Goal: Task Accomplishment & Management: Manage account settings

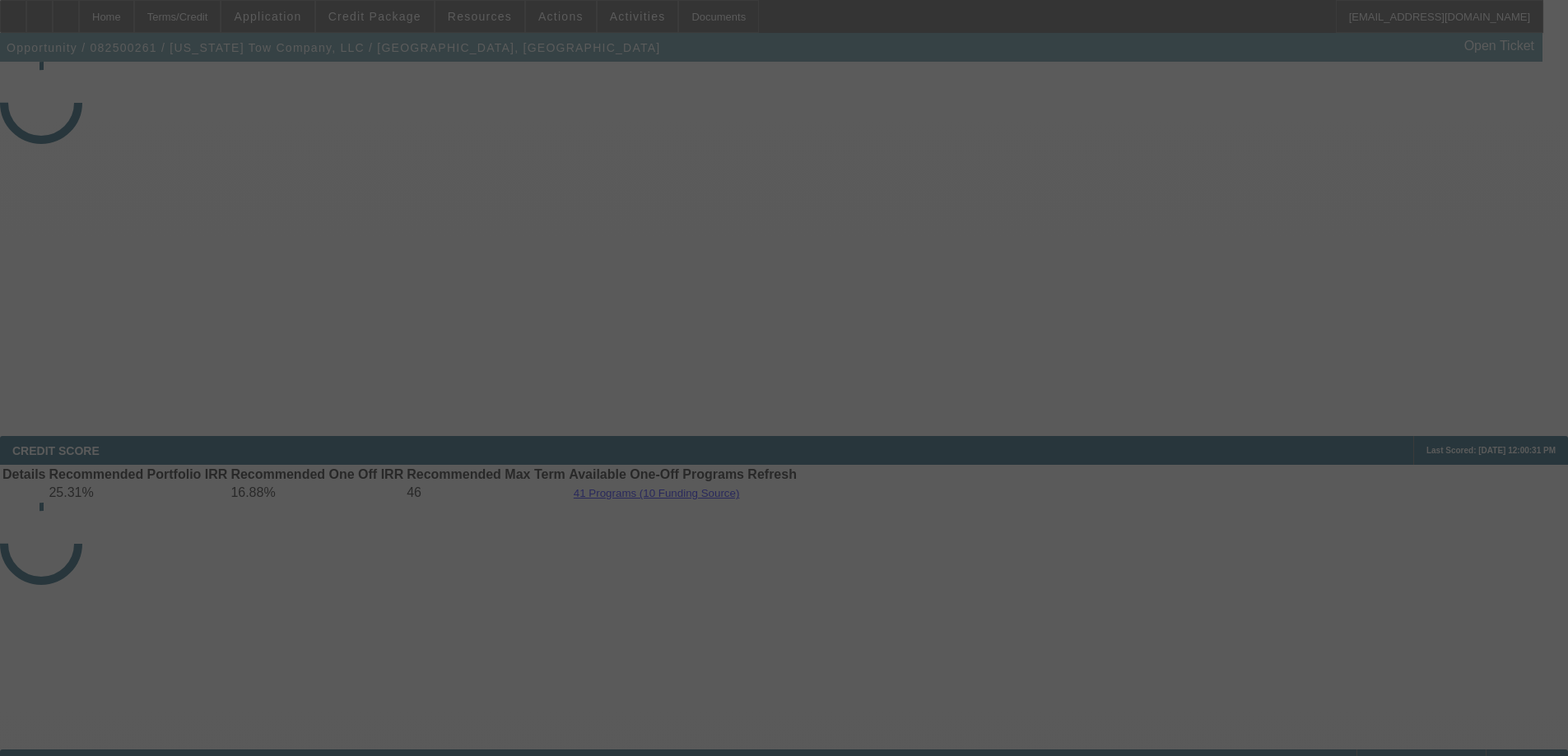
select select "3"
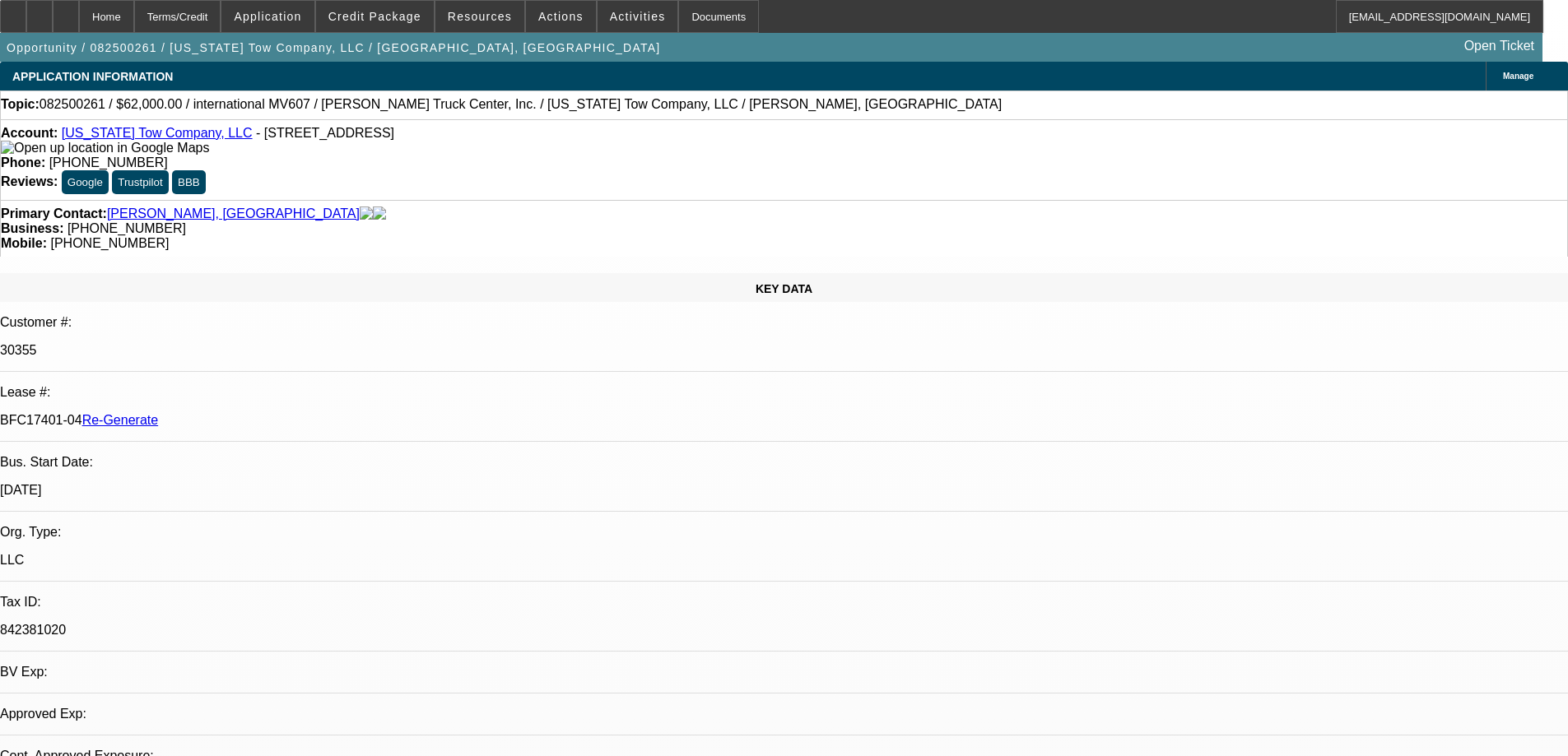
select select "0"
select select "2"
select select "0"
select select "1"
select select "2"
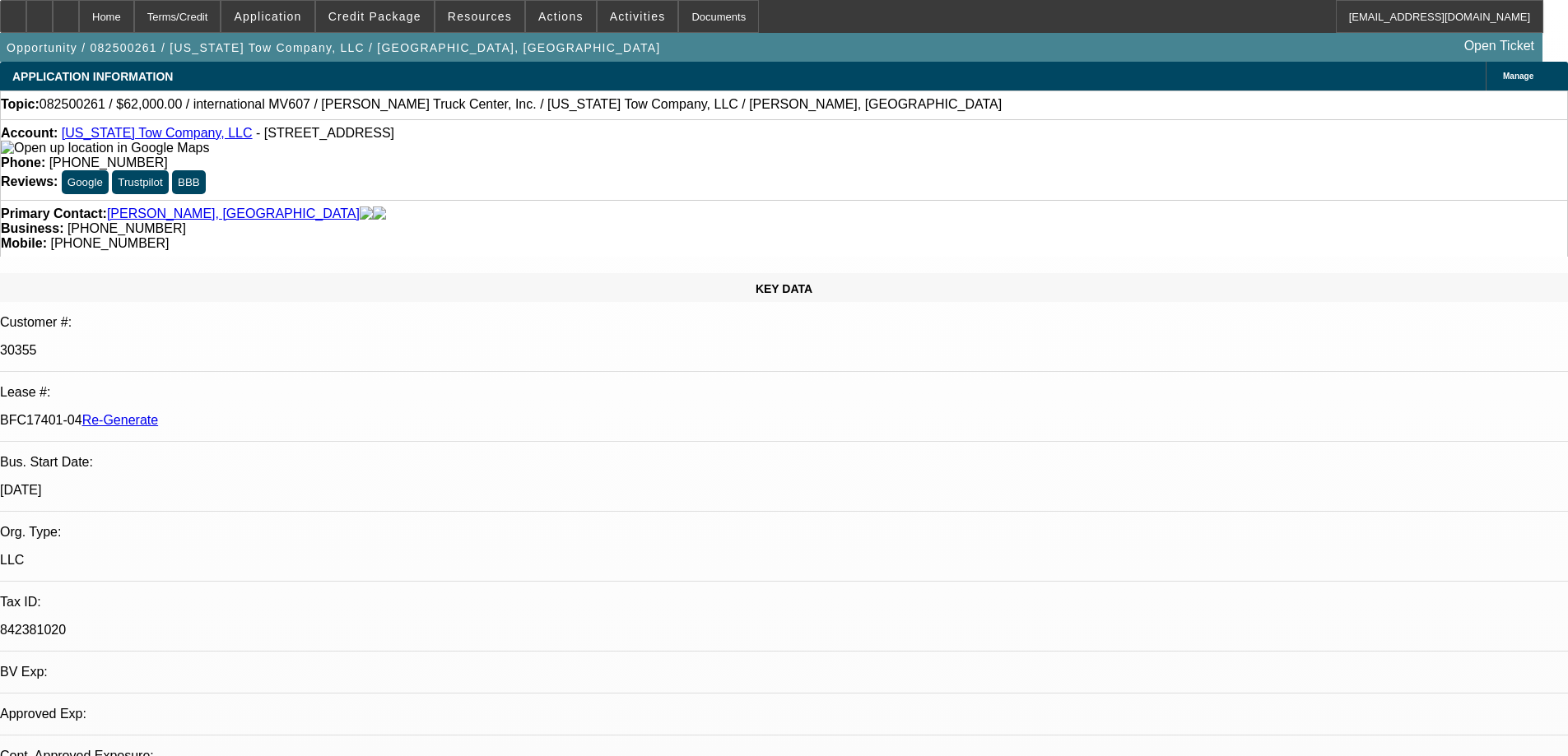
select select "6"
click at [682, 19] on div "Documents" at bounding box center [718, 16] width 81 height 33
click at [551, 14] on span "Actions" at bounding box center [561, 17] width 45 height 13
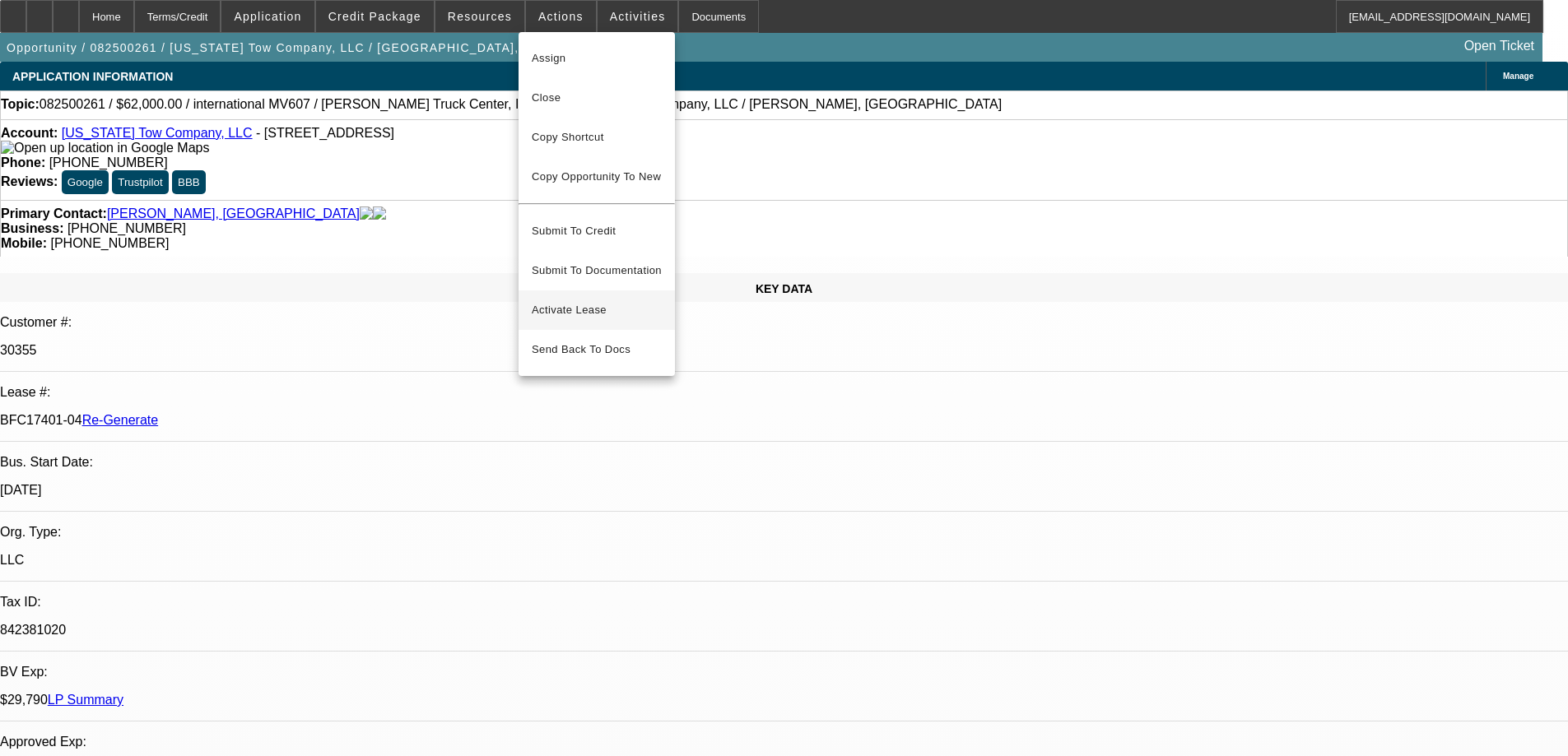
click at [557, 300] on span "Activate Lease" at bounding box center [596, 309] width 130 height 19
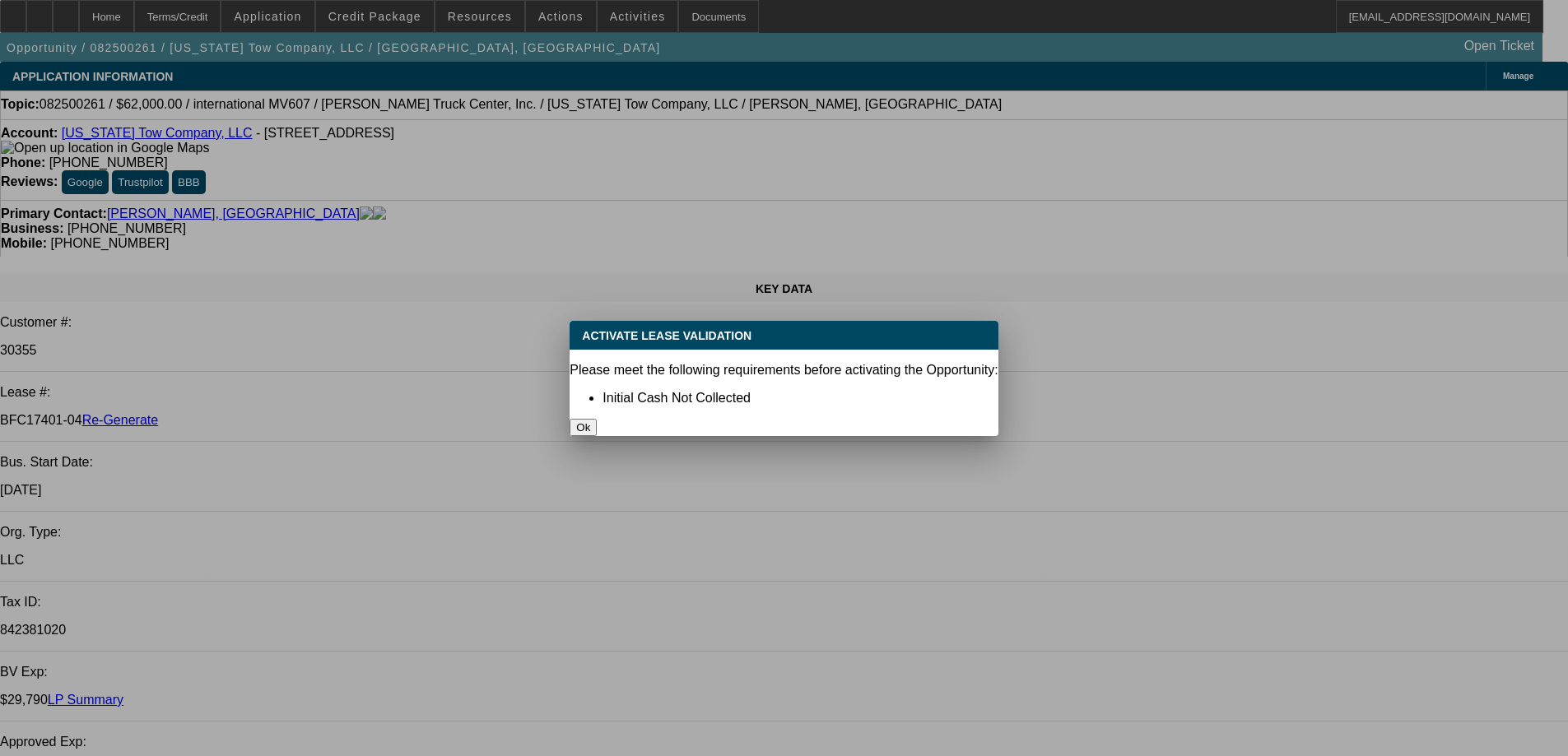
click at [596, 419] on button "Ok" at bounding box center [583, 427] width 27 height 18
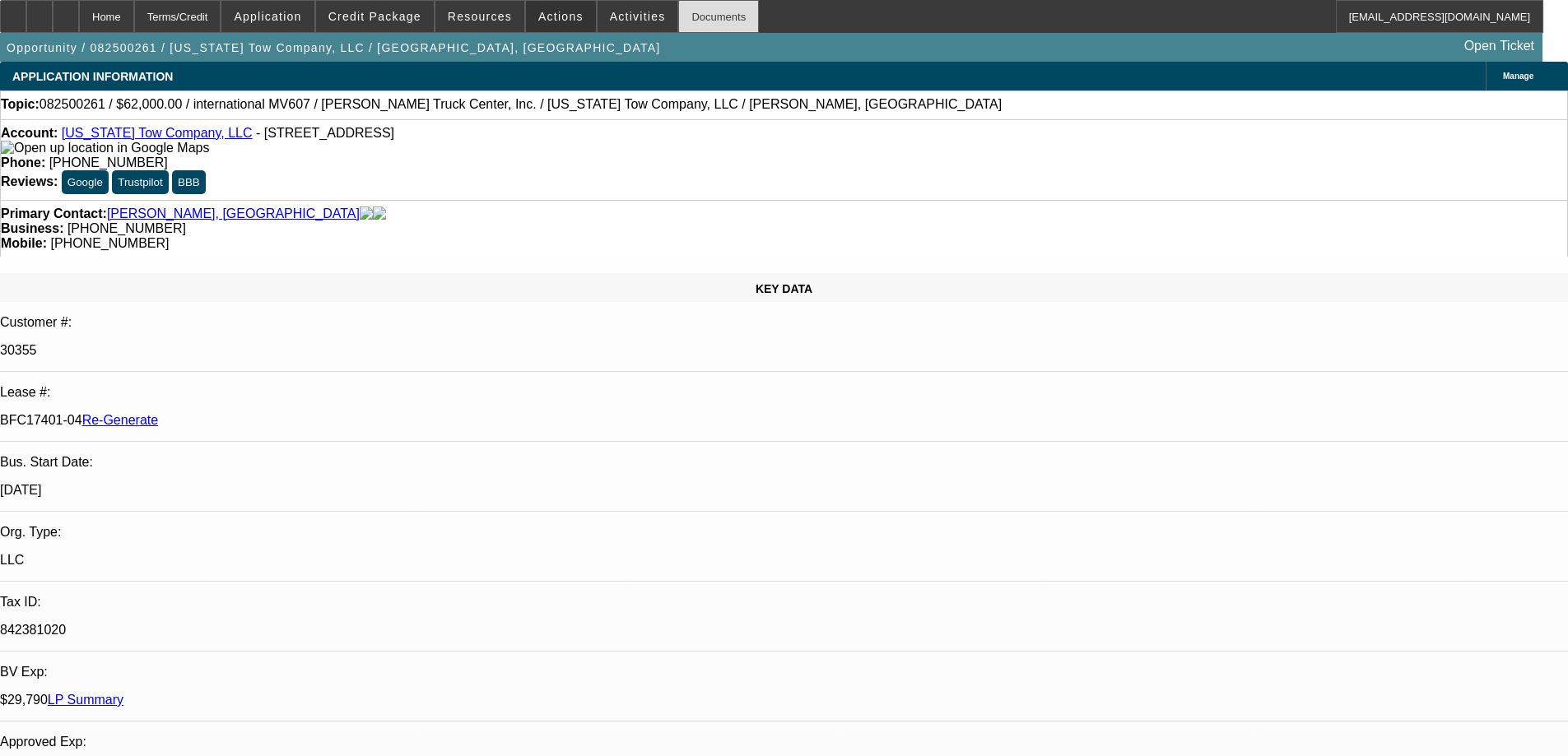
click at [685, 10] on div "Documents" at bounding box center [718, 16] width 81 height 33
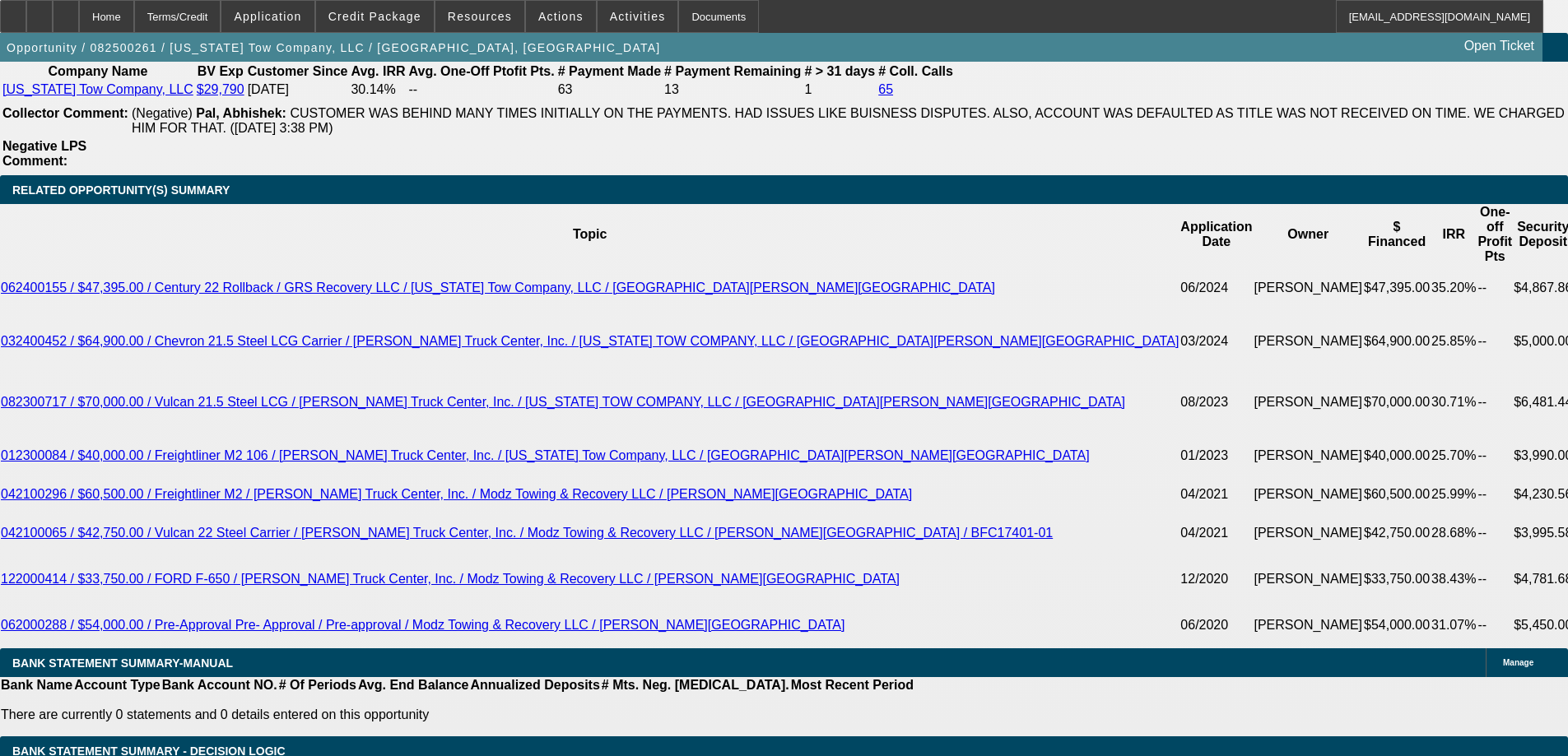
scroll to position [2880, 0]
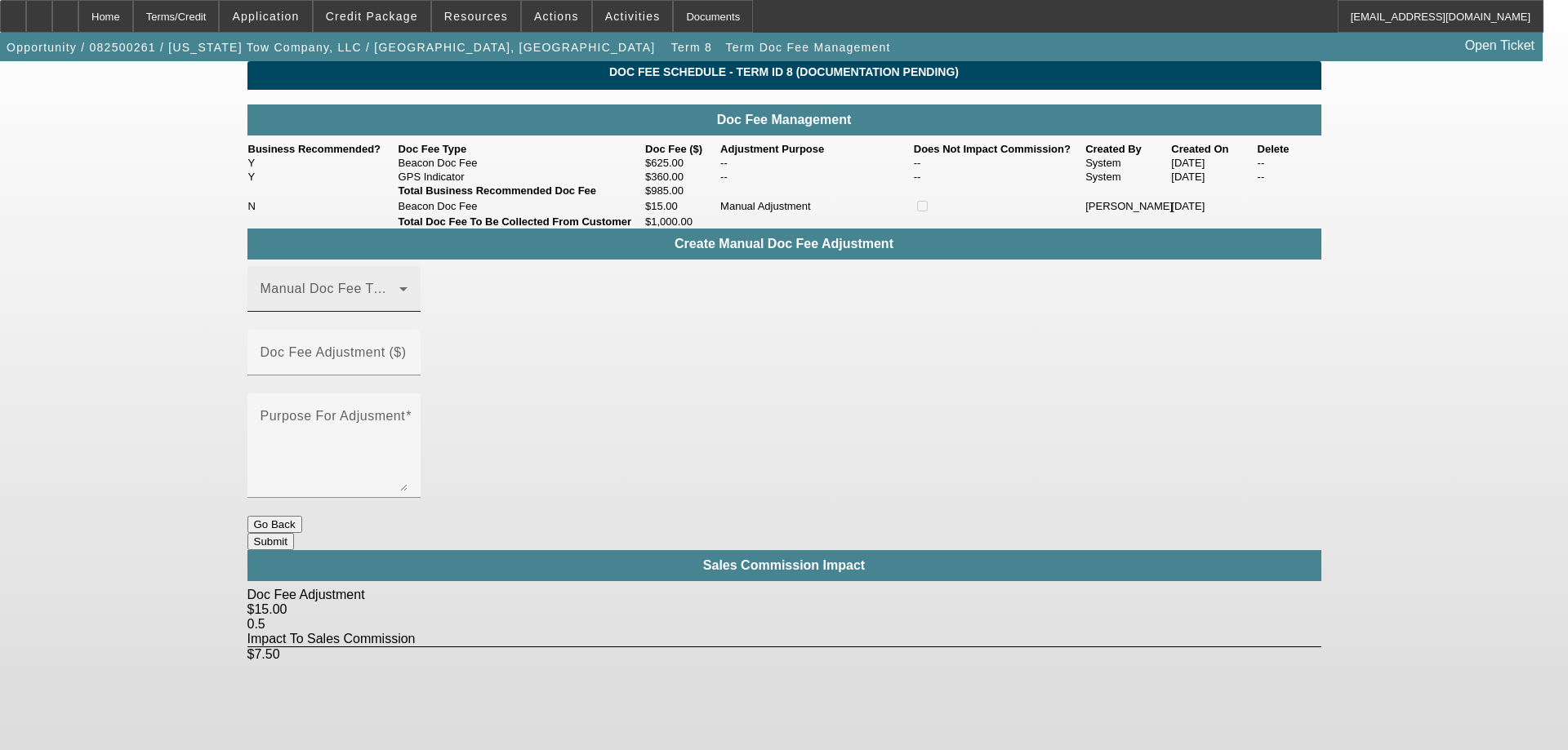
click at [399, 305] on span at bounding box center [330, 294] width 139 height 19
click at [412, 370] on div at bounding box center [784, 375] width 1568 height 750
click at [399, 305] on span at bounding box center [330, 294] width 139 height 19
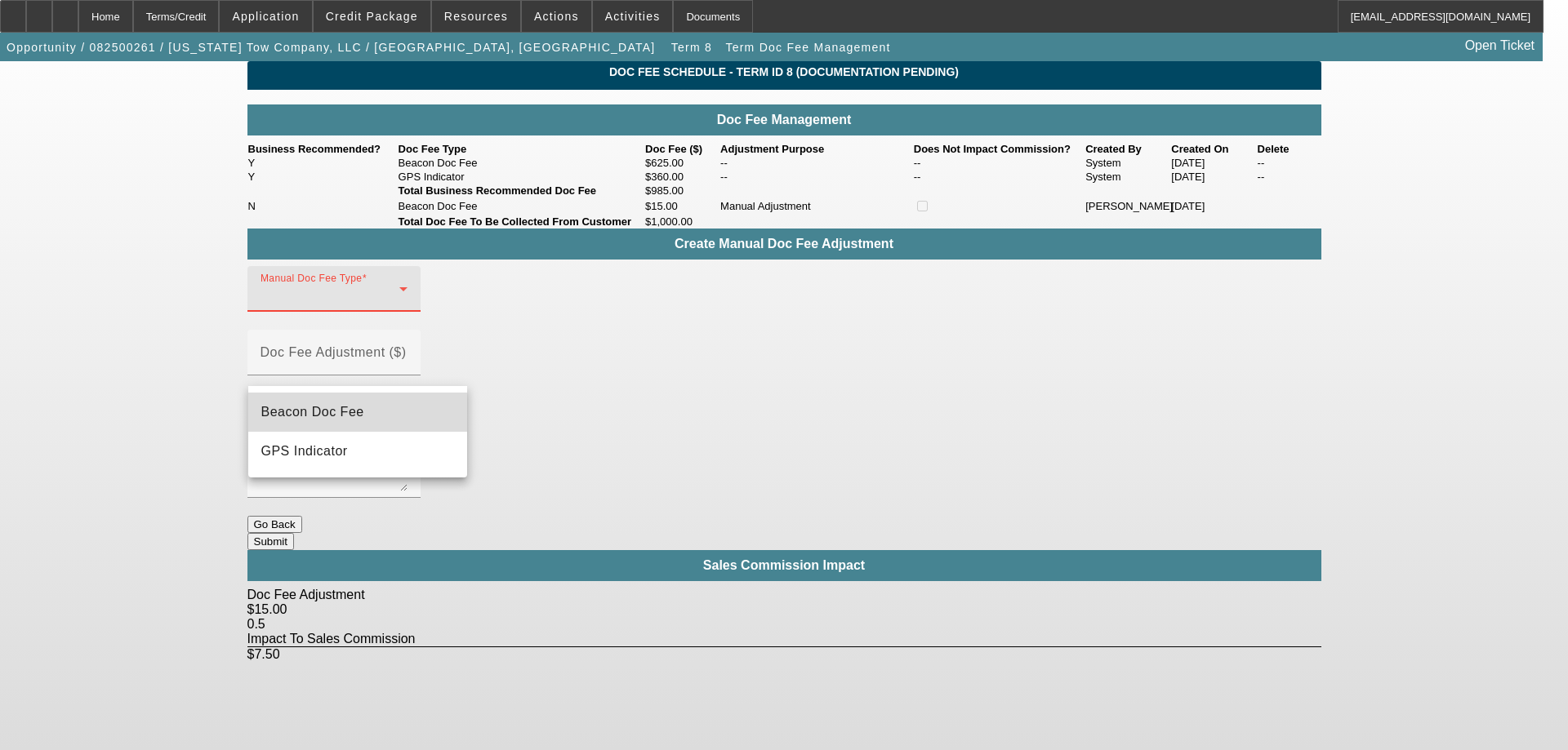
click at [403, 403] on mat-option "Beacon Doc Fee" at bounding box center [357, 412] width 219 height 39
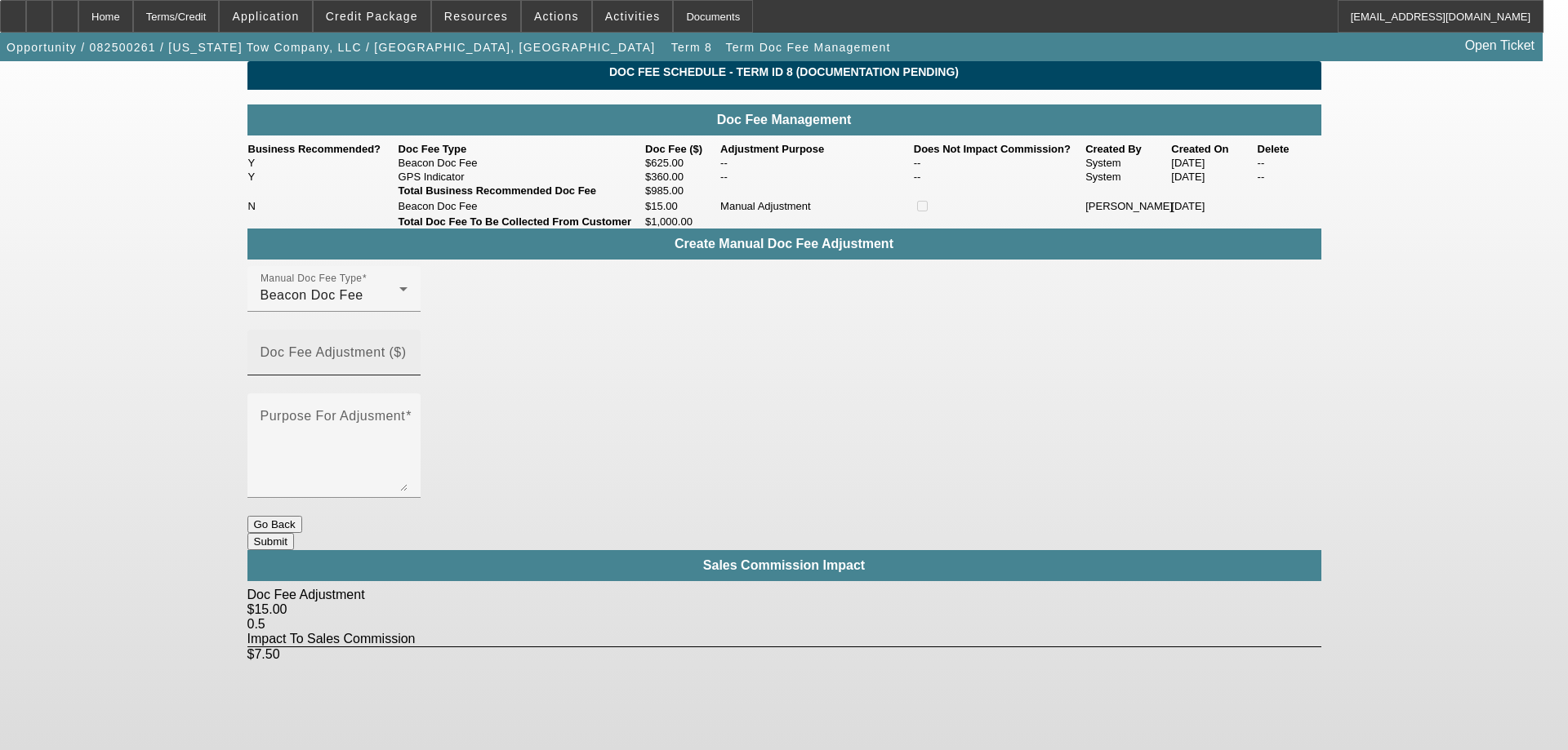
click at [406, 360] on mat-label "Doc Fee Adjustment ($)" at bounding box center [333, 352] width 146 height 14
click at [407, 367] on input "Doc Fee Adjustment ($)" at bounding box center [334, 359] width 147 height 19
type input "($.02)"
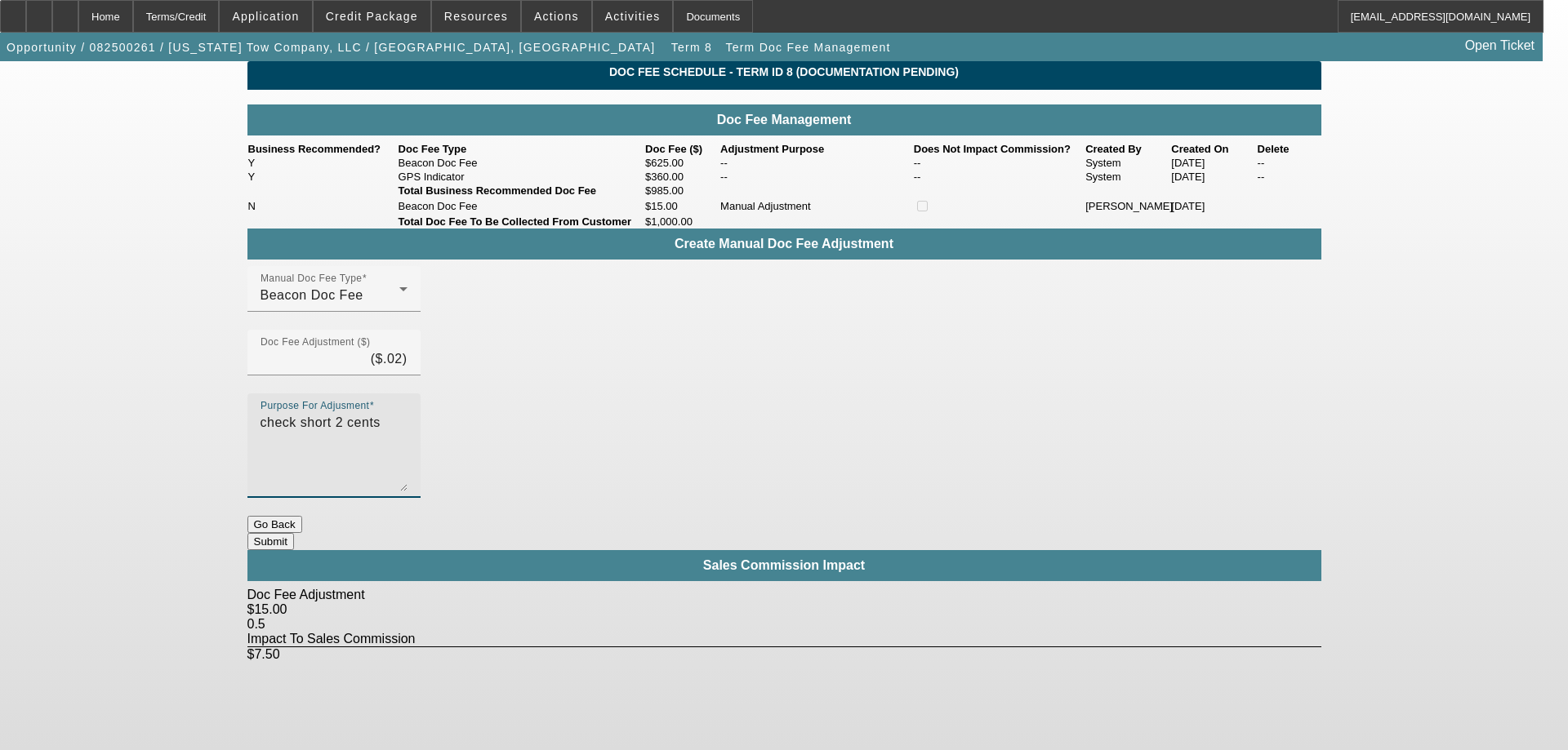
type textarea "check short 2 cents"
click at [294, 533] on button "Submit" at bounding box center [270, 541] width 47 height 18
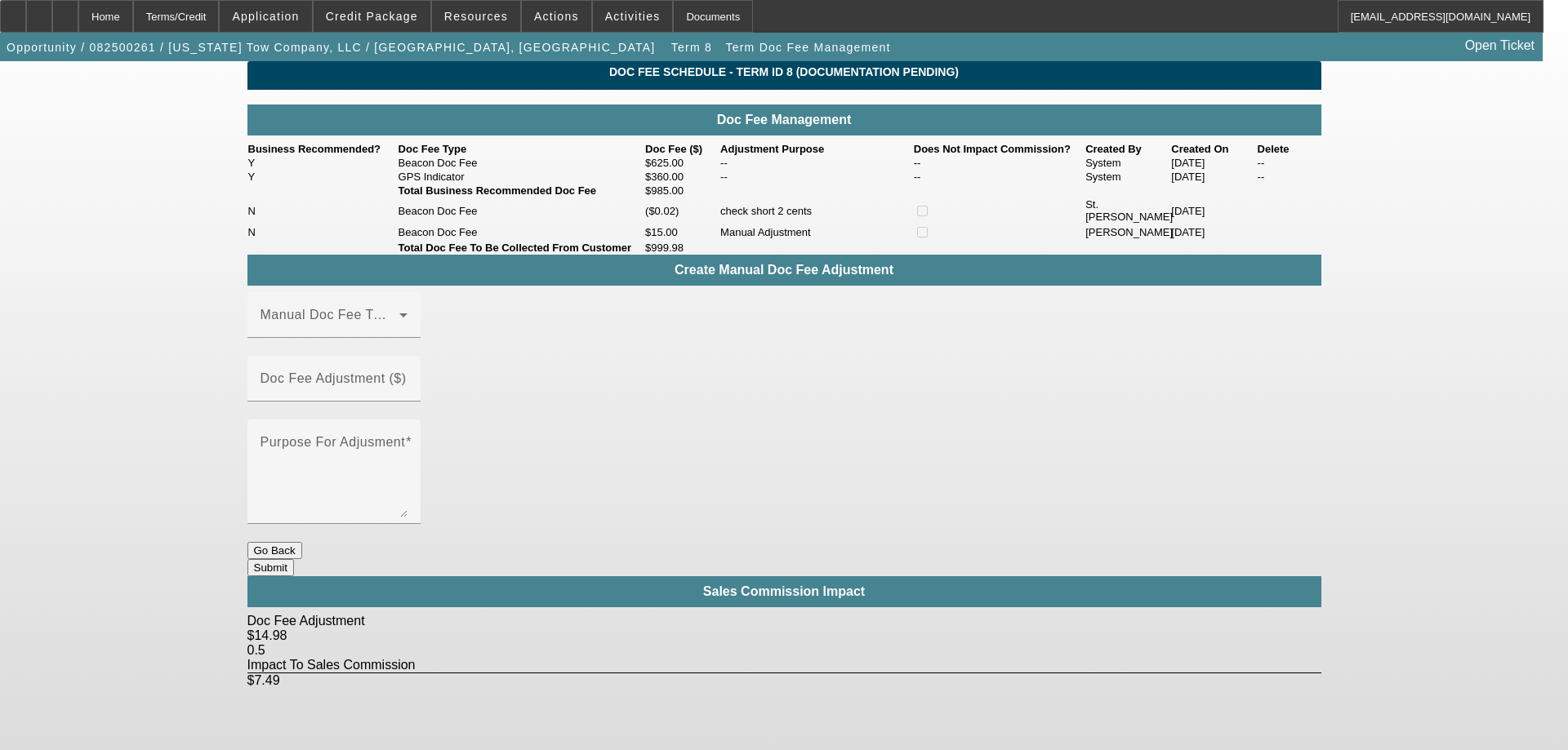
click at [294, 559] on button "Submit" at bounding box center [270, 567] width 47 height 18
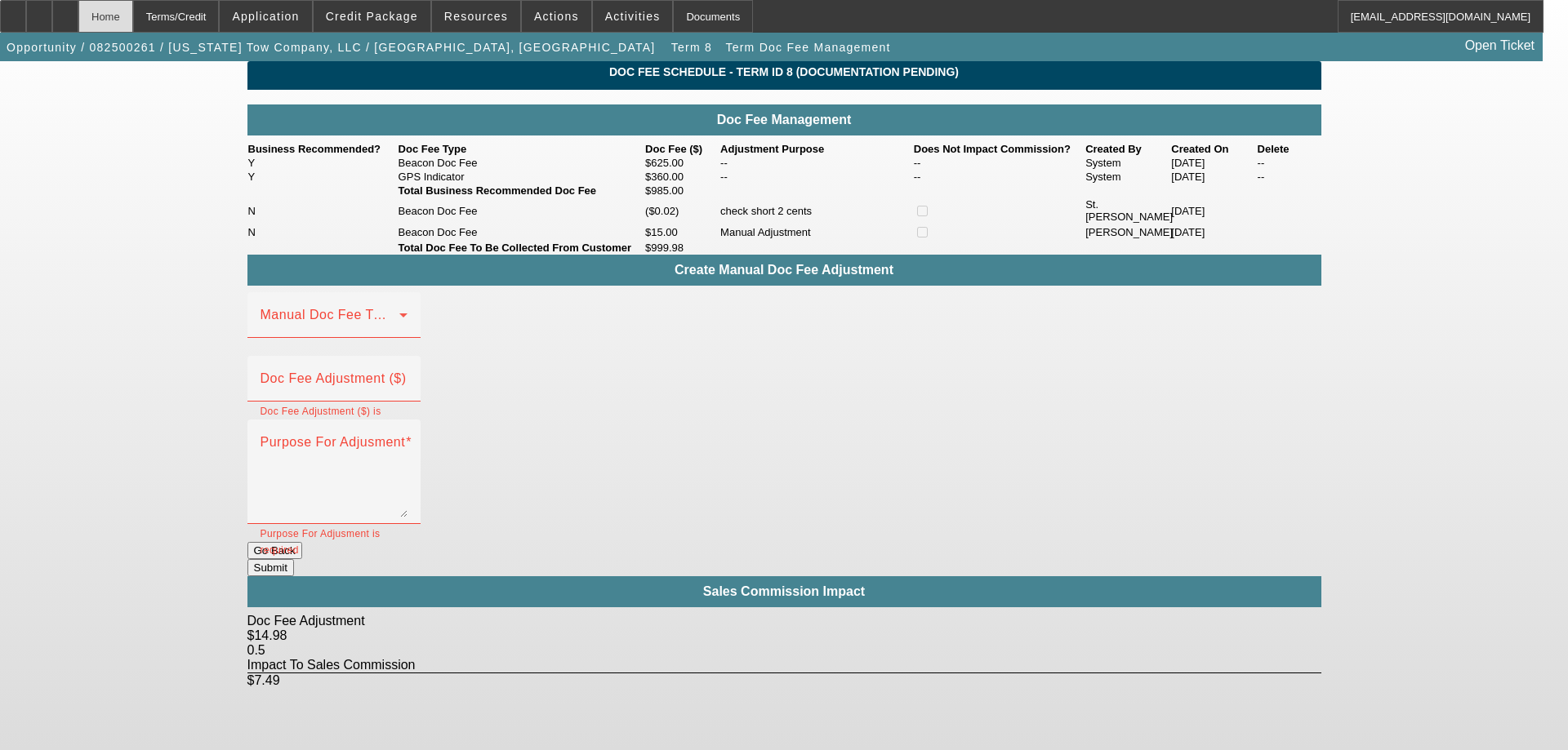
click at [133, 17] on div "Home" at bounding box center [106, 16] width 55 height 33
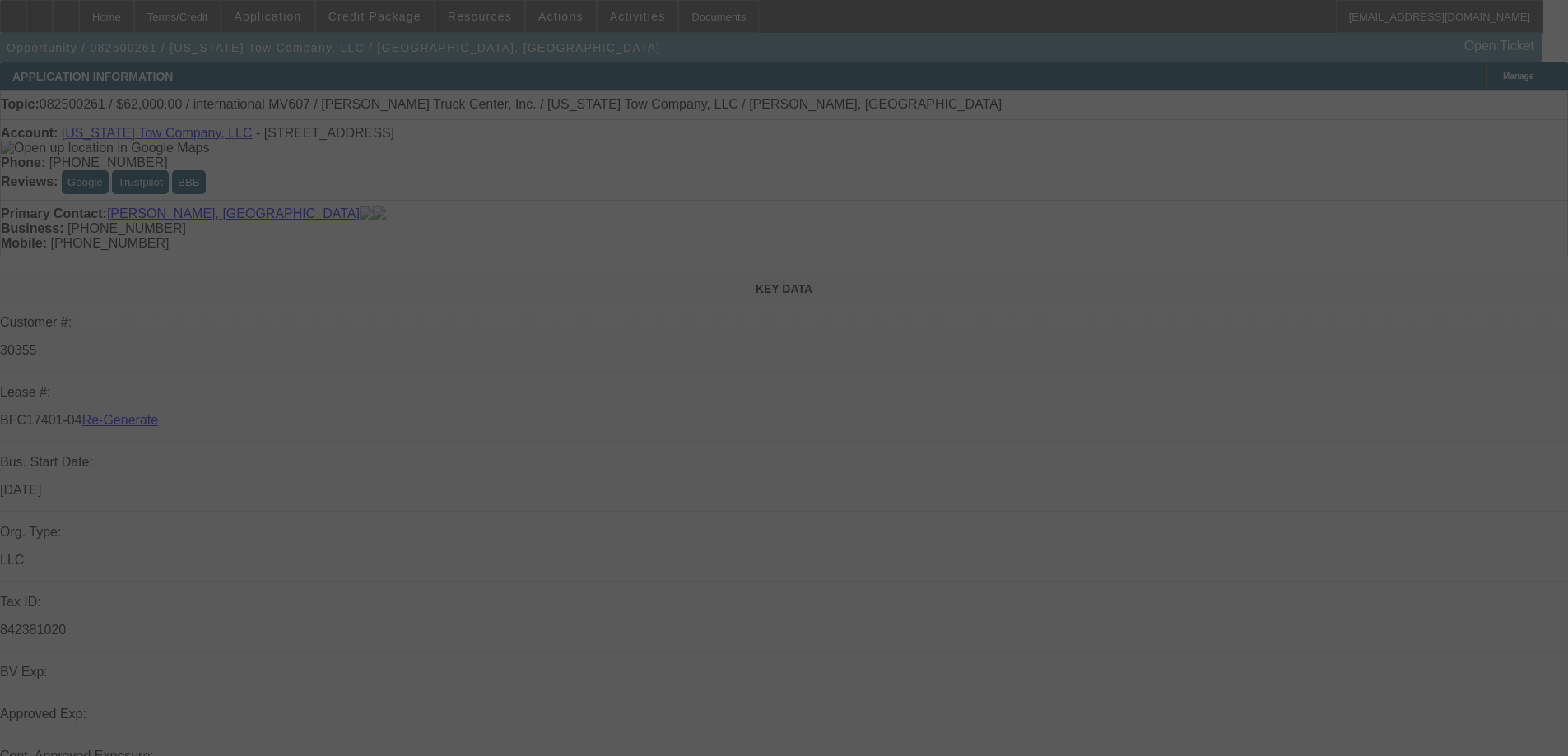
select select "3"
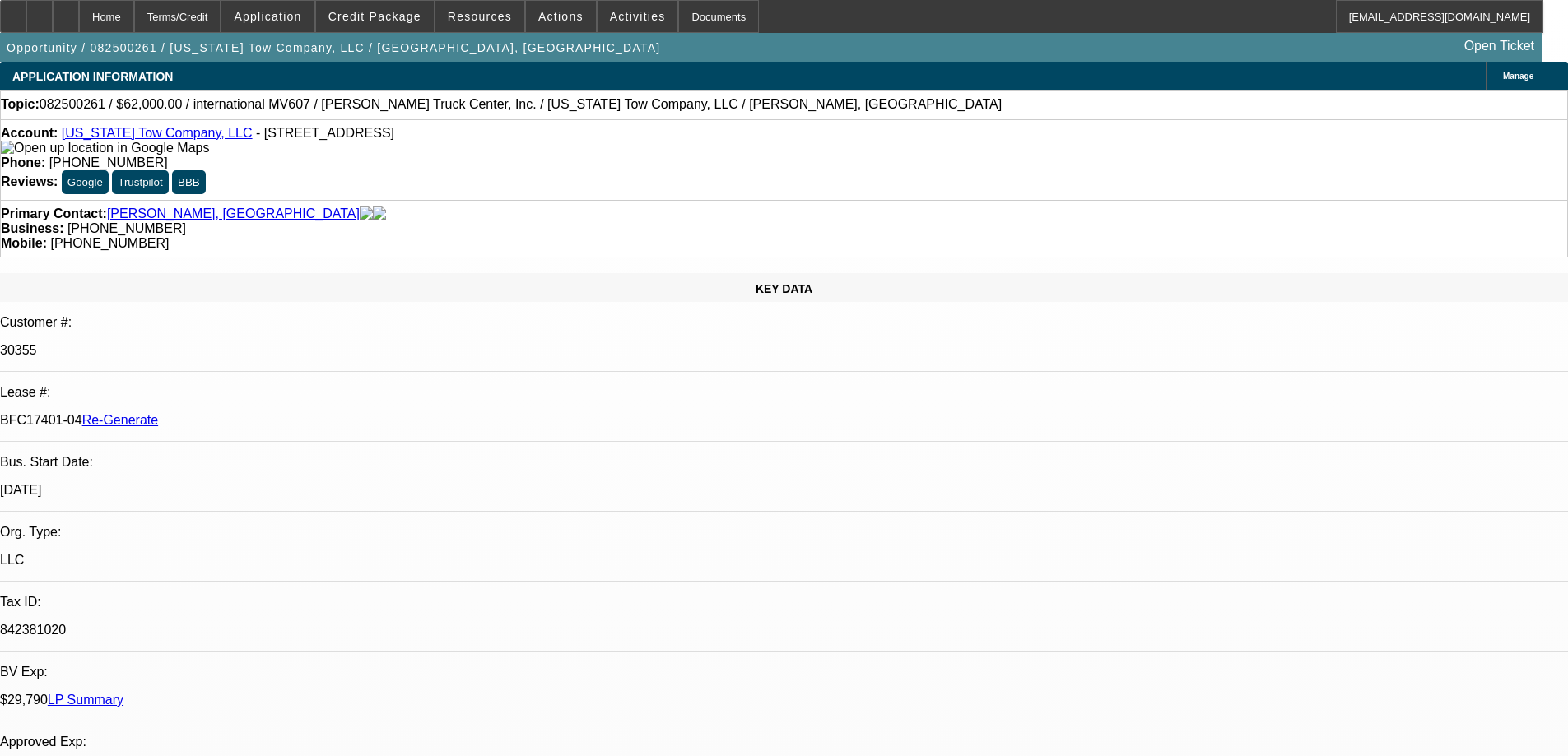
select select "0"
select select "2"
select select "0"
select select "6"
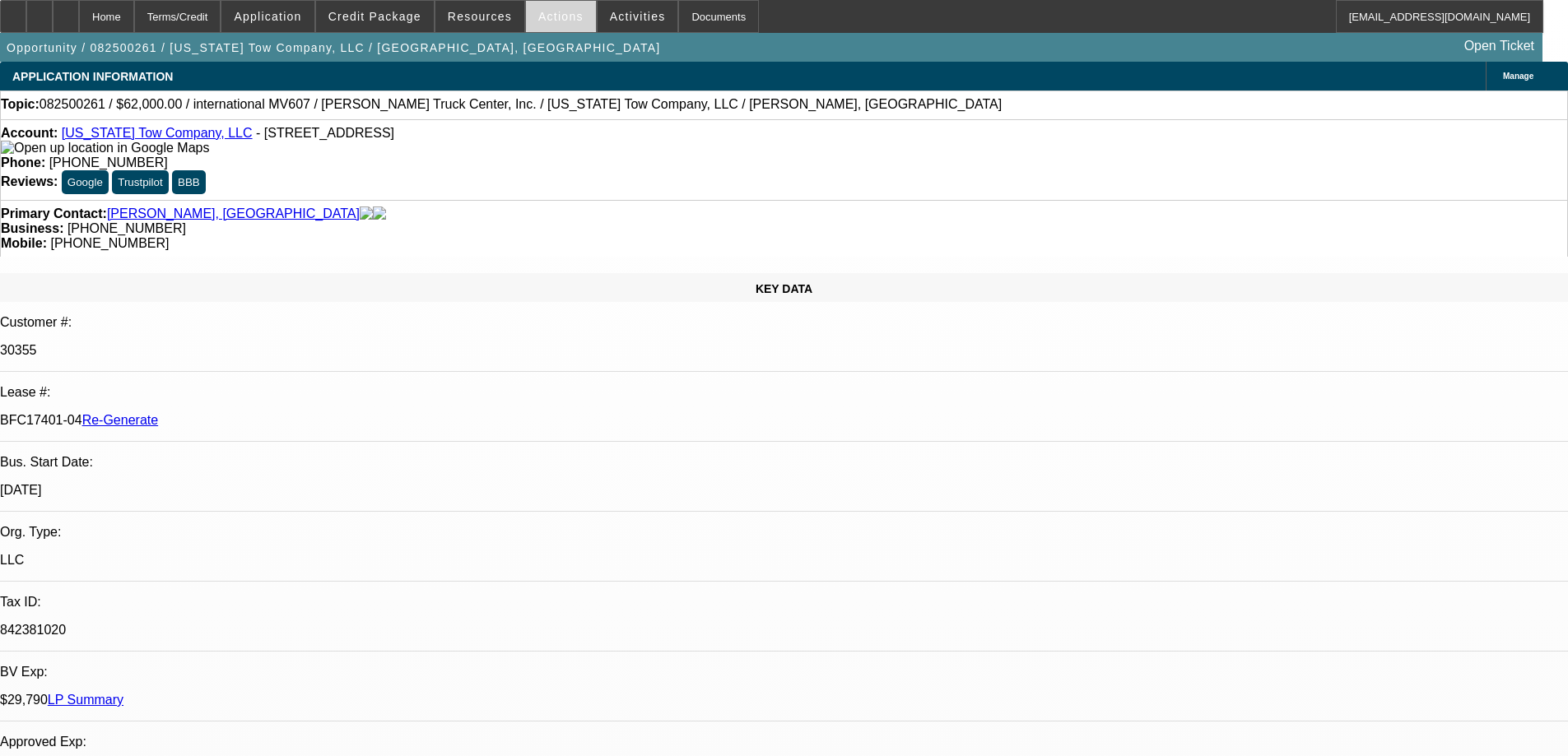
click at [543, 20] on span "Actions" at bounding box center [561, 17] width 45 height 13
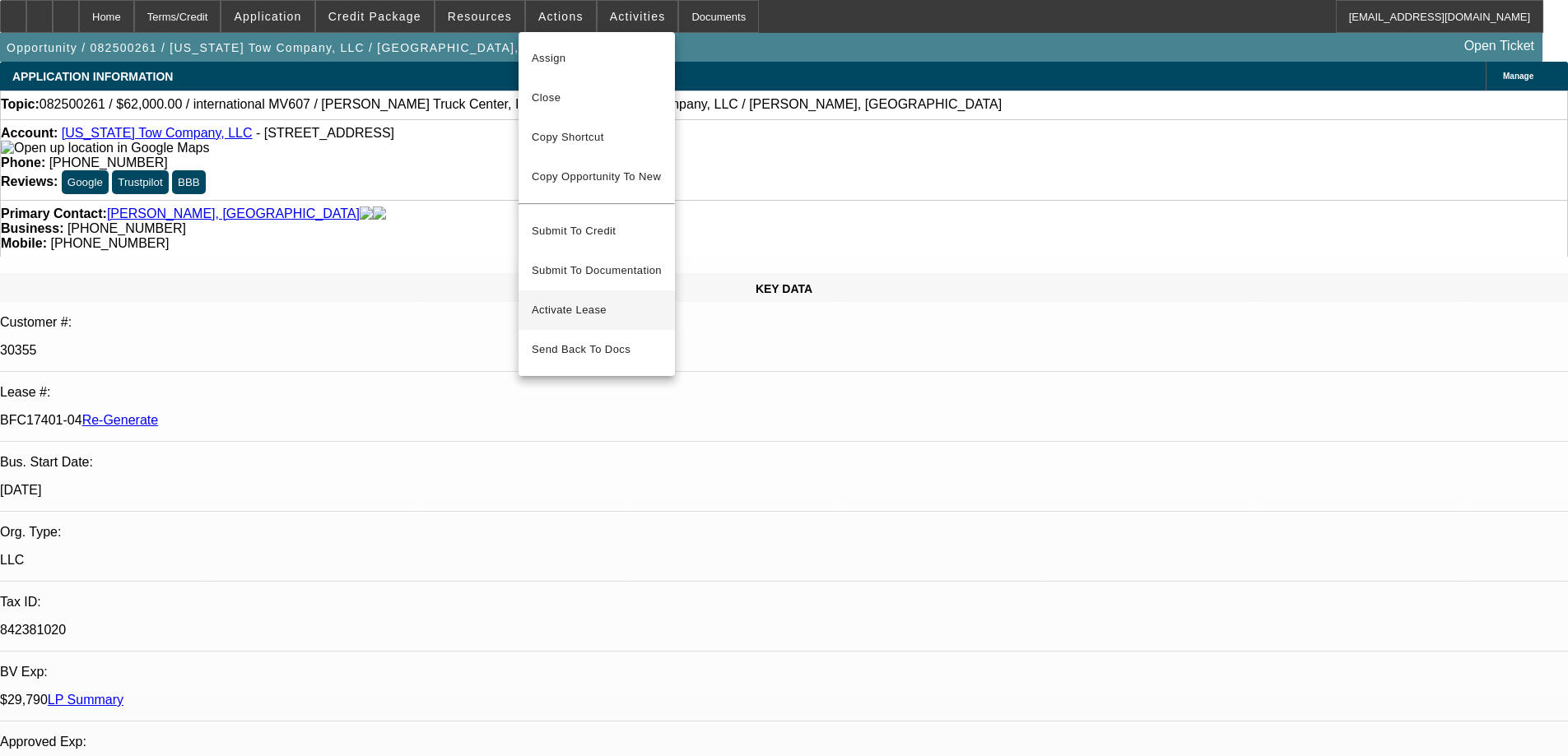
click at [559, 300] on span "Activate Lease" at bounding box center [596, 309] width 130 height 19
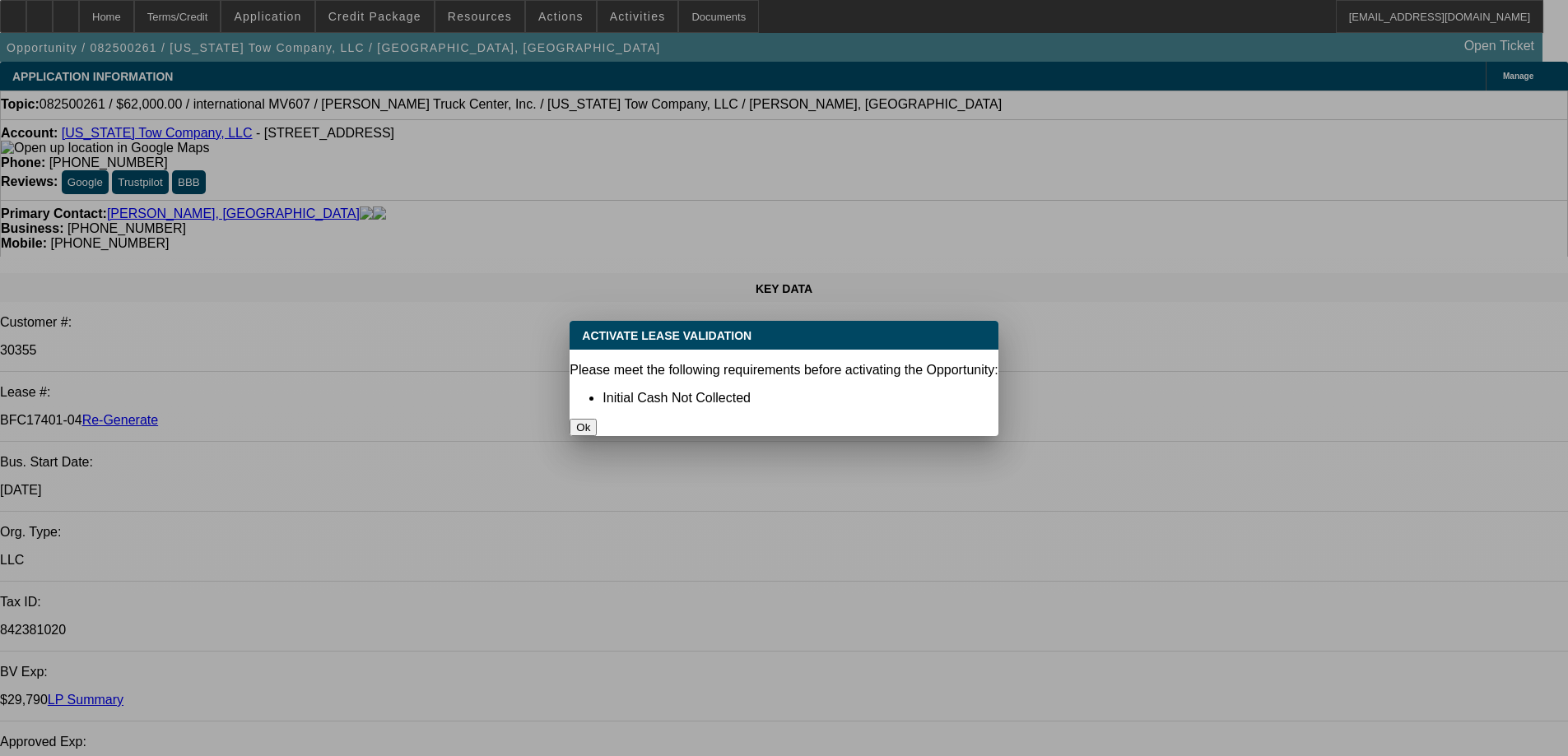
click at [596, 419] on button "Ok" at bounding box center [583, 427] width 27 height 18
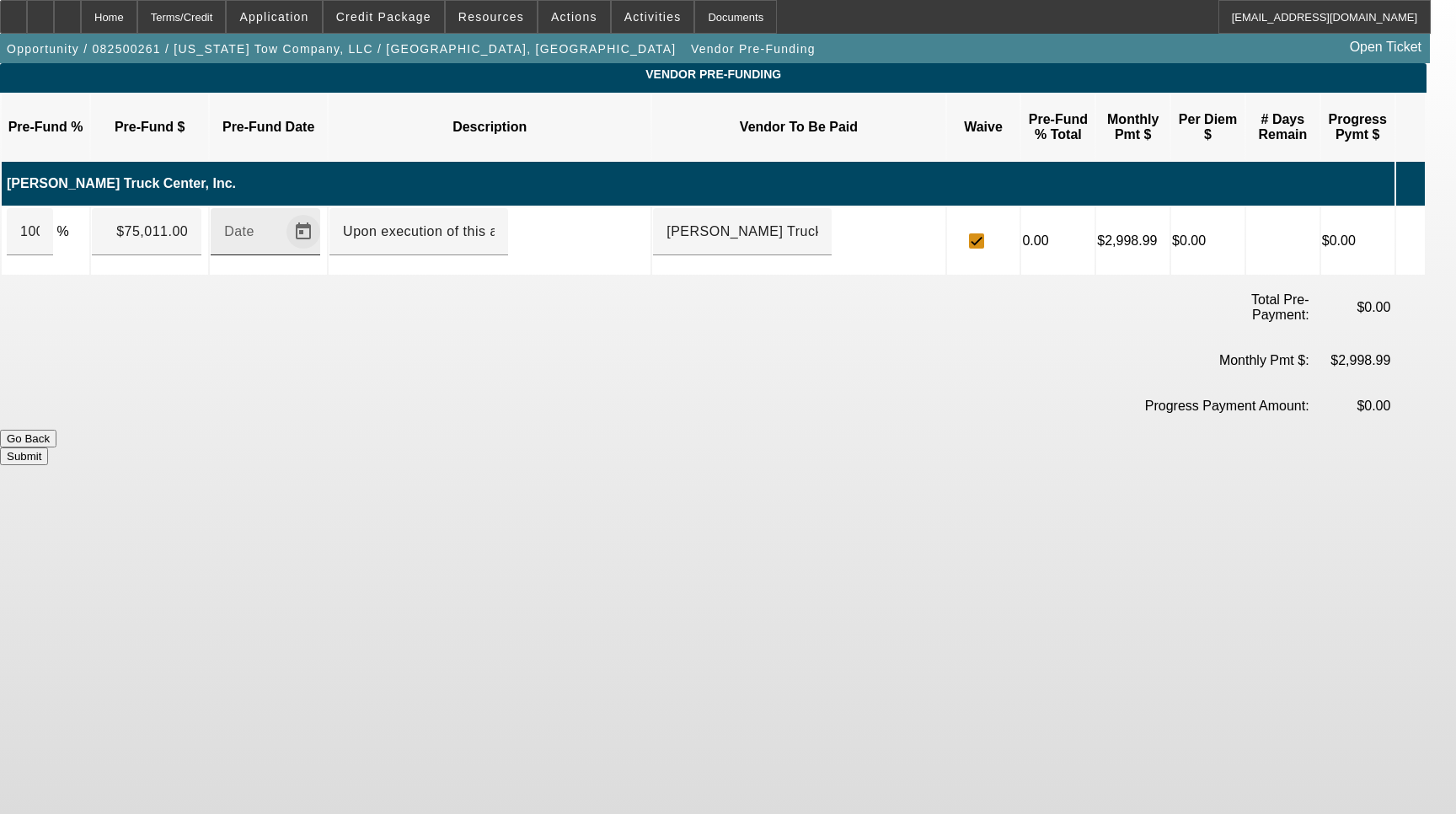
click at [324, 212] on span "Open calendar" at bounding box center [303, 232] width 40 height 40
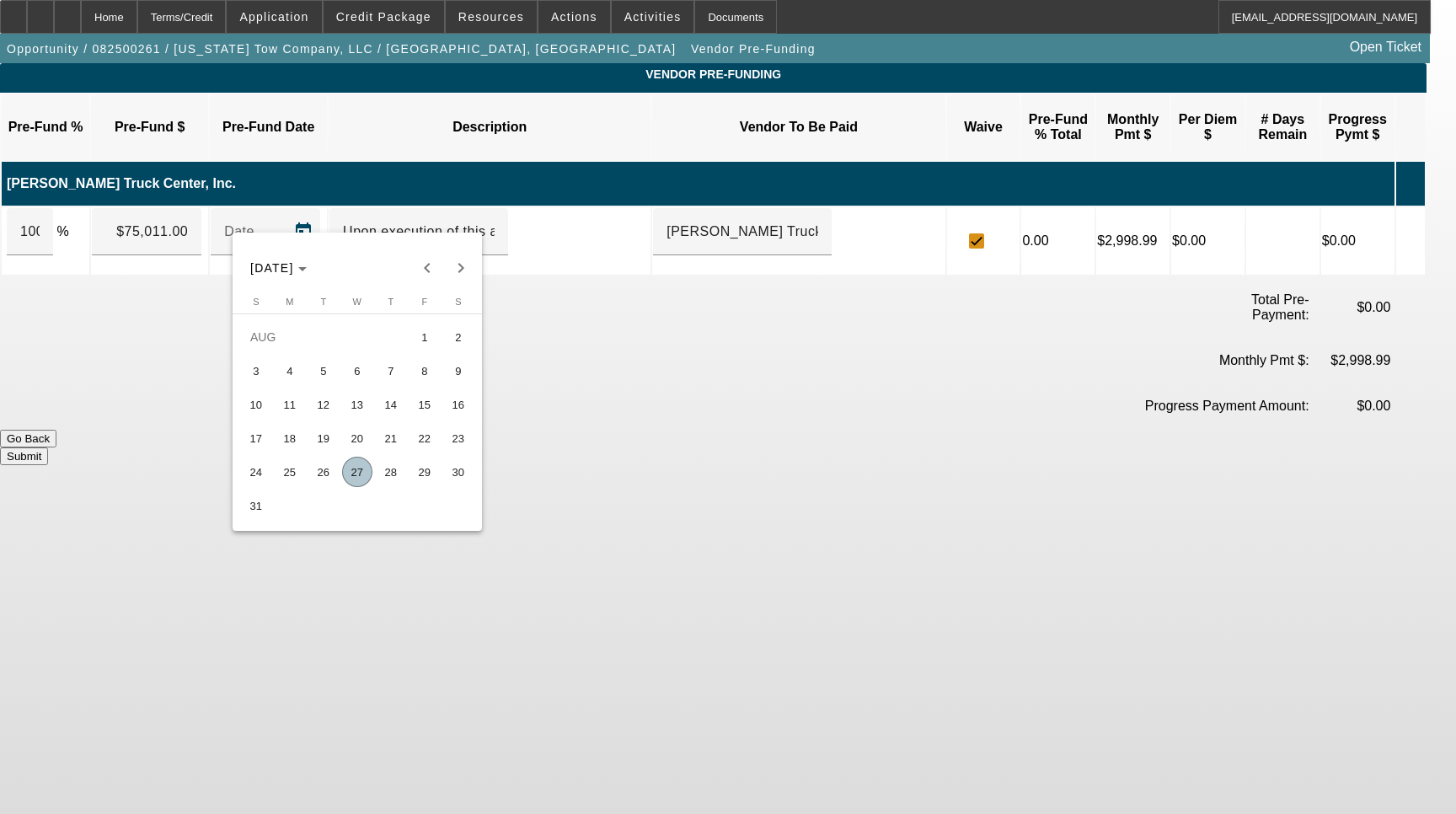
click at [363, 483] on span "27" at bounding box center [356, 471] width 30 height 30
type input "8/27/2025"
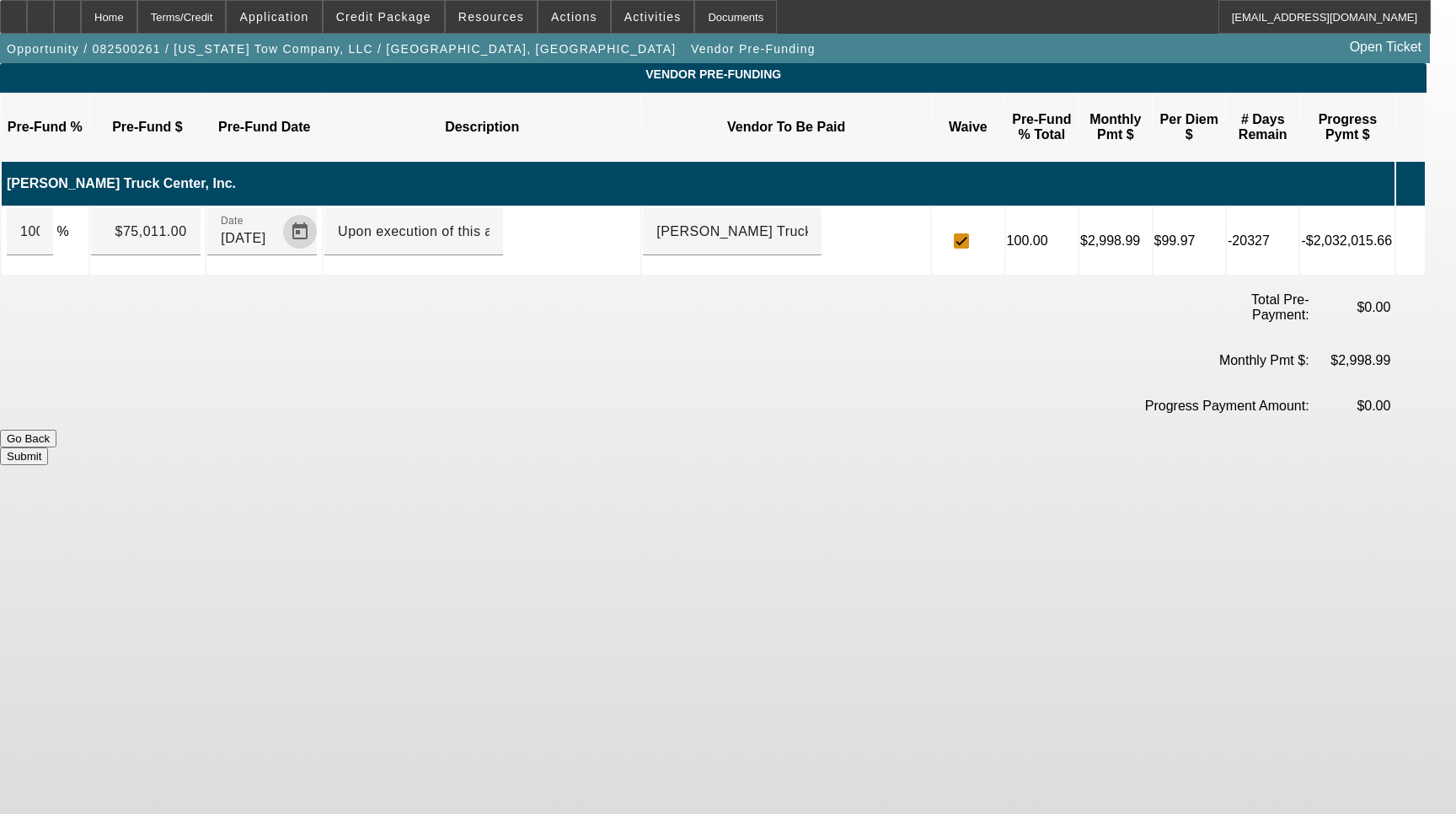
click at [48, 448] on button "Submit" at bounding box center [24, 457] width 48 height 18
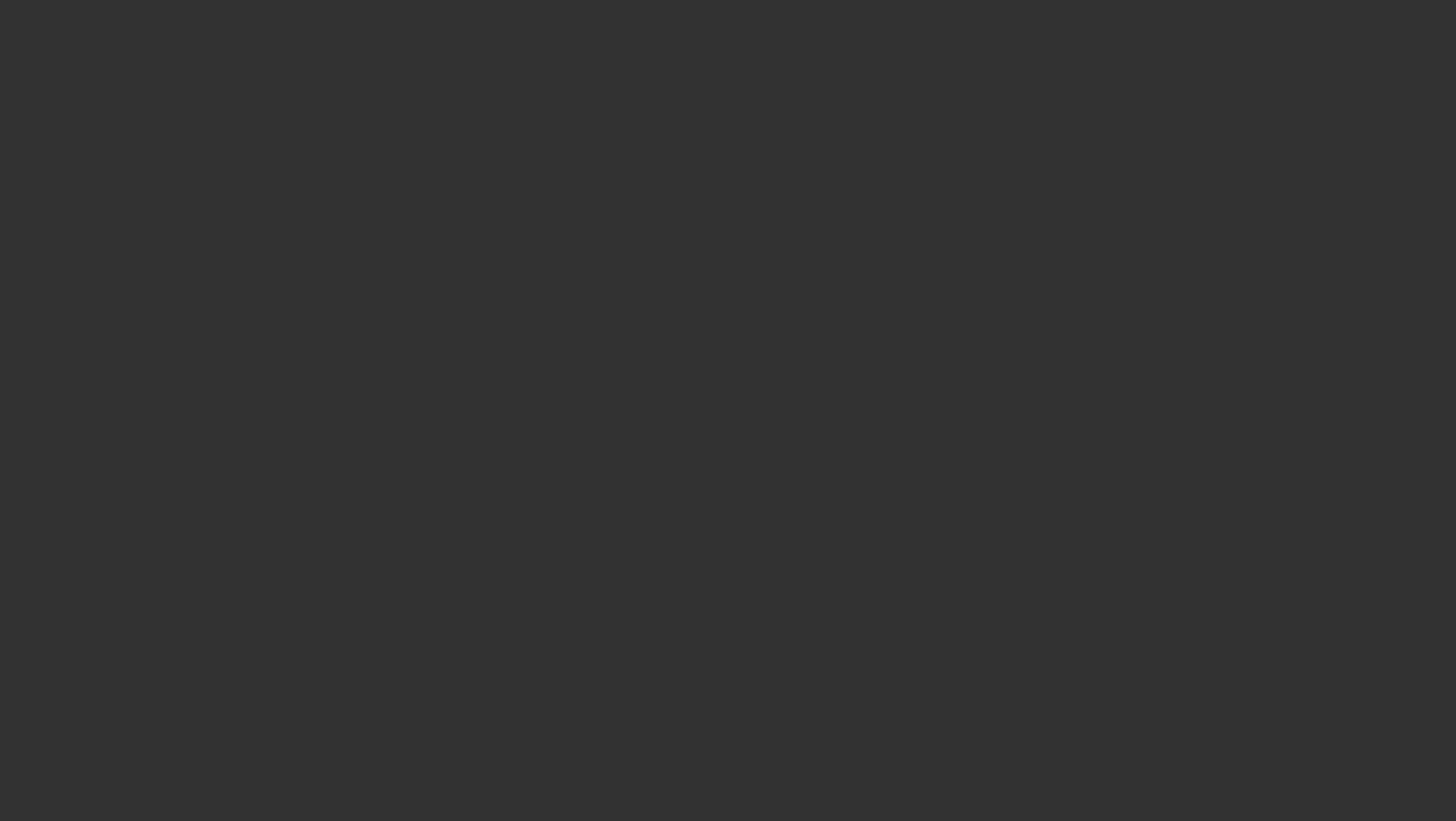
select select "3"
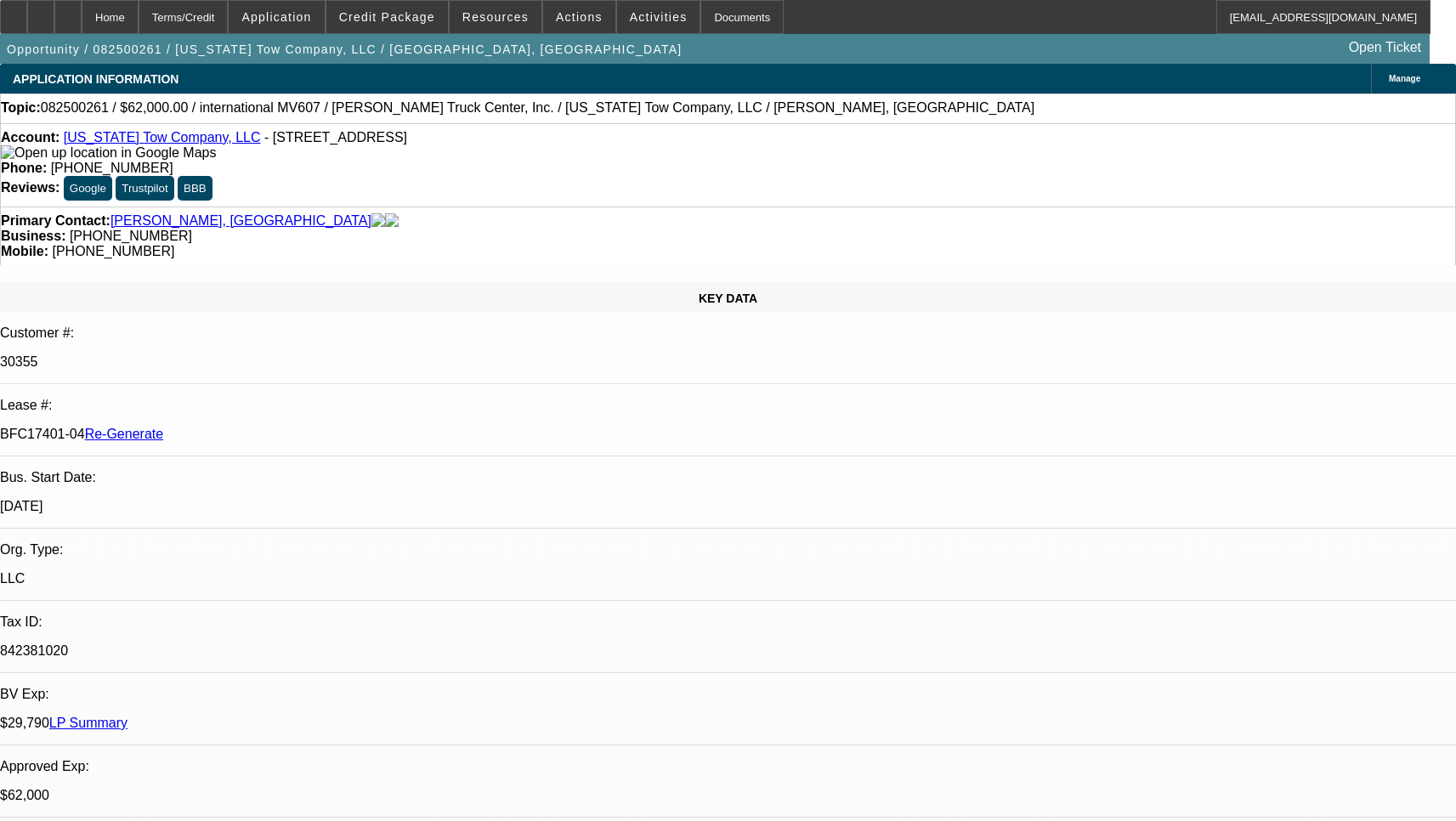
select select "0"
select select "2"
select select "0"
select select "1"
select select "2"
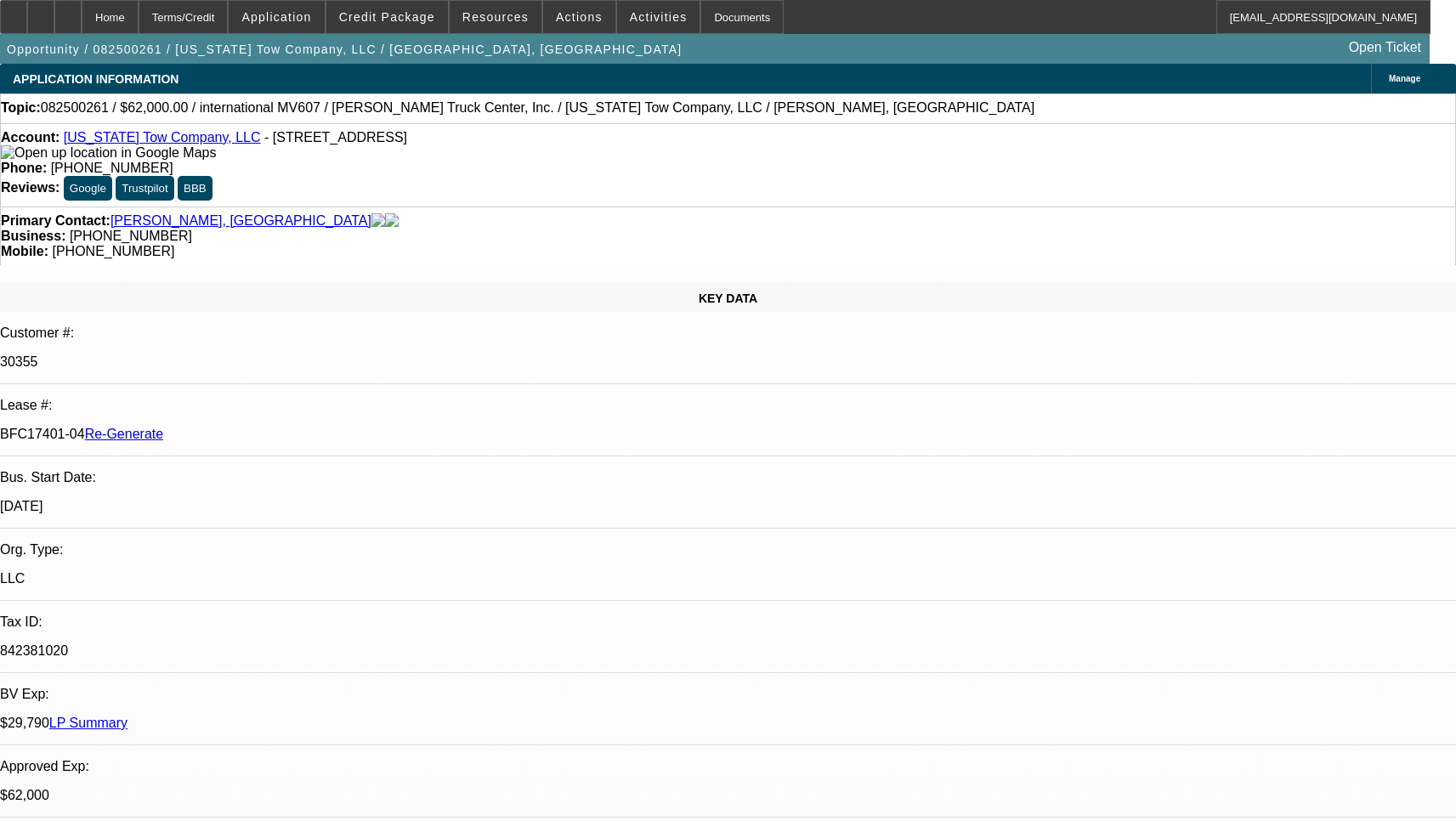
select select "6"
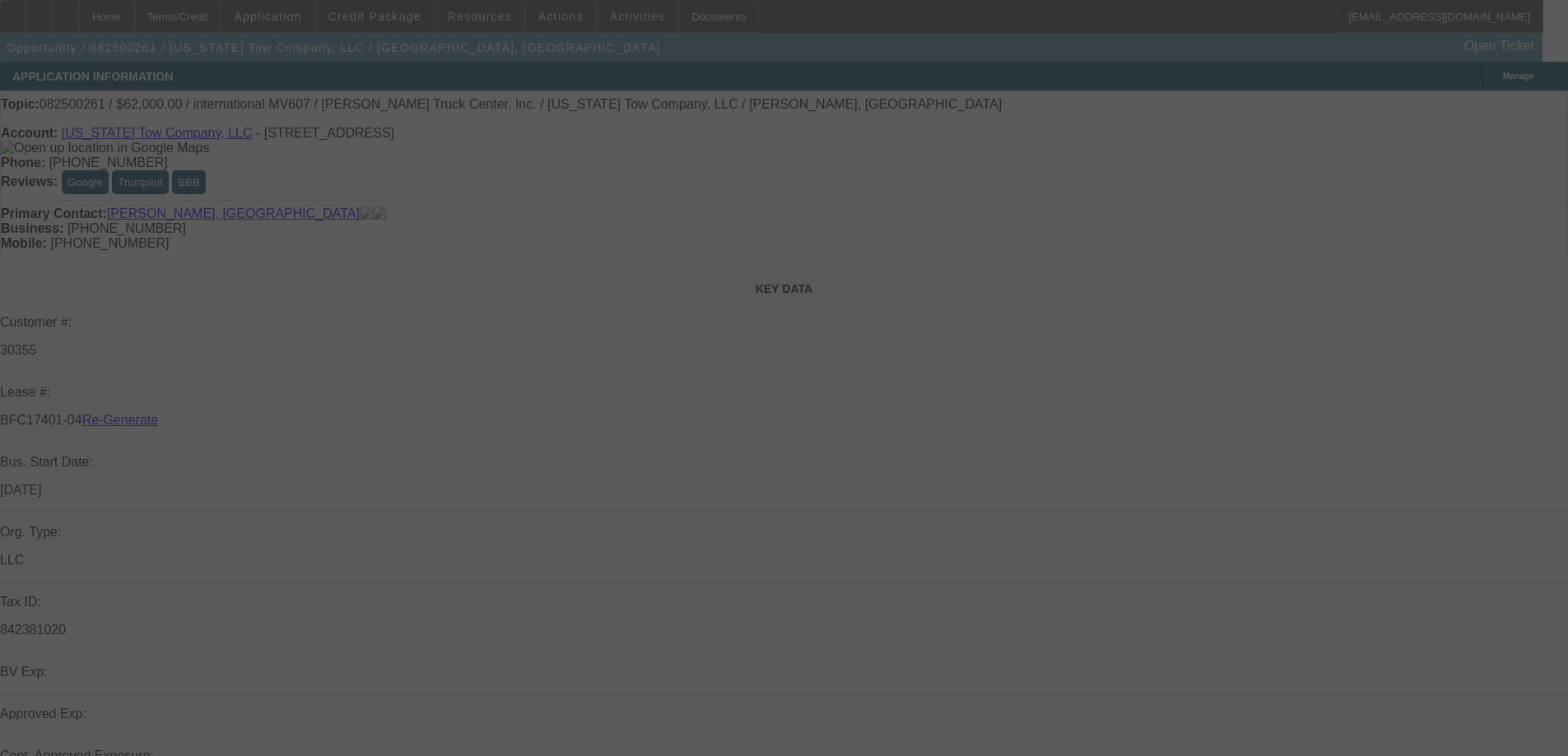
select select "3"
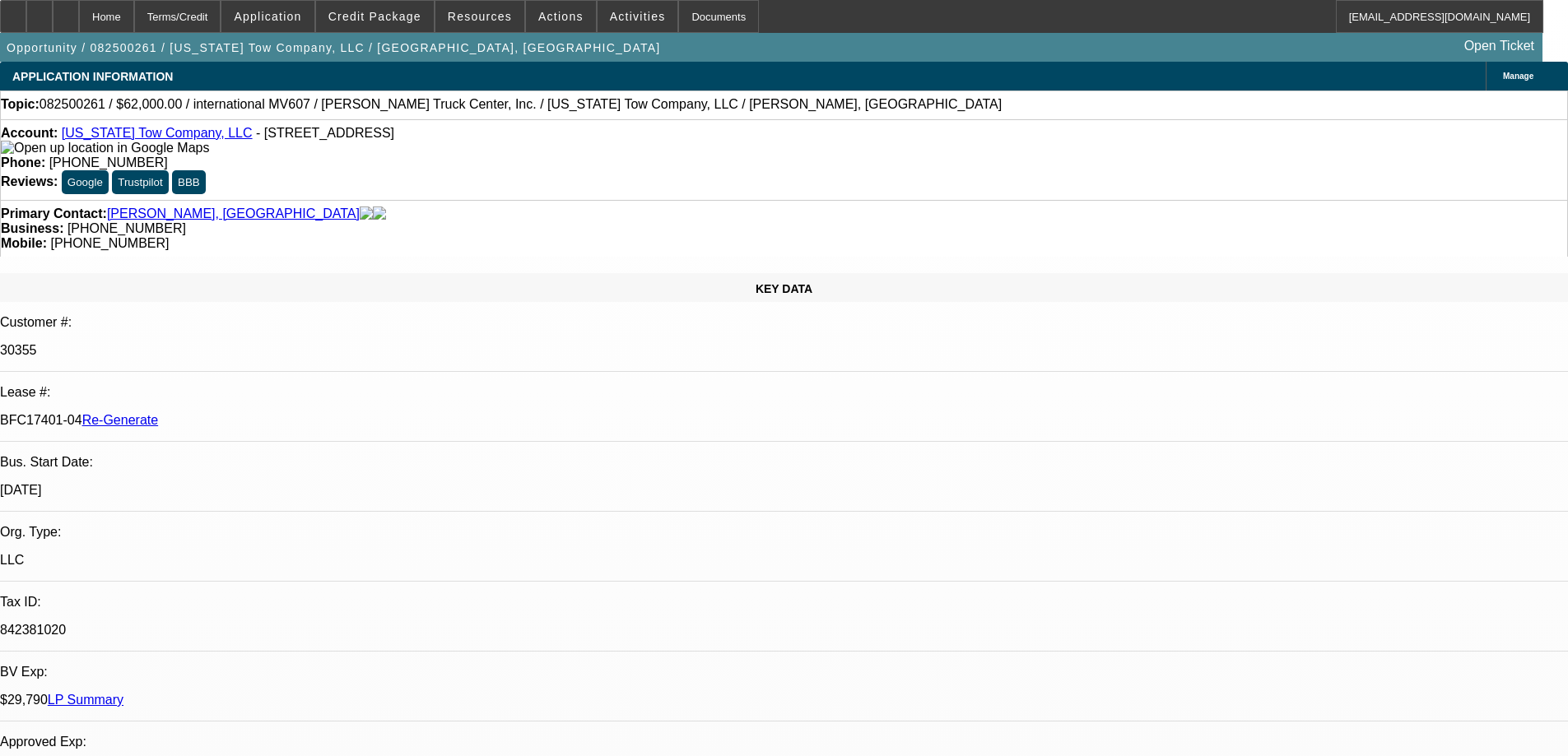
select select "0"
select select "2"
select select "0"
select select "1"
select select "2"
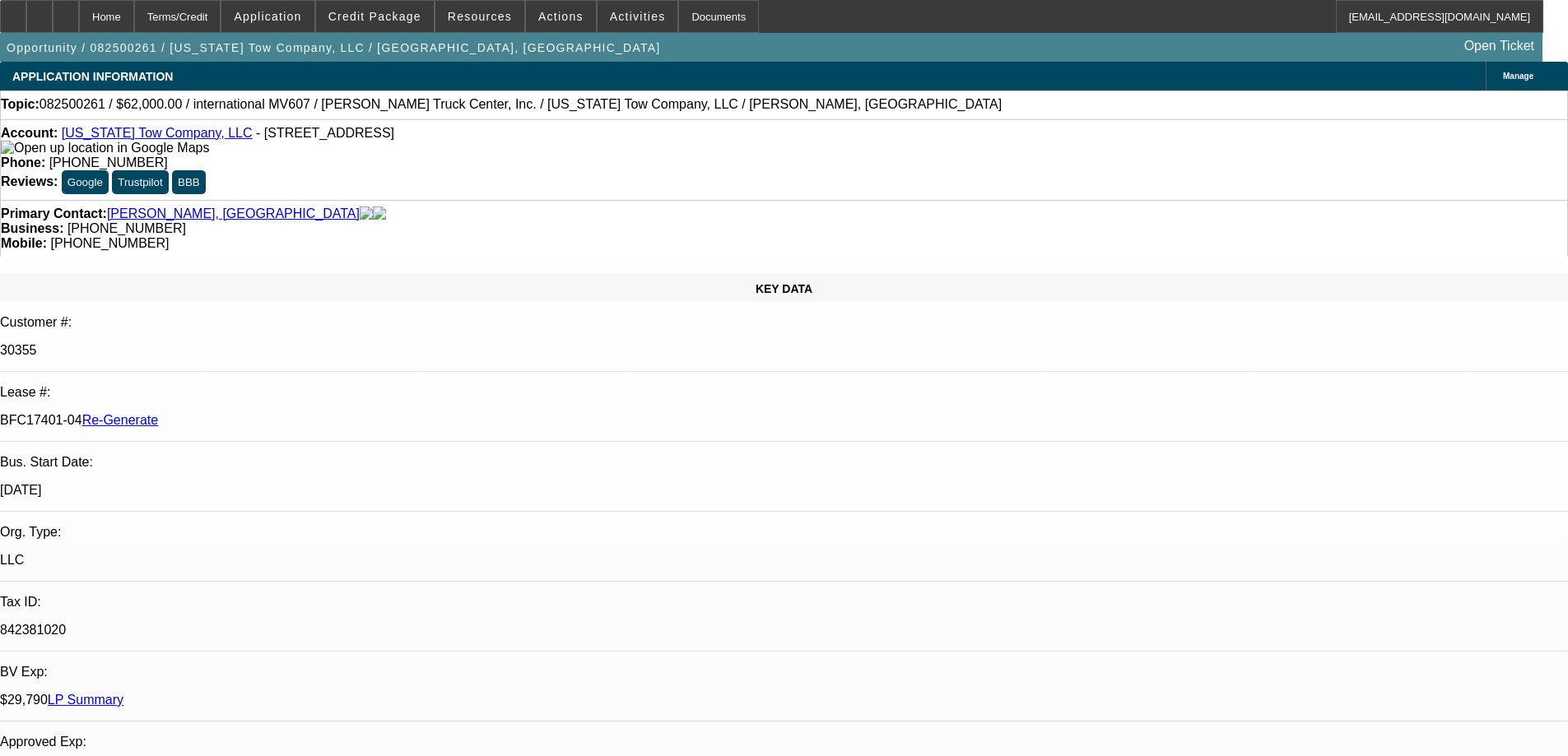
select select "6"
click at [538, 19] on span "Actions" at bounding box center [561, 17] width 45 height 13
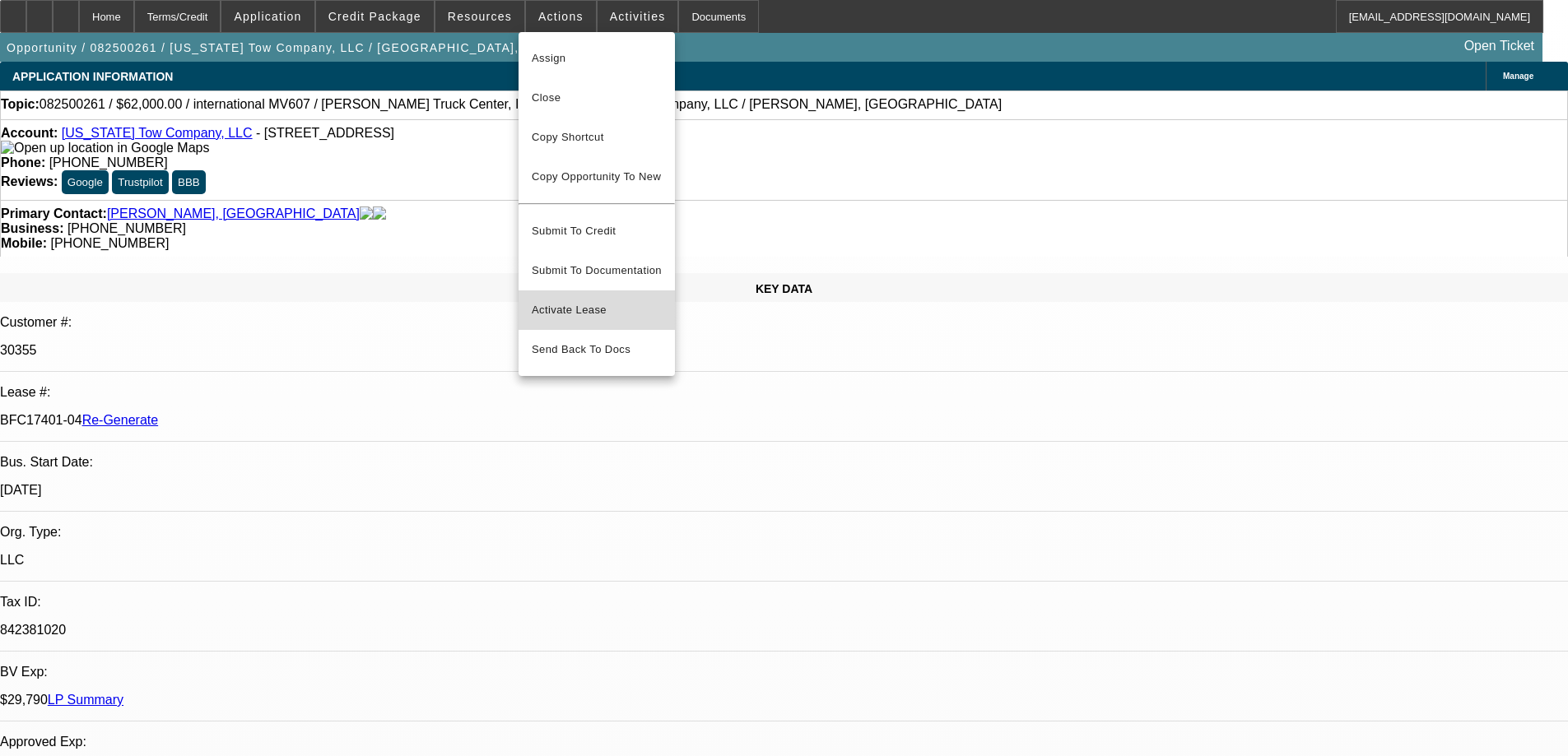
click at [564, 309] on button "Activate Lease" at bounding box center [596, 309] width 156 height 40
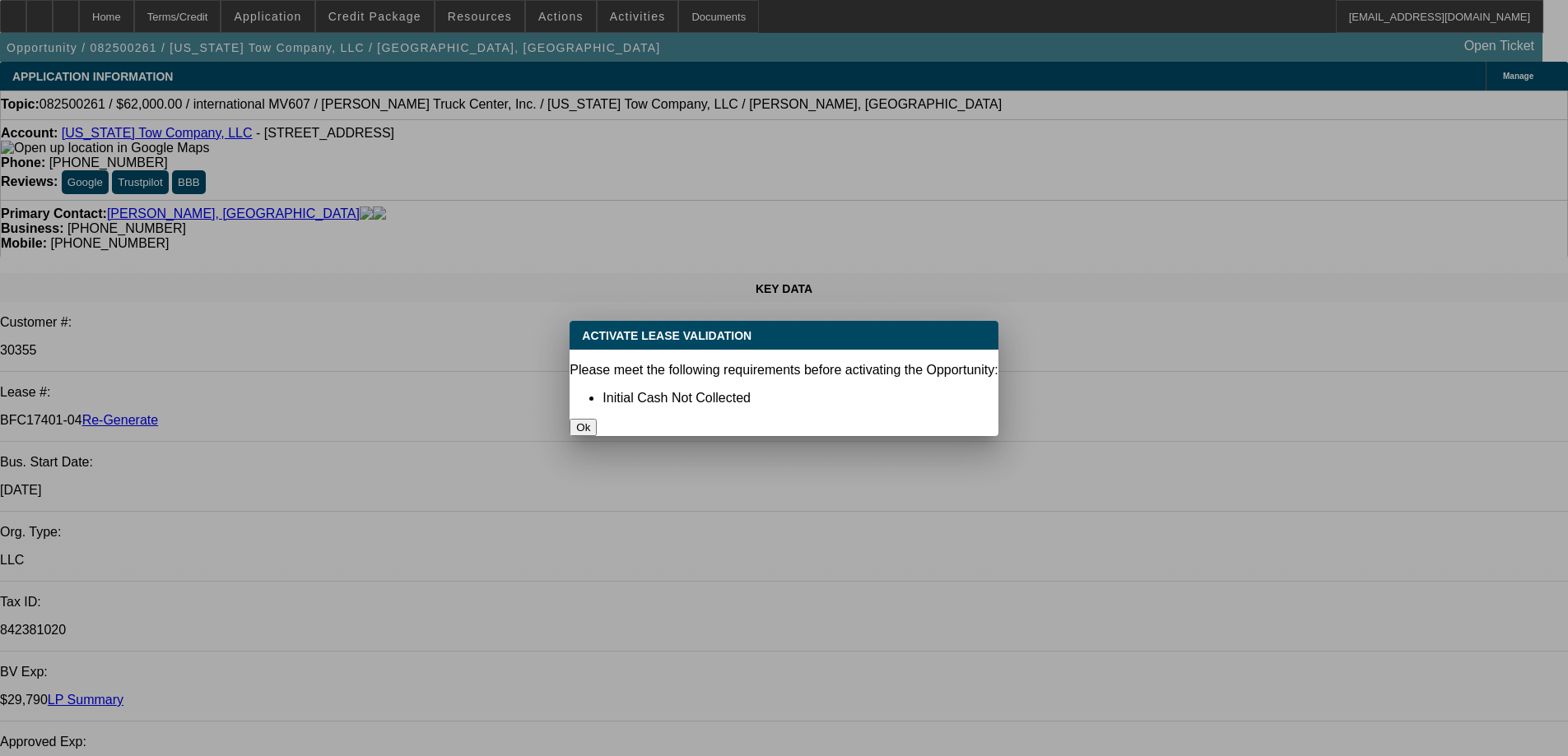
click at [596, 419] on button "Ok" at bounding box center [583, 427] width 27 height 18
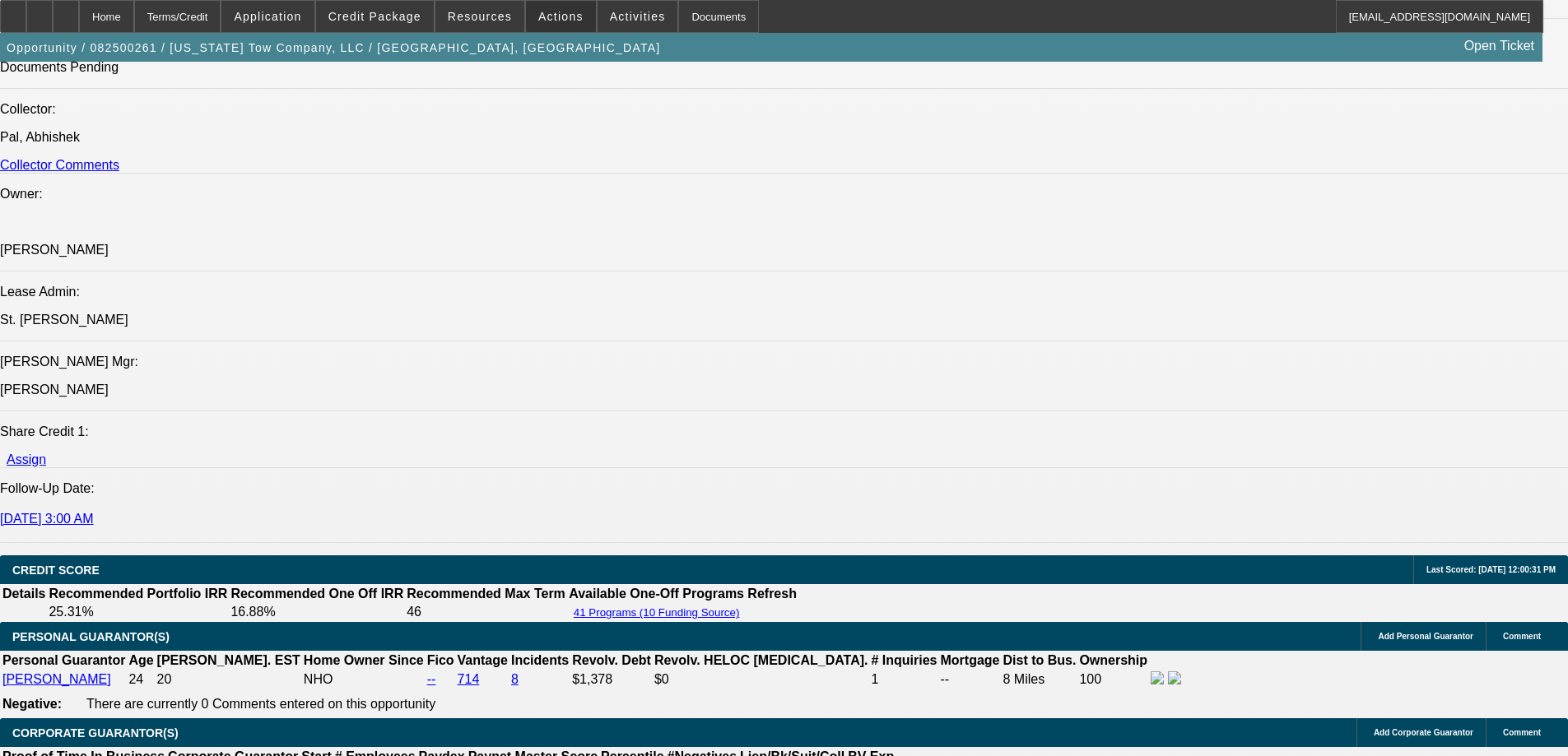
scroll to position [1563, 0]
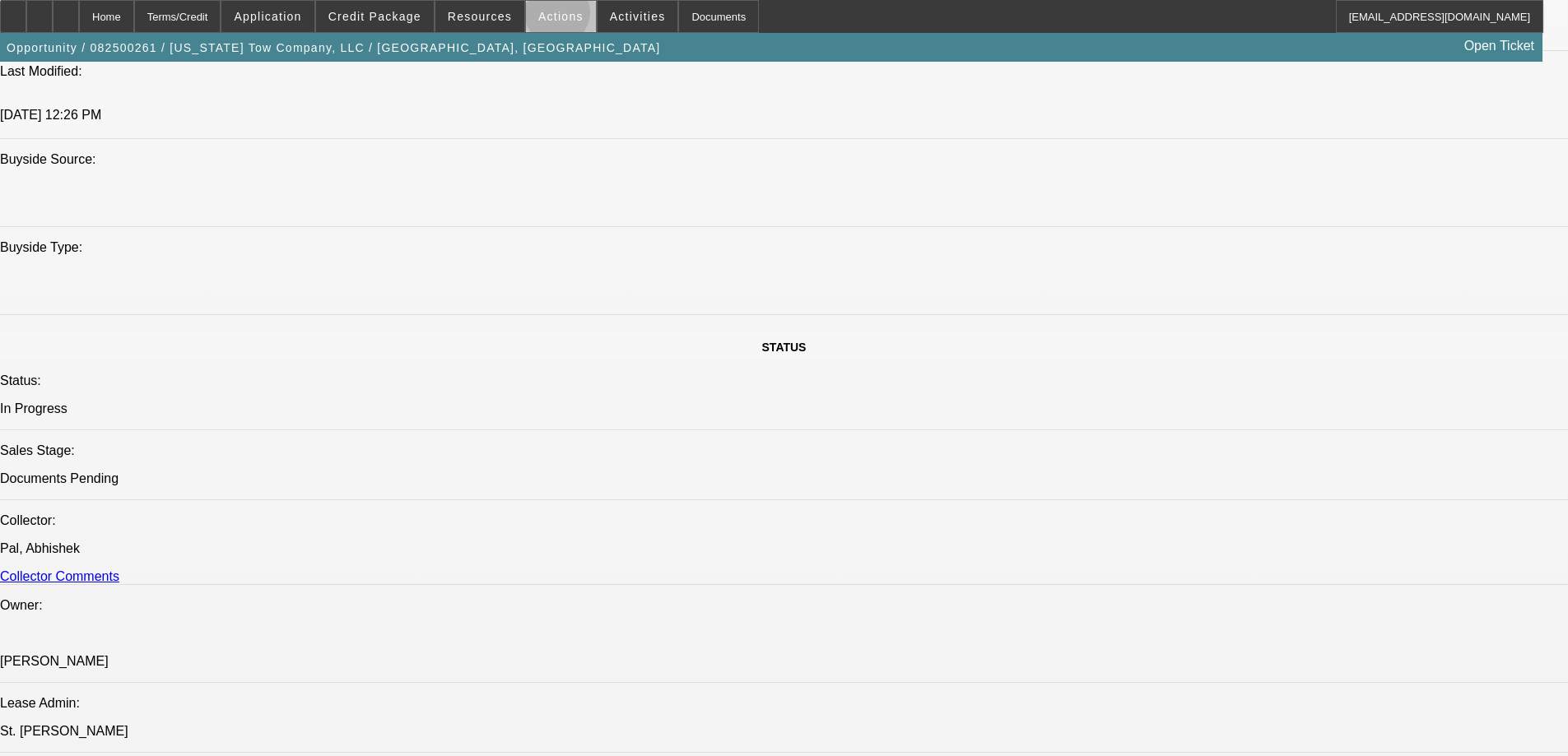
click at [550, 17] on span "Actions" at bounding box center [561, 17] width 45 height 13
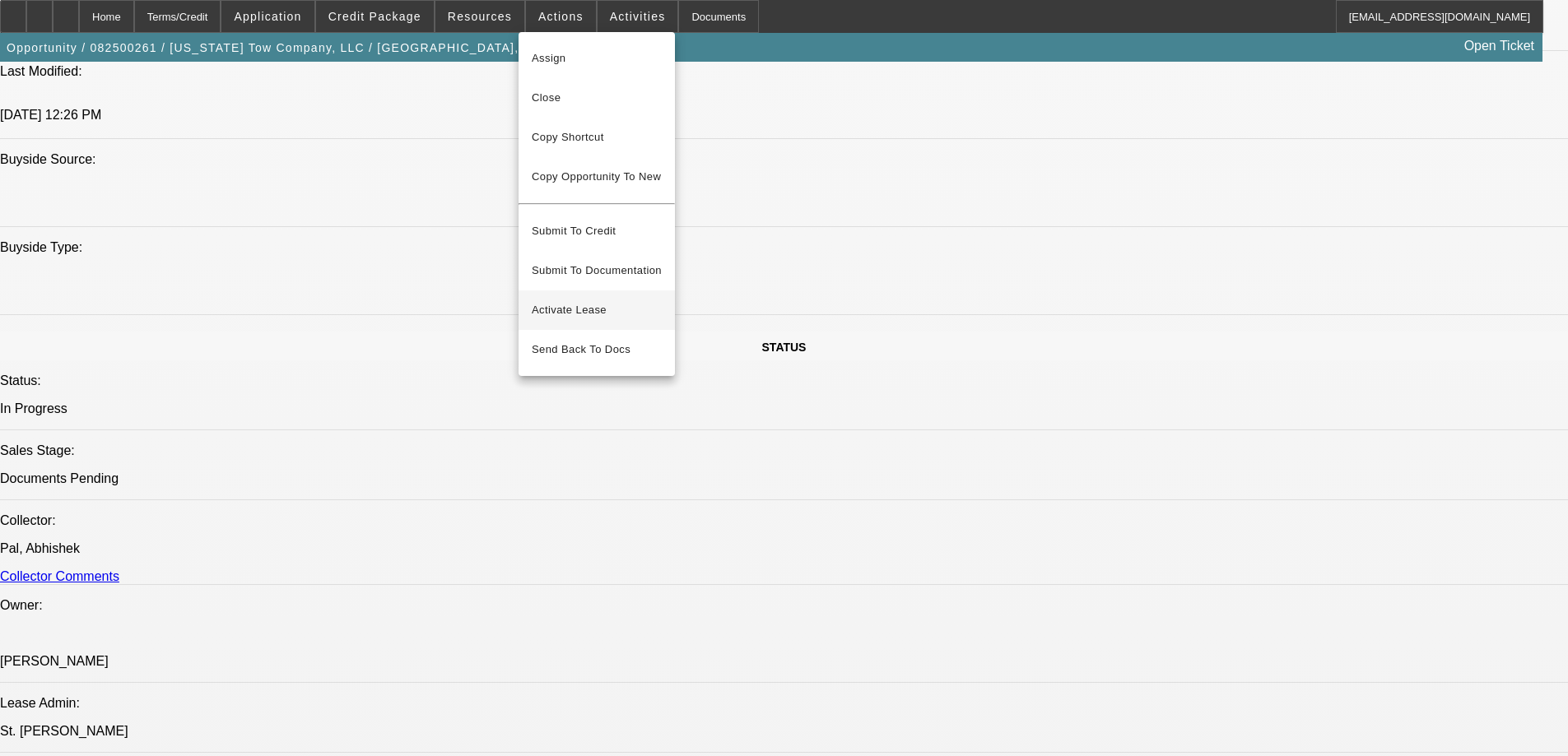
click at [566, 307] on button "Activate Lease" at bounding box center [596, 309] width 156 height 40
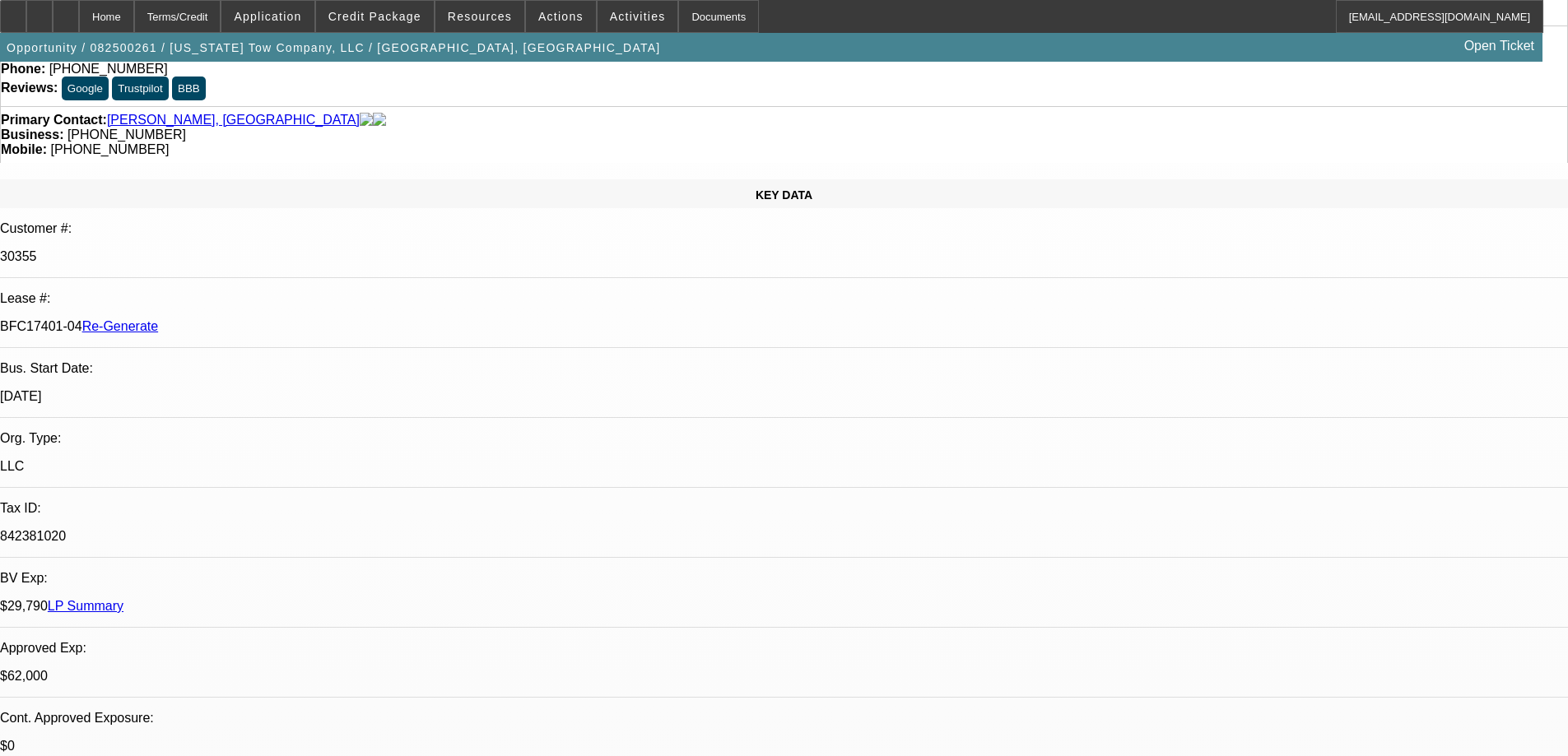
scroll to position [0, 0]
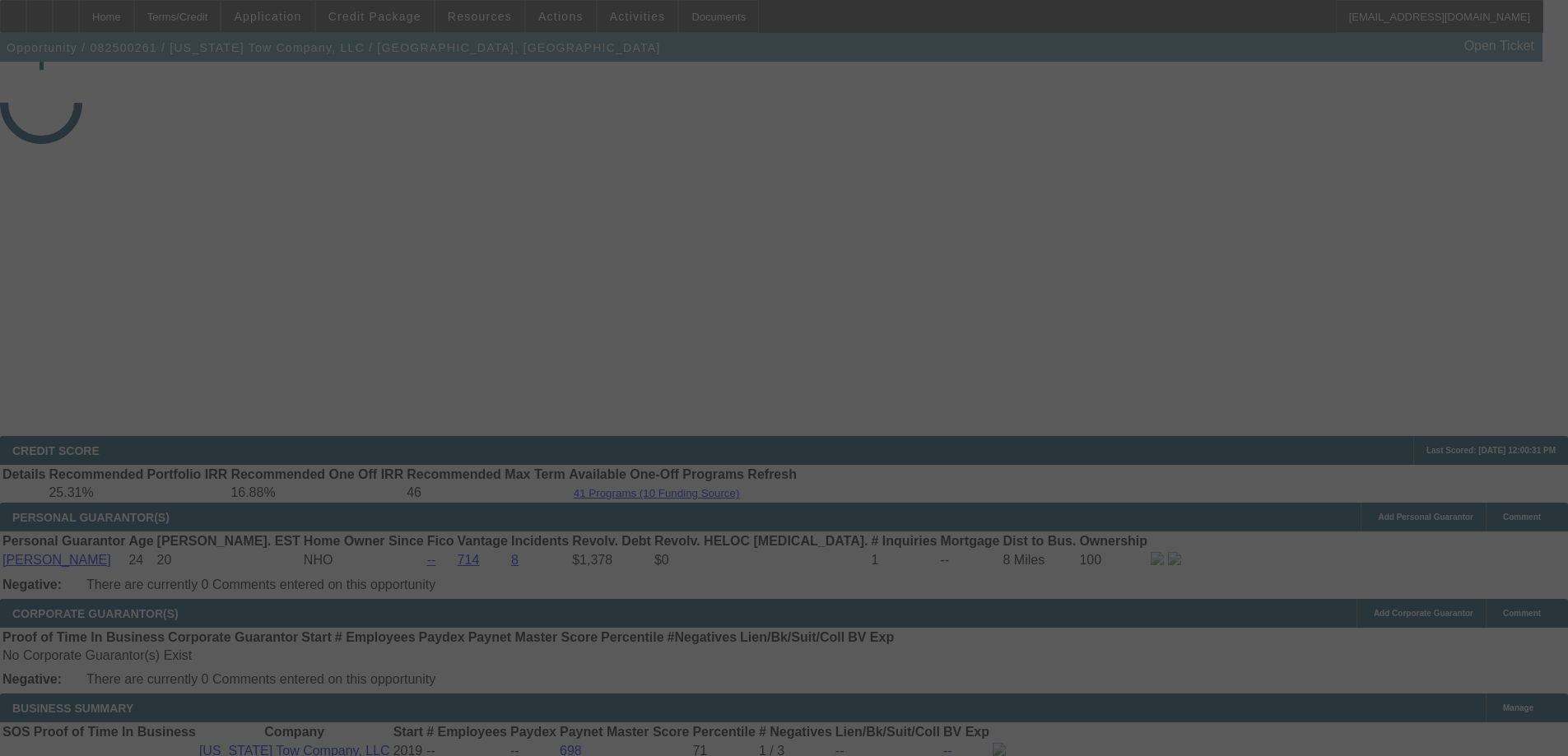
select select "3"
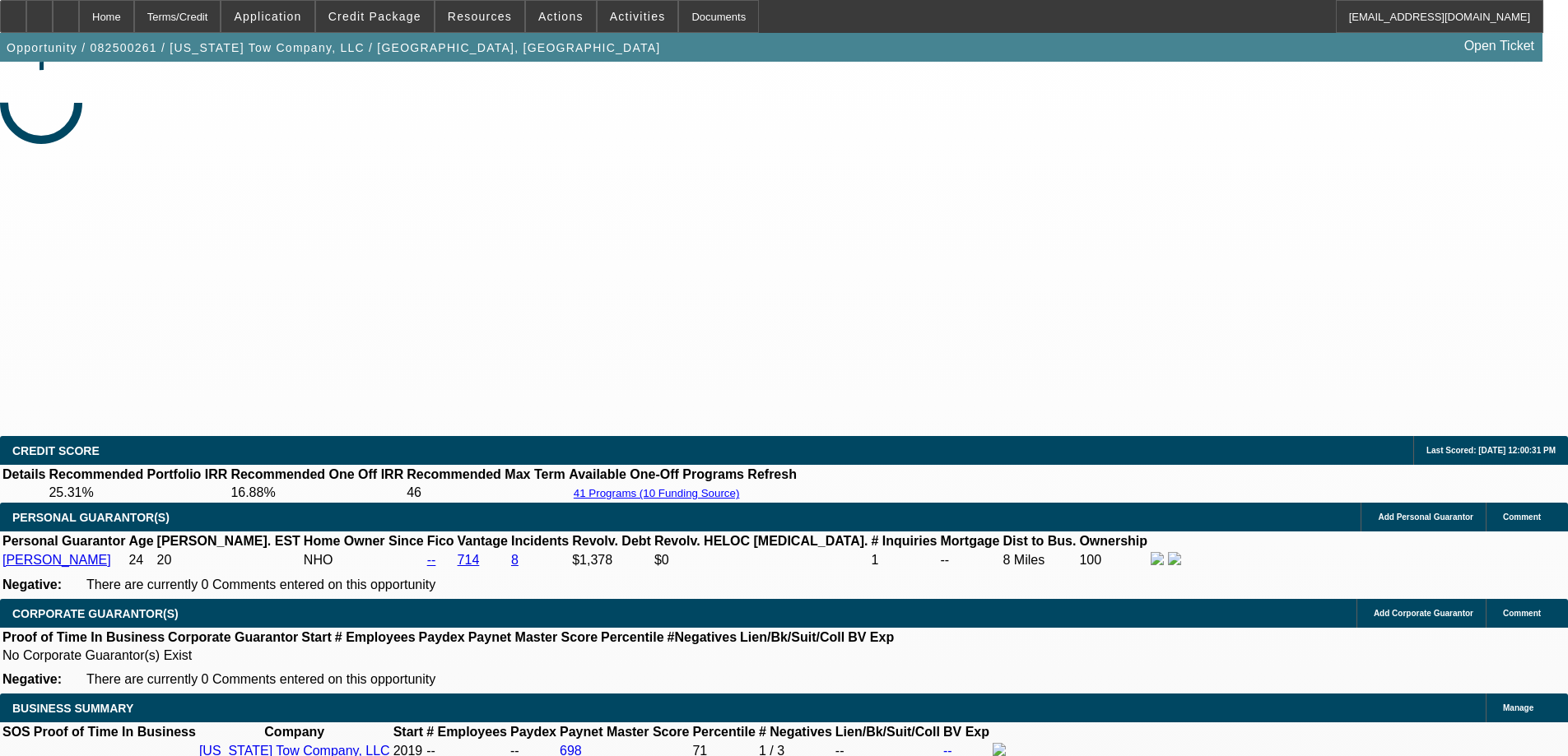
select select "0"
select select "2"
select select "0"
select select "1"
select select "2"
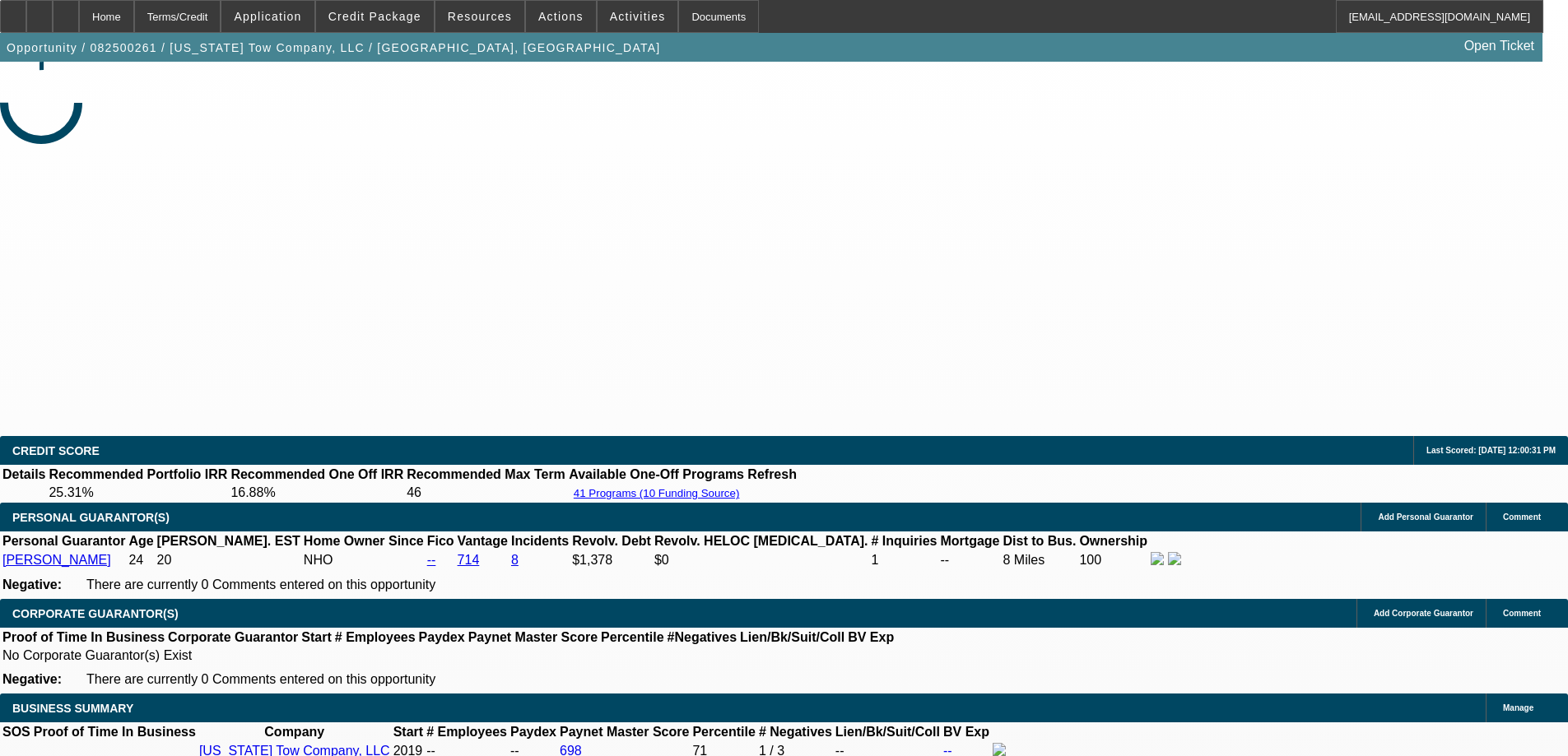
select select "6"
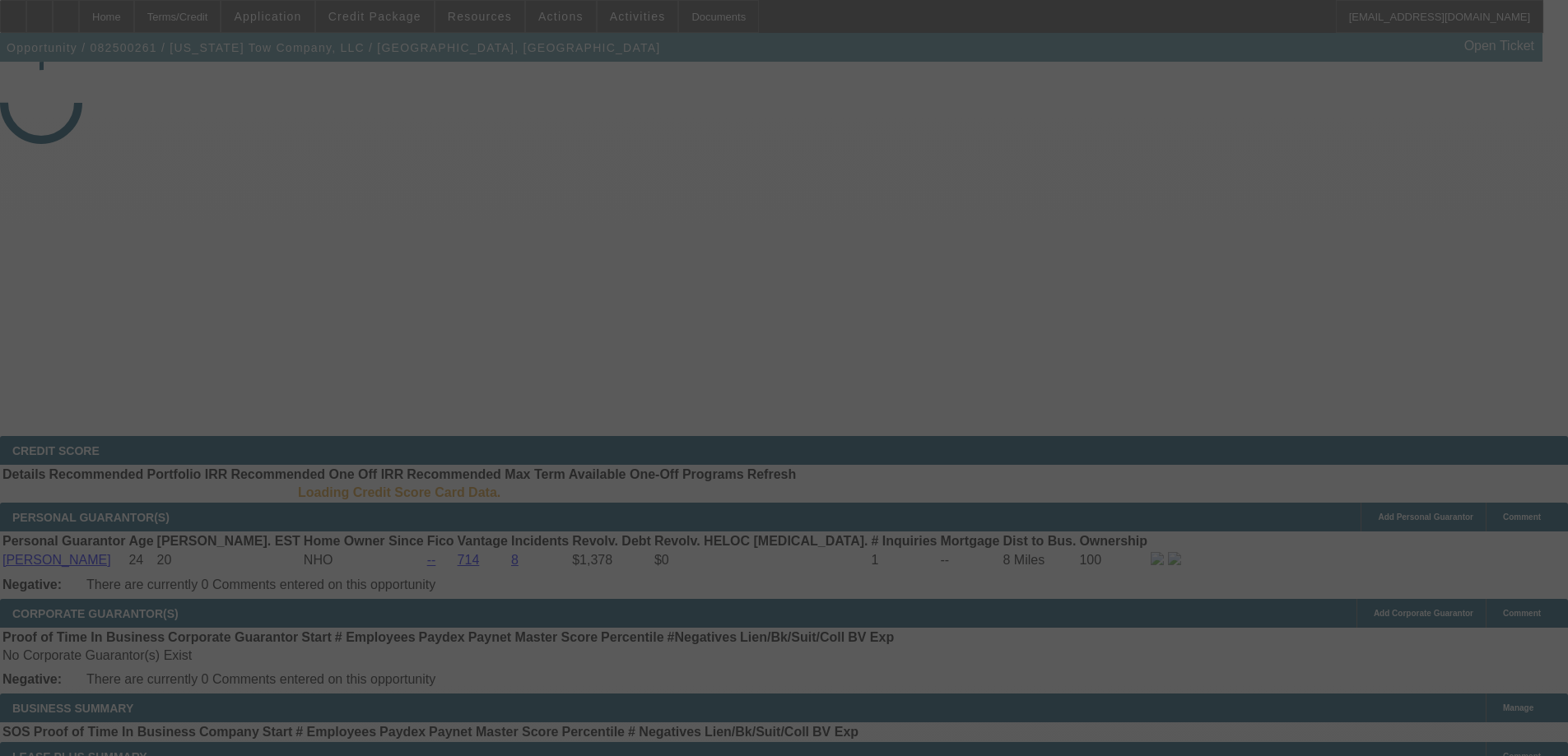
select select "3"
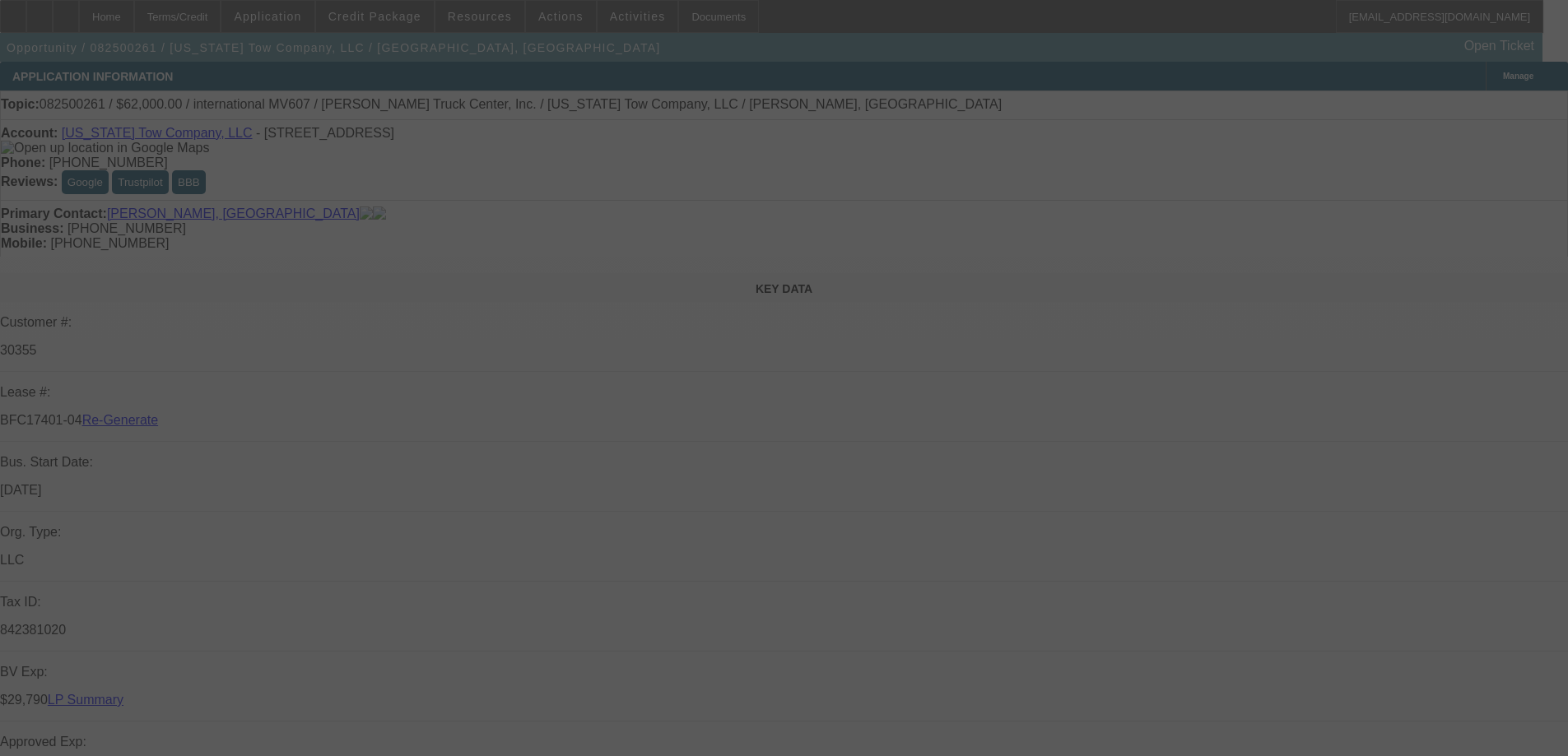
click at [389, 362] on div at bounding box center [784, 378] width 1568 height 756
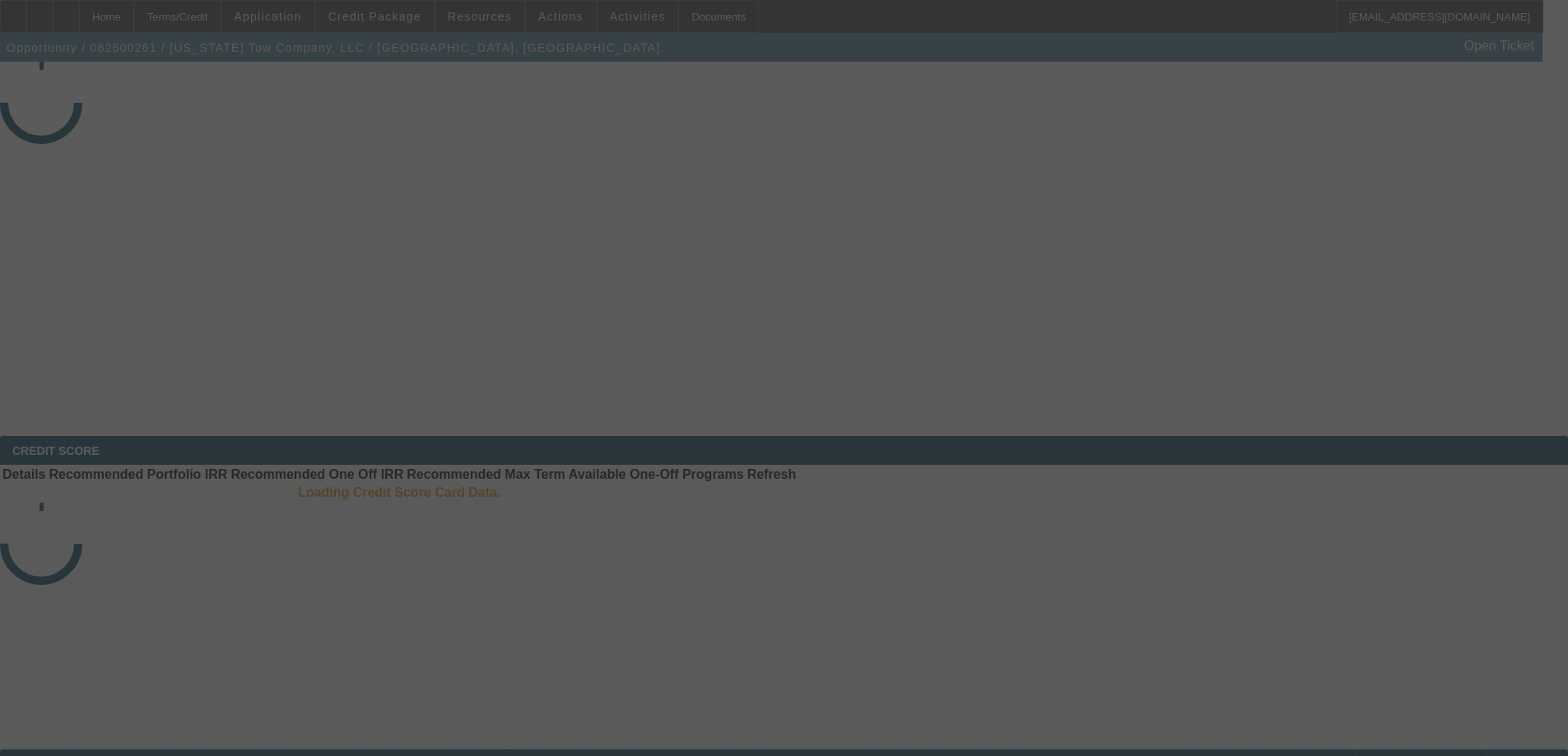
select select "3"
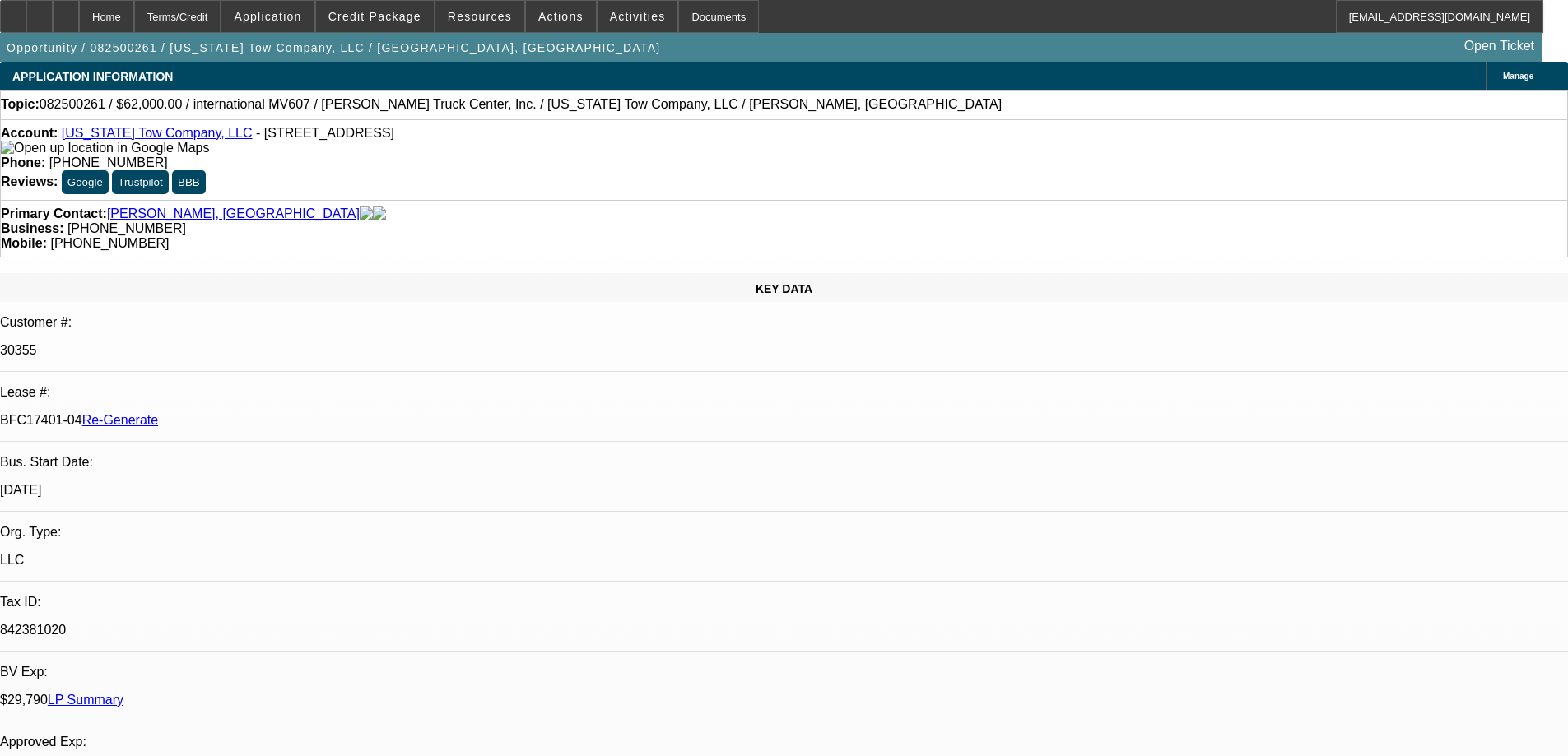
select select "0"
select select "2"
select select "0"
select select "6"
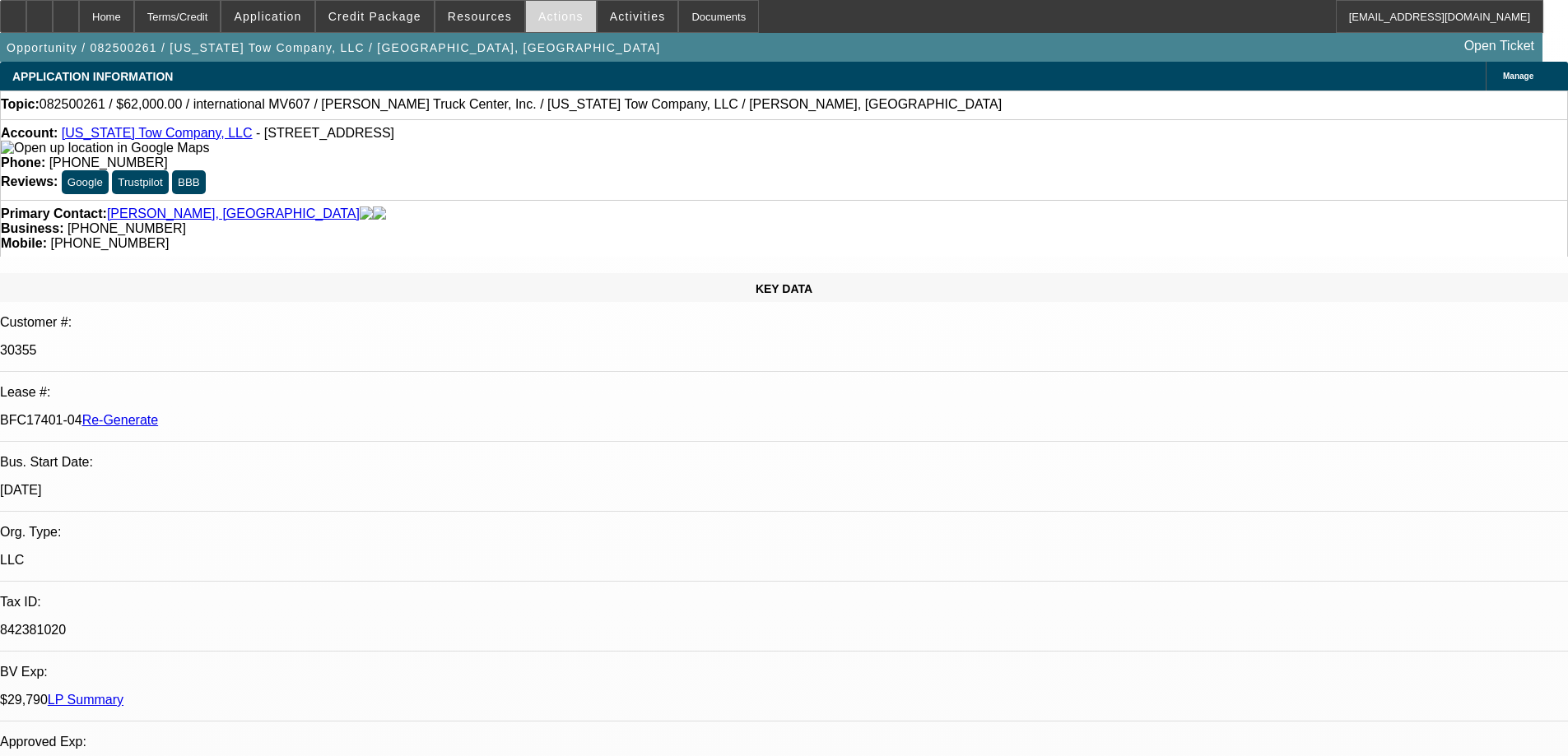
click at [526, 13] on span at bounding box center [560, 16] width 70 height 40
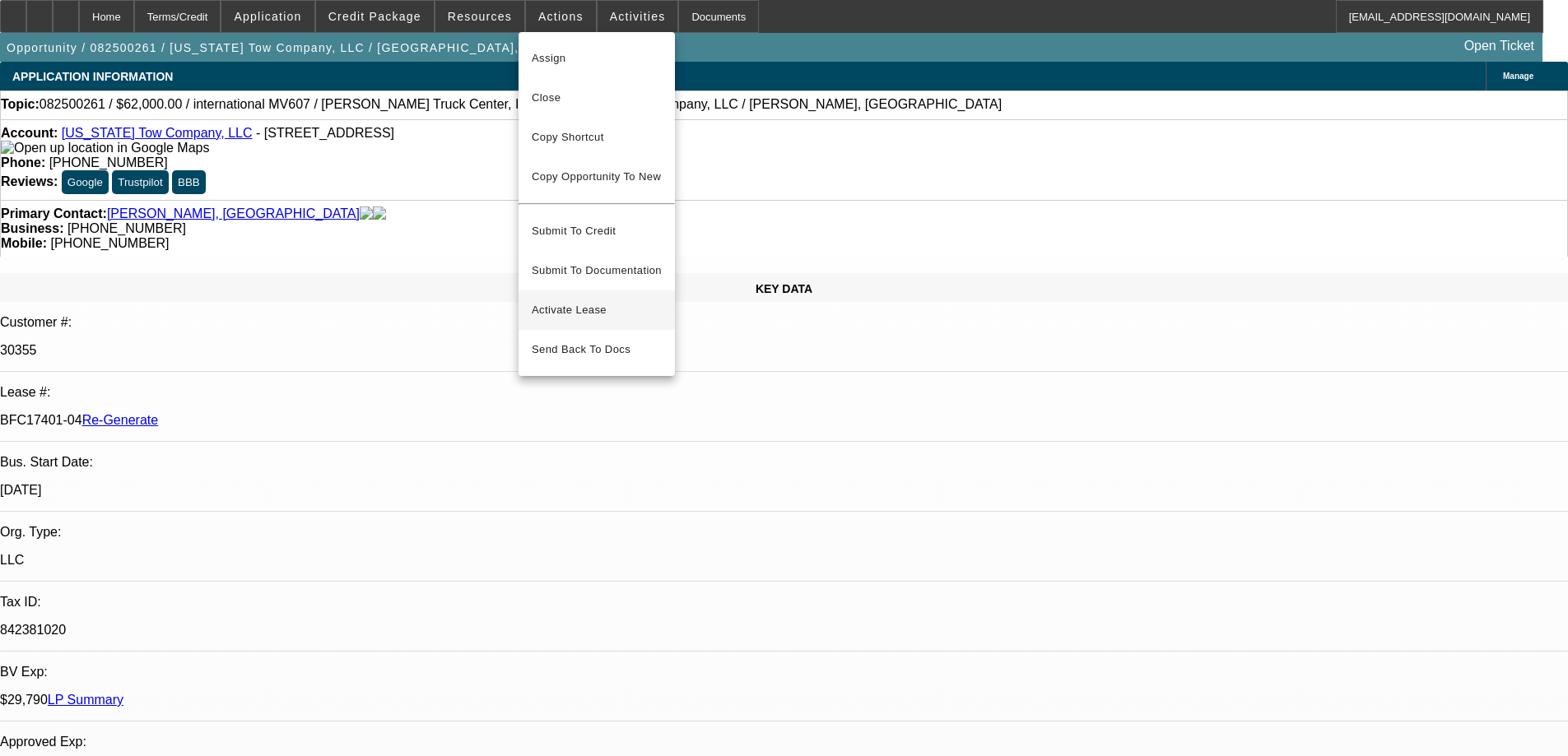
click at [547, 290] on button "Activate Lease" at bounding box center [596, 309] width 156 height 40
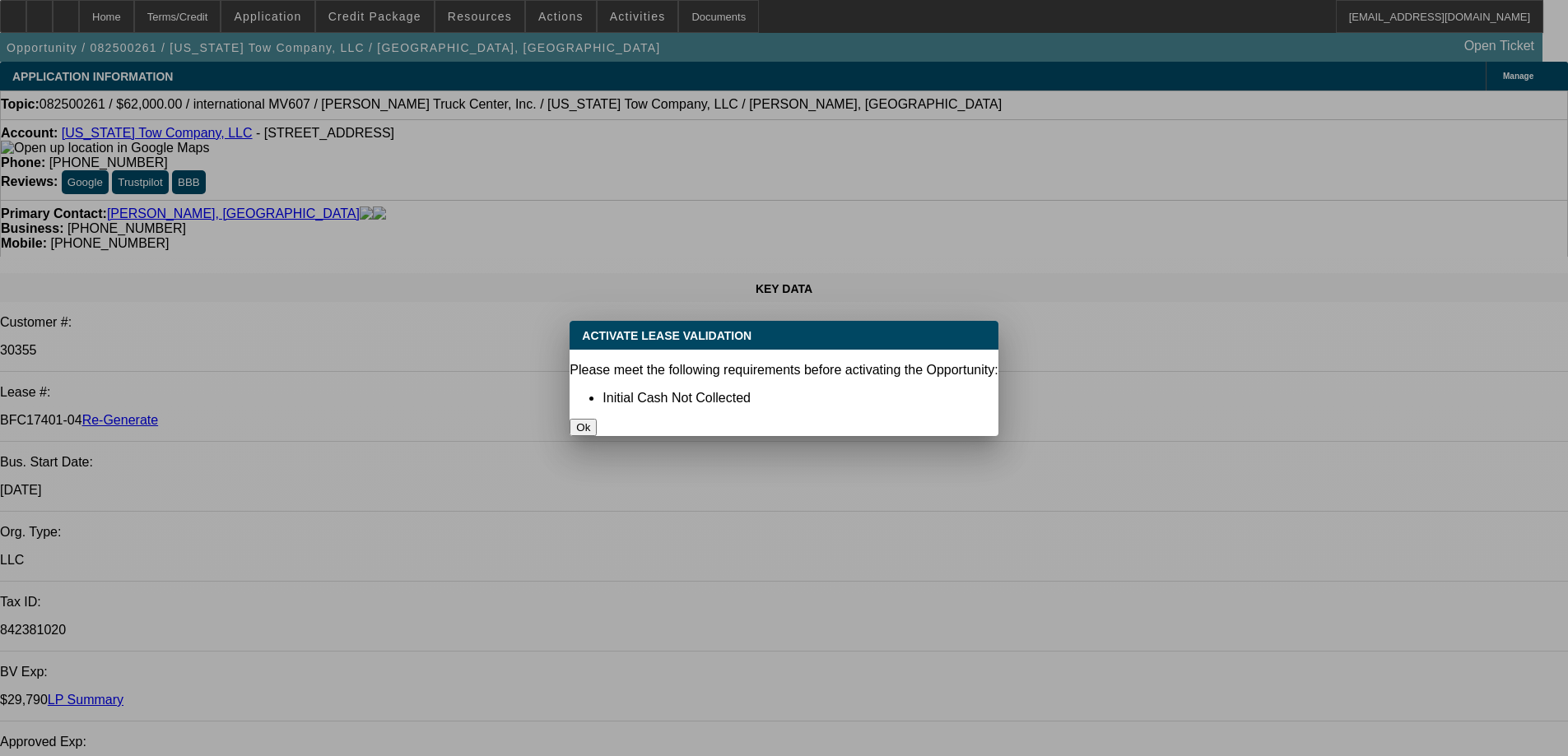
click at [596, 419] on button "Ok" at bounding box center [583, 427] width 27 height 18
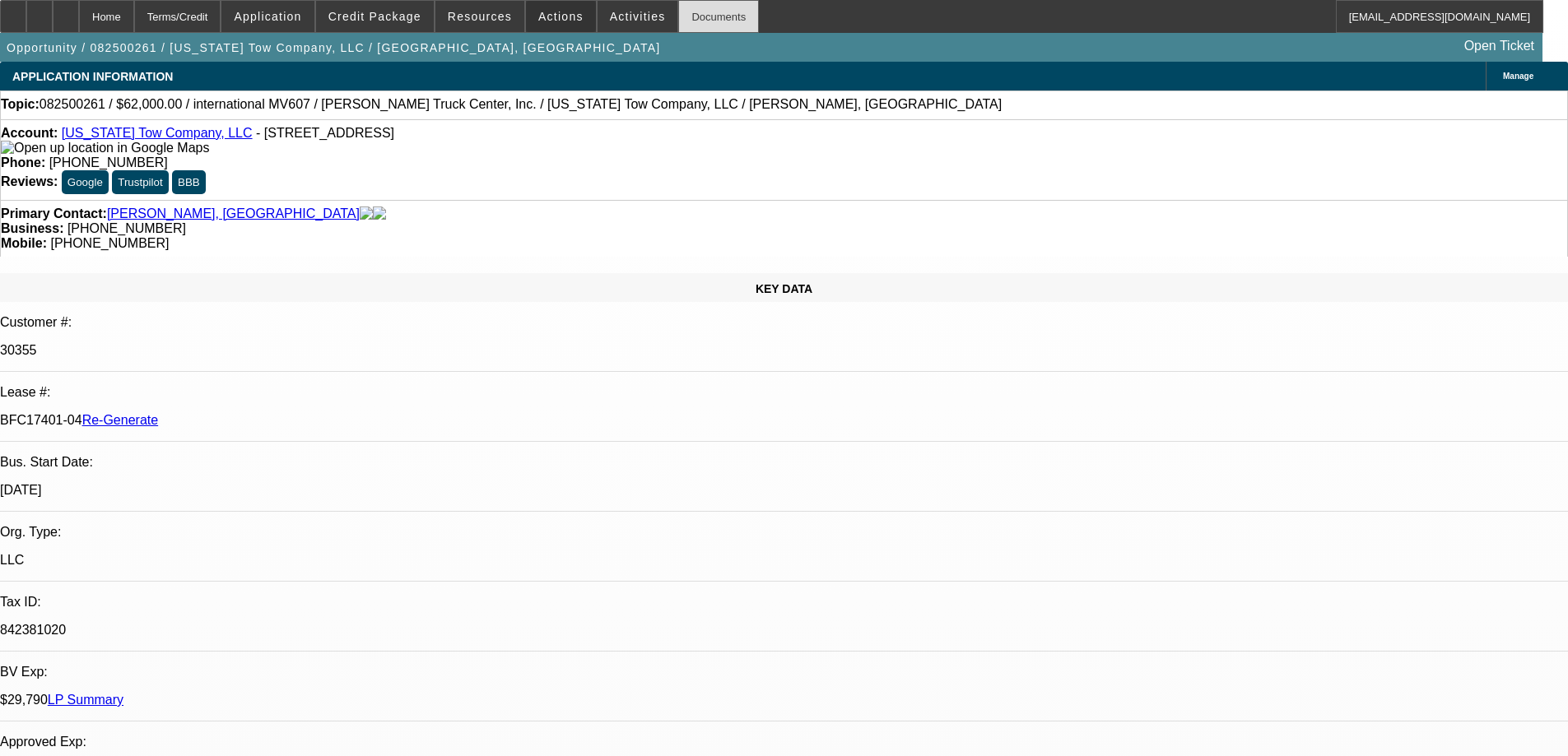
click at [697, 18] on div "Documents" at bounding box center [718, 16] width 81 height 33
click at [547, 19] on span "Actions" at bounding box center [561, 17] width 45 height 13
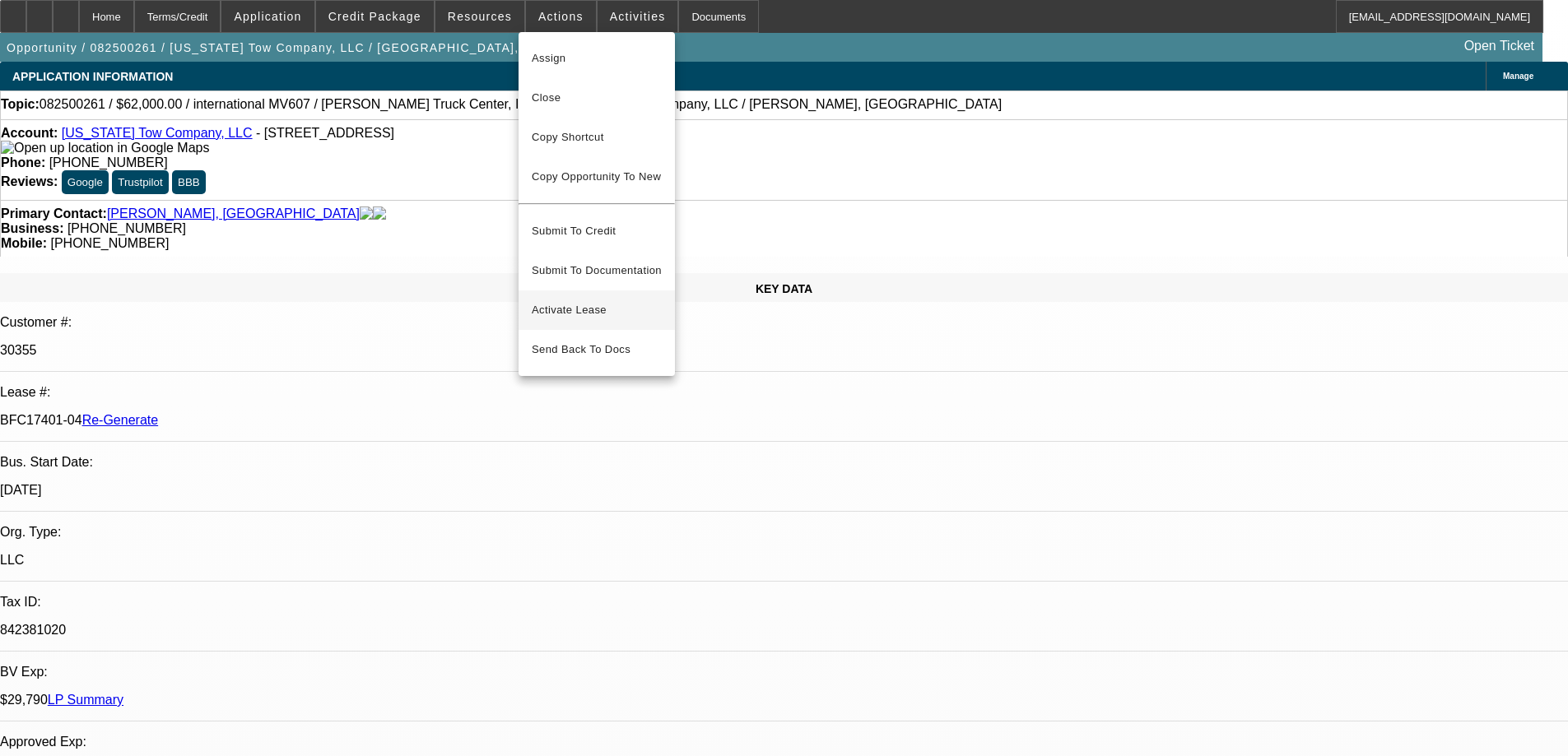
click at [565, 300] on span "Activate Lease" at bounding box center [596, 309] width 130 height 19
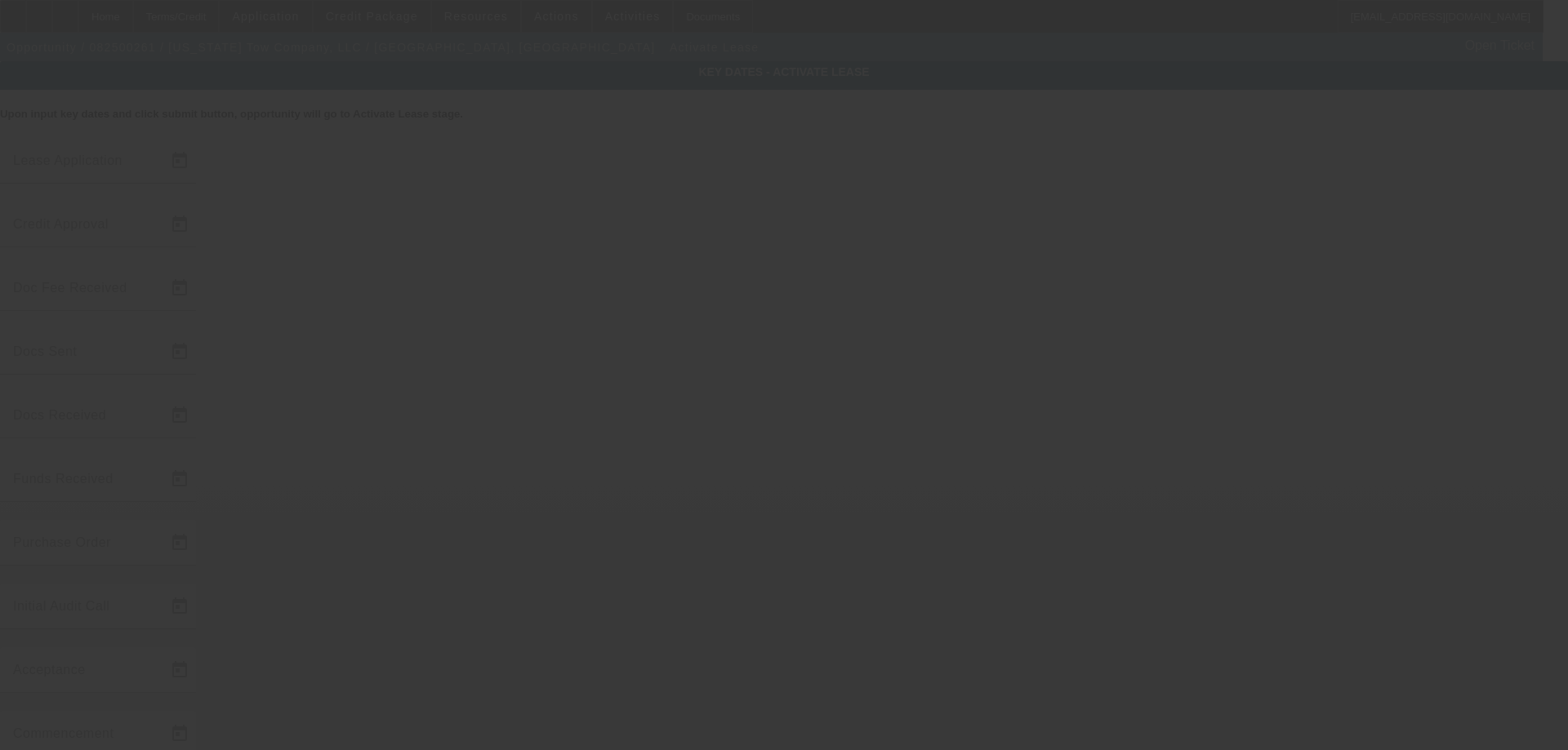
type input "8/11/2025"
type input "8/15/2025"
type input "8/25/2025"
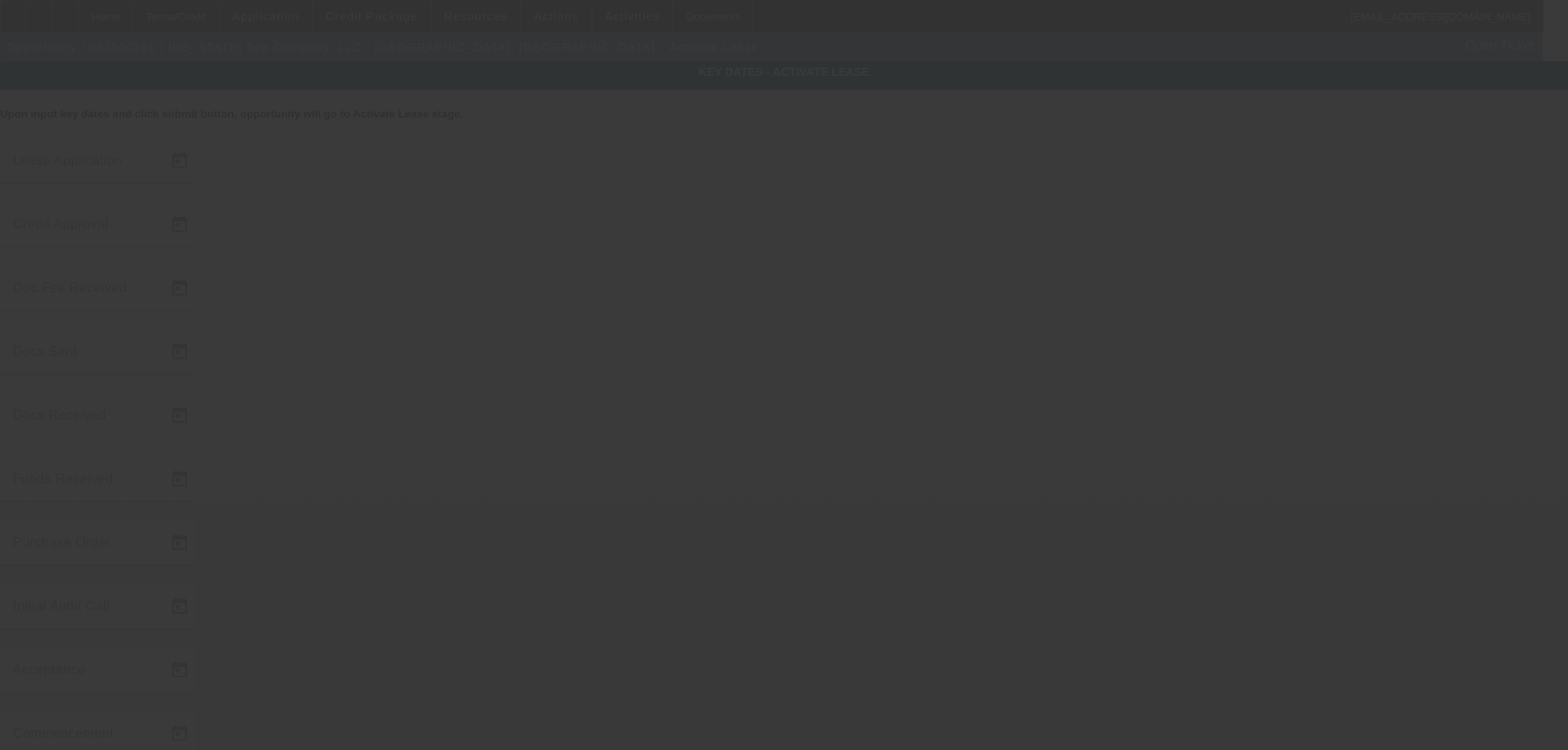
type input "8/26/2025"
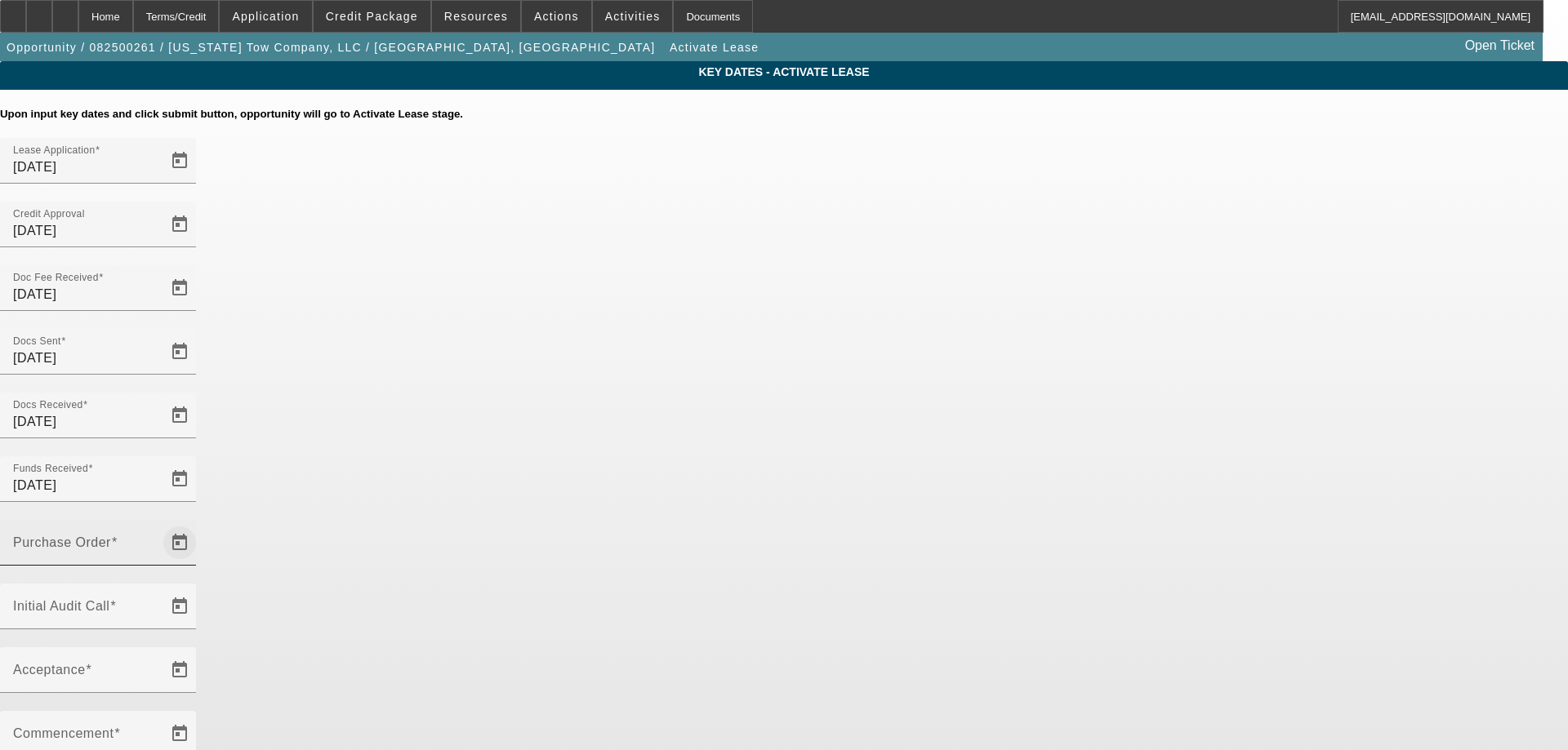
click at [199, 523] on span "Open calendar" at bounding box center [179, 542] width 39 height 39
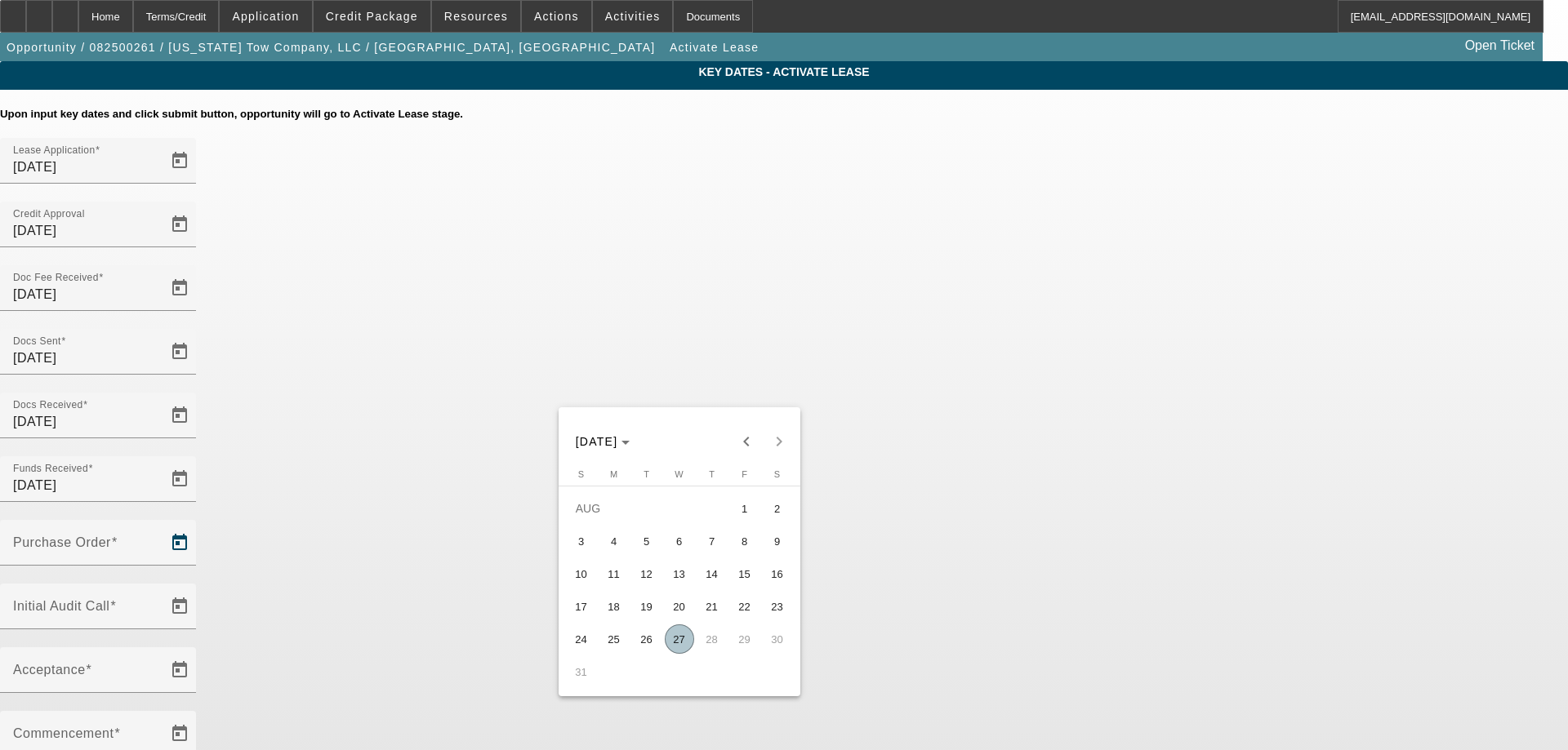
click at [683, 642] on span "27" at bounding box center [678, 639] width 29 height 29
type input "8/27/2025"
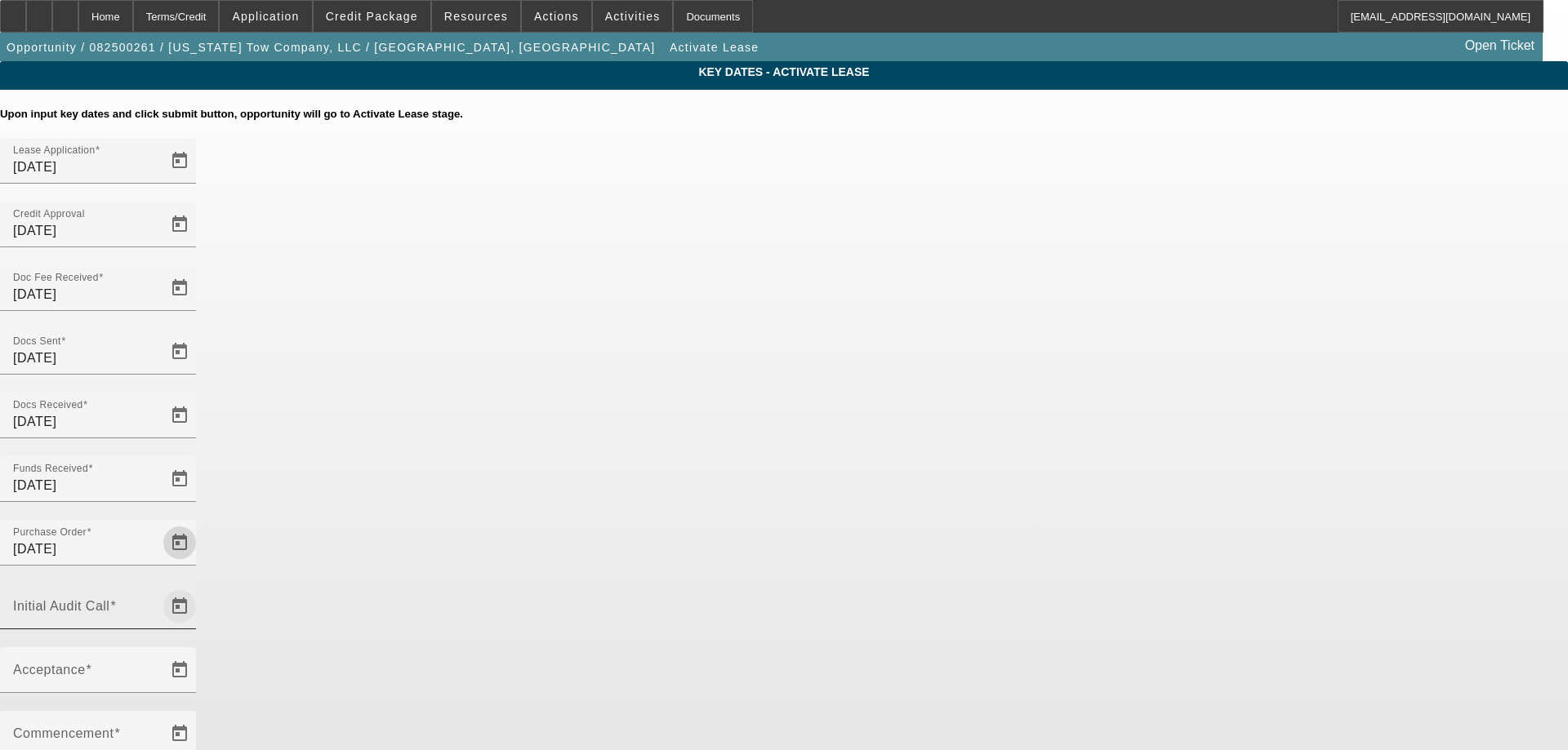
click at [199, 587] on span "Open calendar" at bounding box center [179, 607] width 39 height 39
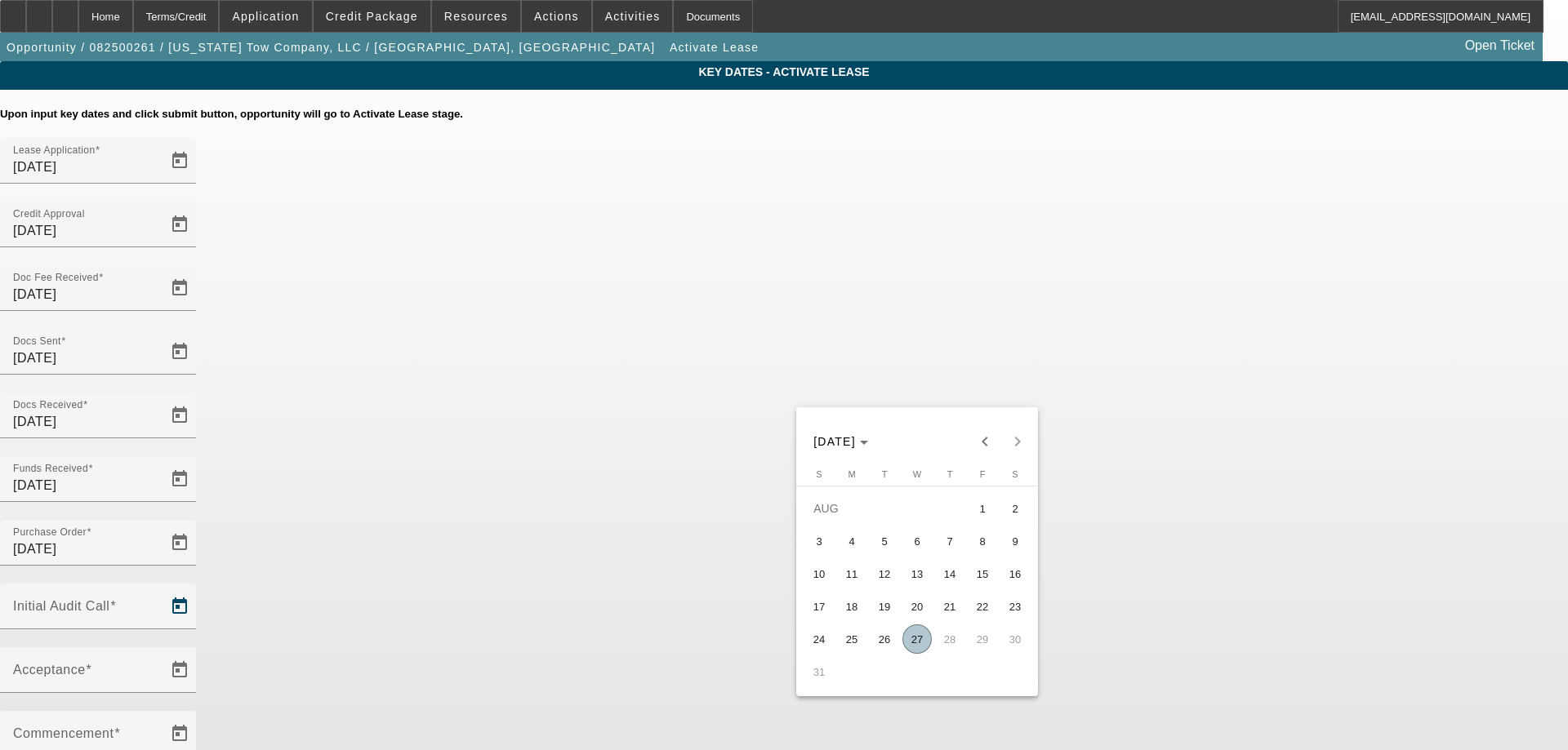
click at [925, 642] on span "27" at bounding box center [916, 639] width 29 height 29
type input "8/27/2025"
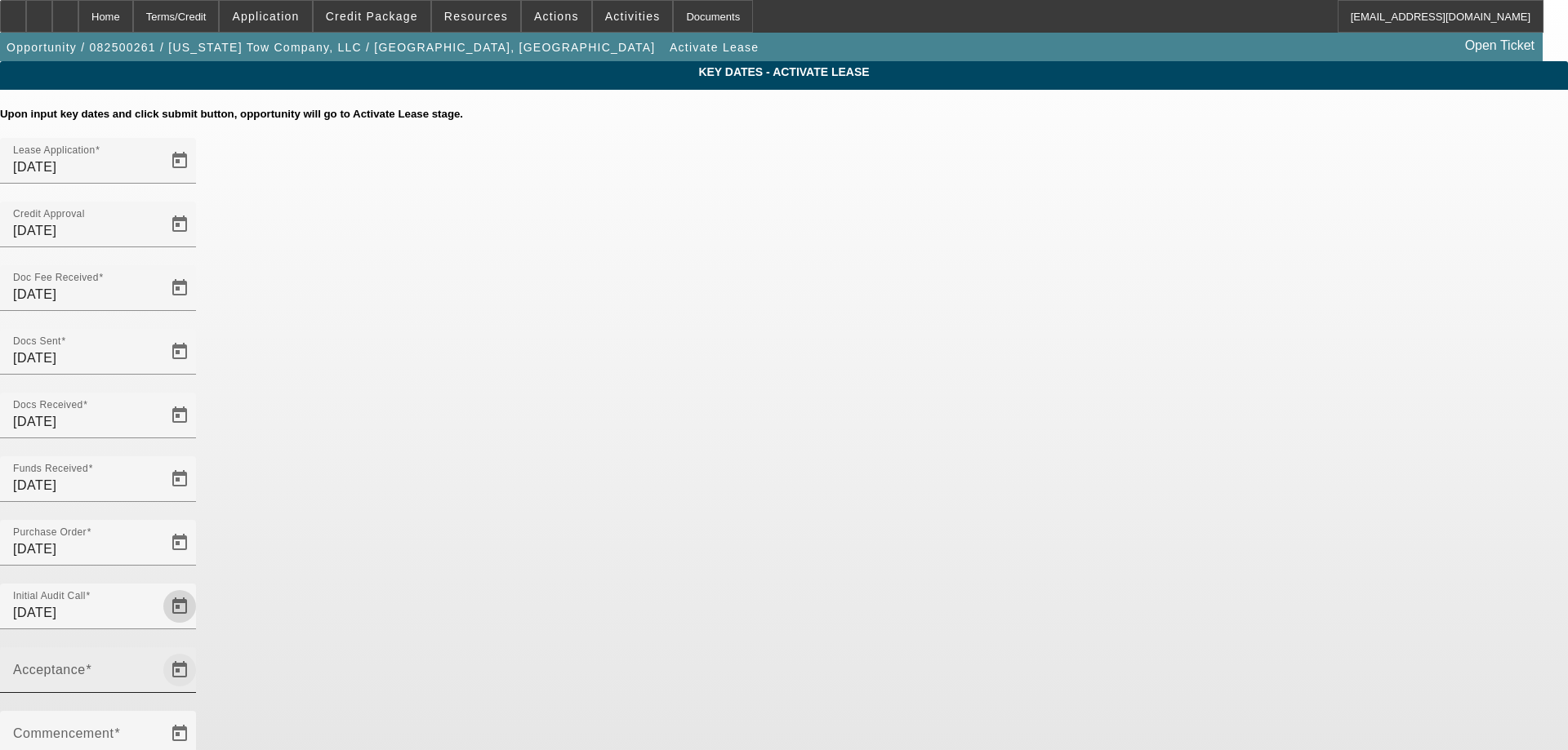
click at [199, 651] on span "Open calendar" at bounding box center [179, 670] width 39 height 39
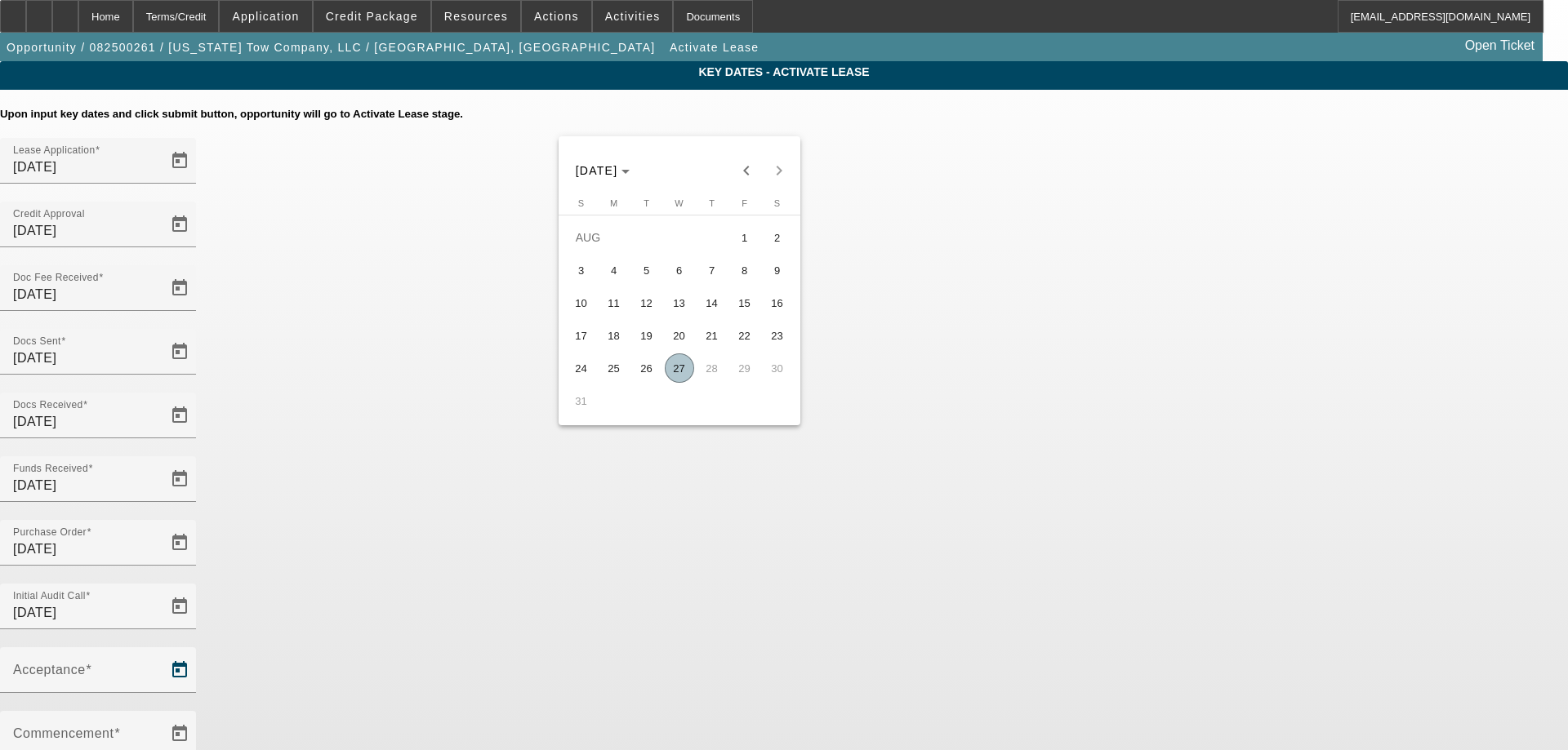
click at [677, 381] on span "27" at bounding box center [678, 368] width 29 height 29
type input "8/27/2025"
type input "9/1/2025"
type input "10/1/2025"
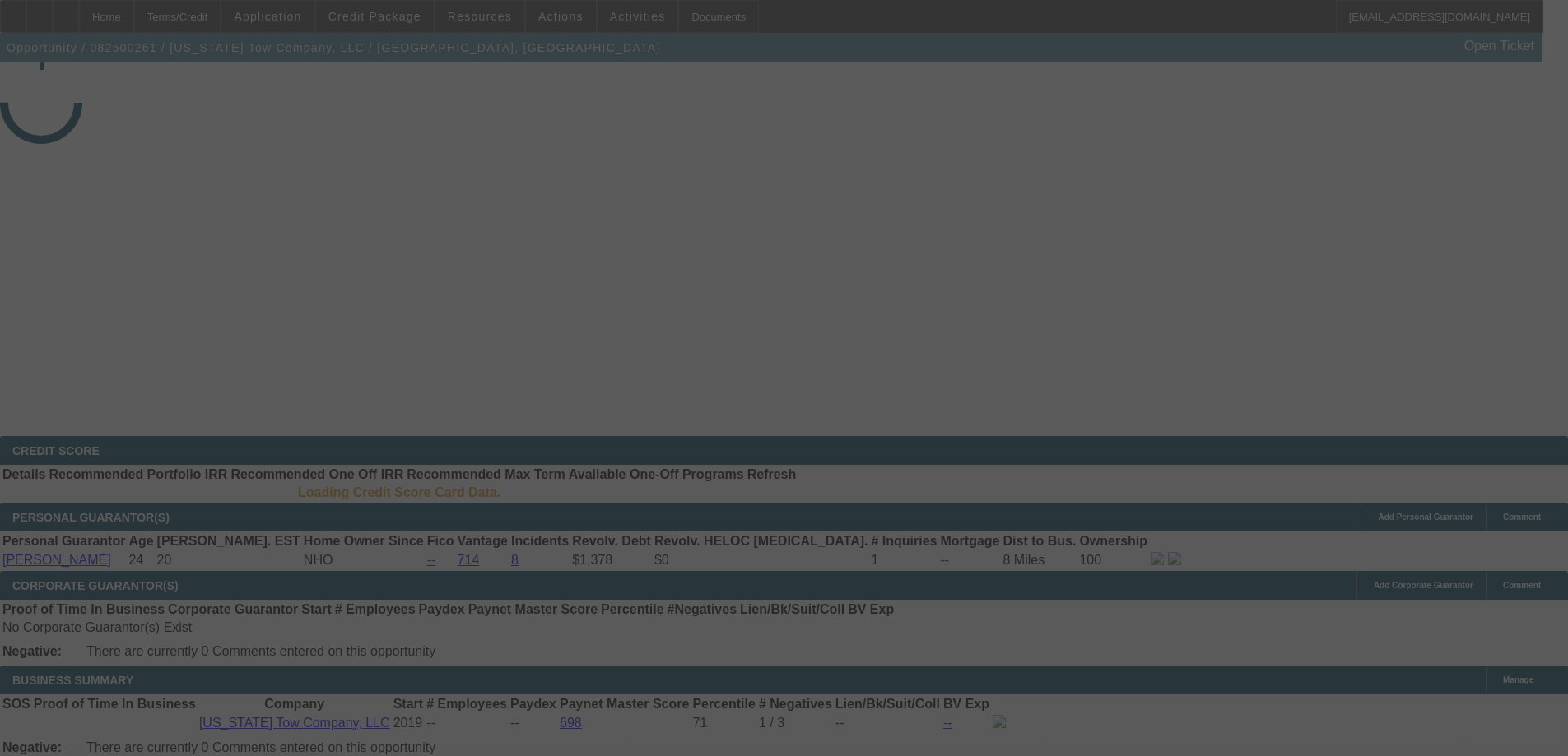
select select "4"
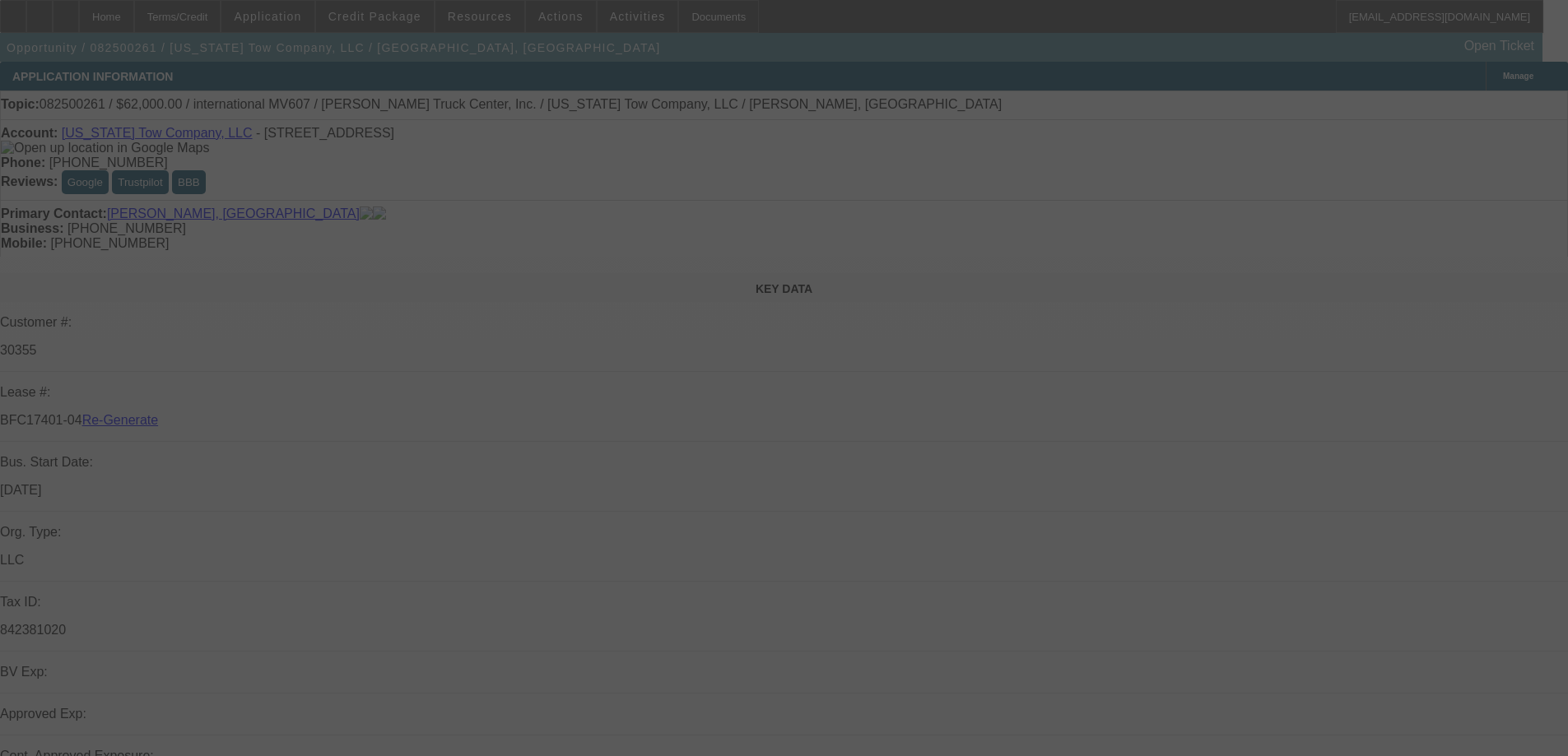
select select "0"
select select "2"
select select "0"
select select "6"
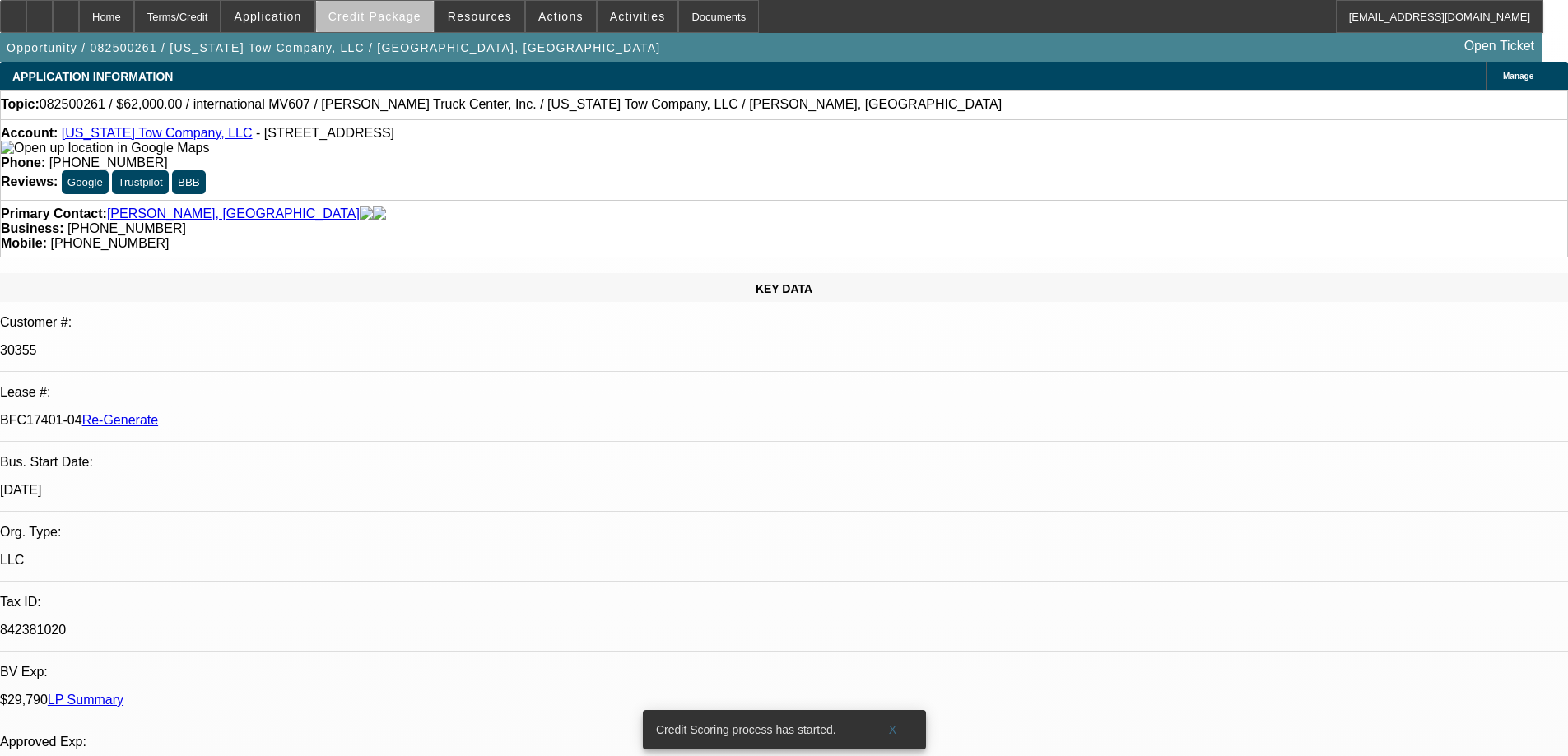
click at [417, 16] on span "Credit Package" at bounding box center [374, 17] width 93 height 13
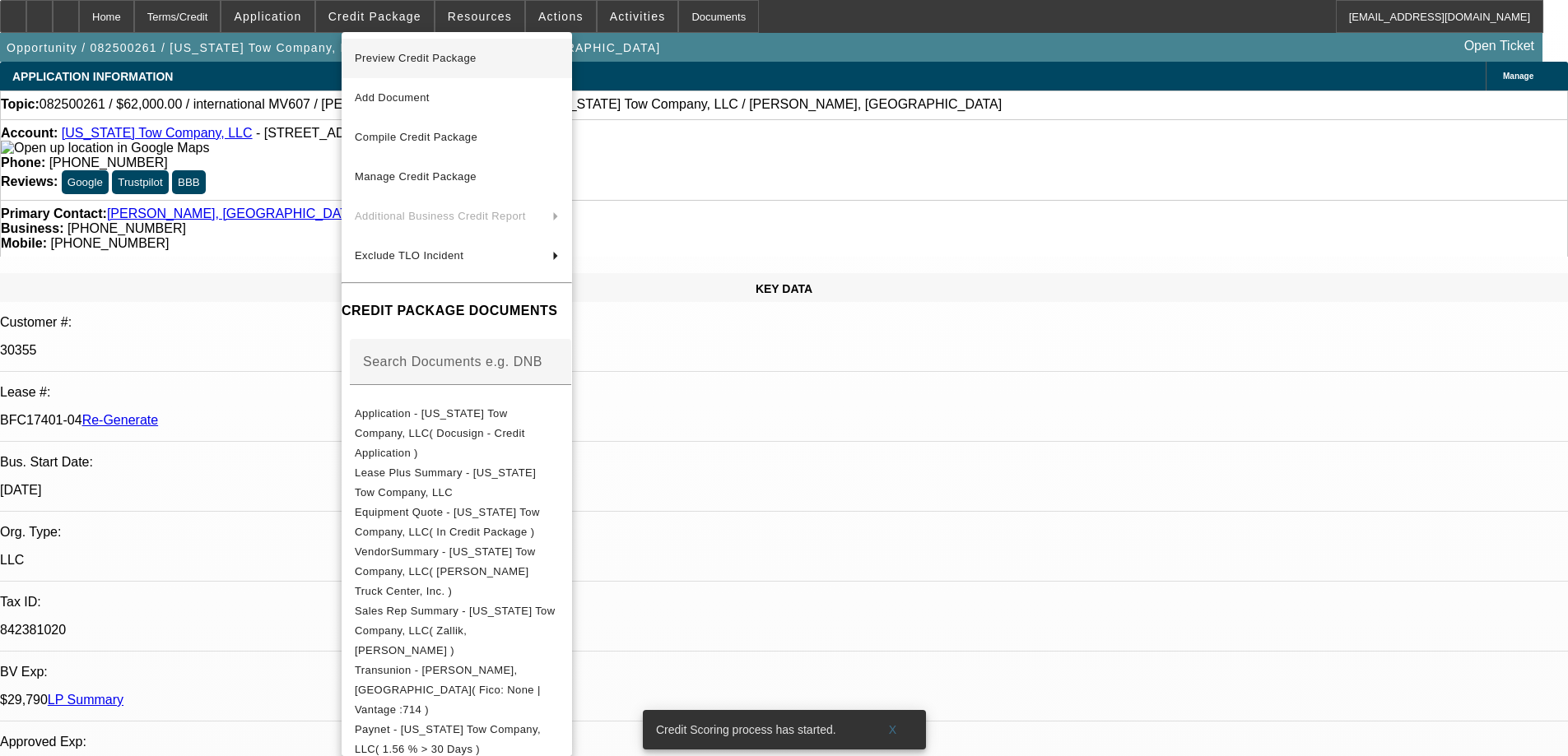
click at [422, 56] on span "Preview Credit Package" at bounding box center [416, 58] width 122 height 13
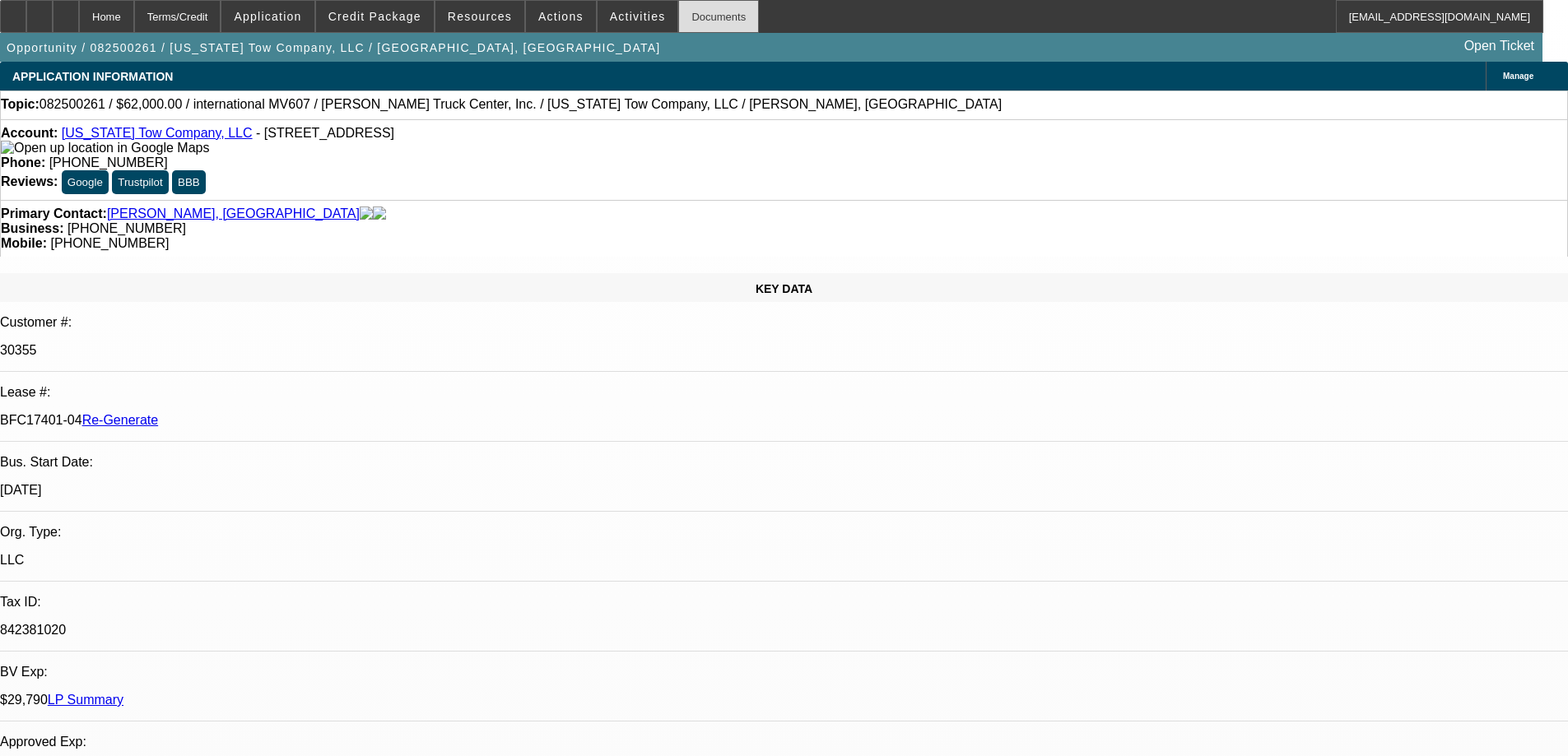
click at [682, 12] on div "Documents" at bounding box center [718, 16] width 81 height 33
click at [628, 19] on span "Activities" at bounding box center [638, 17] width 56 height 13
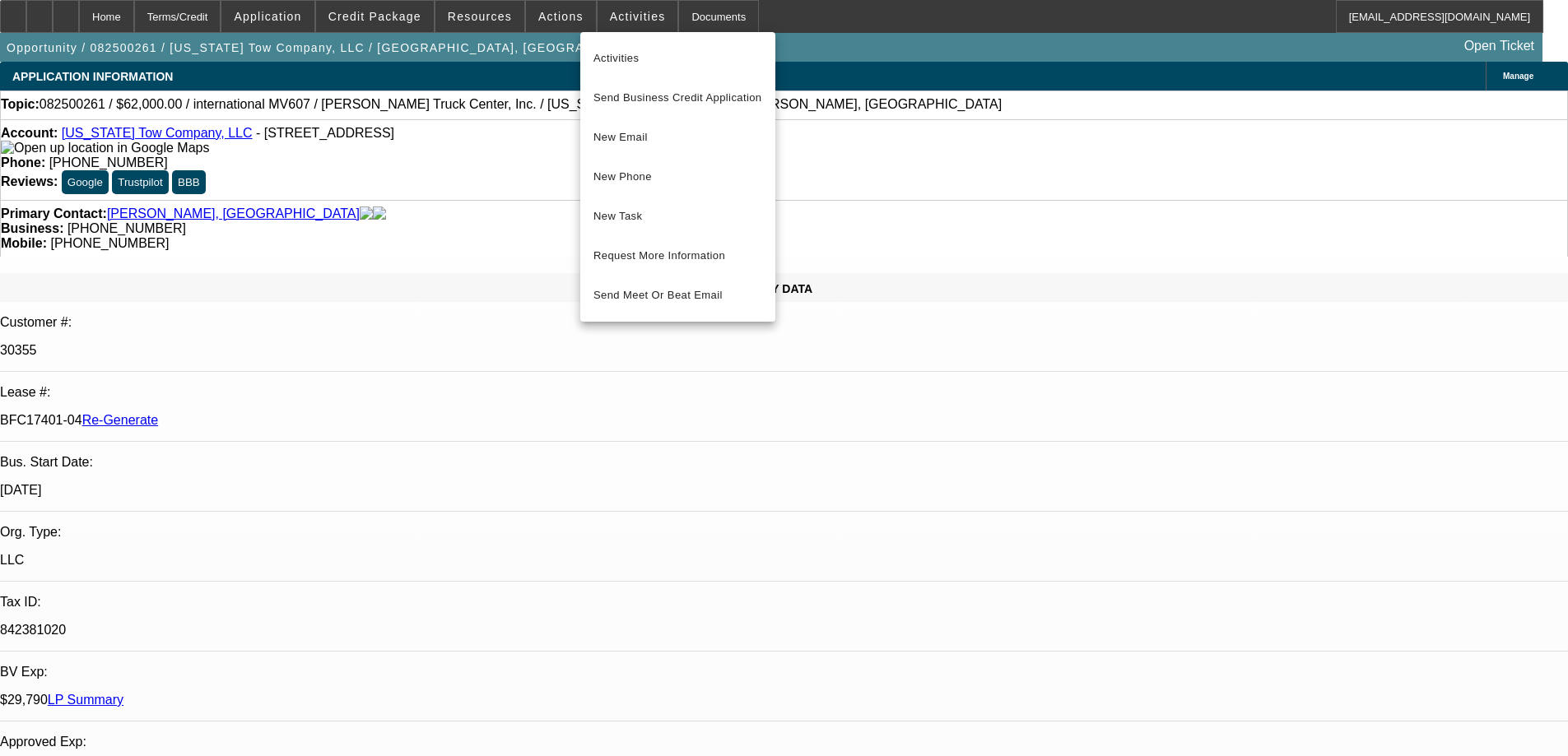
click at [614, 202] on button "New Task" at bounding box center [678, 216] width 195 height 40
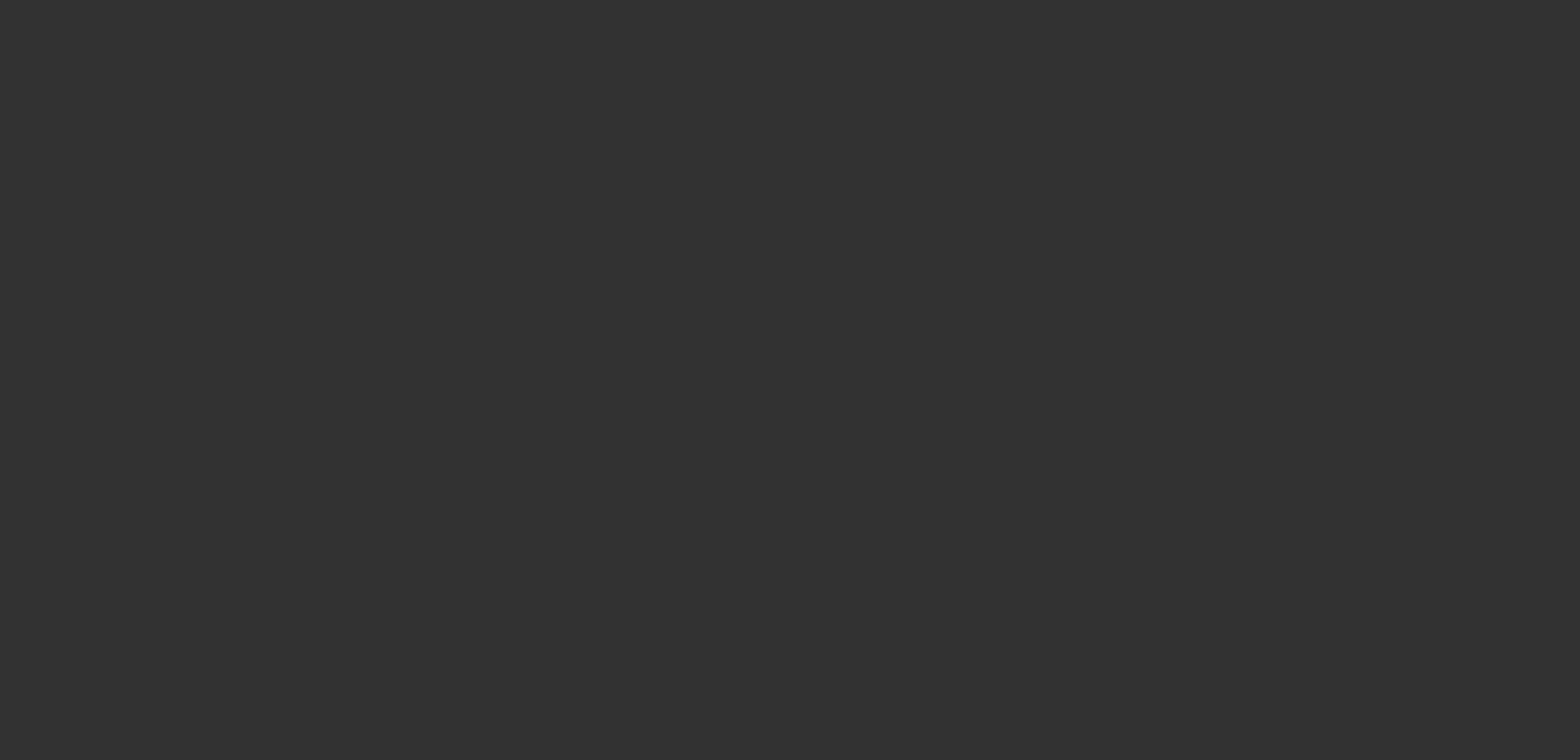
select select "4"
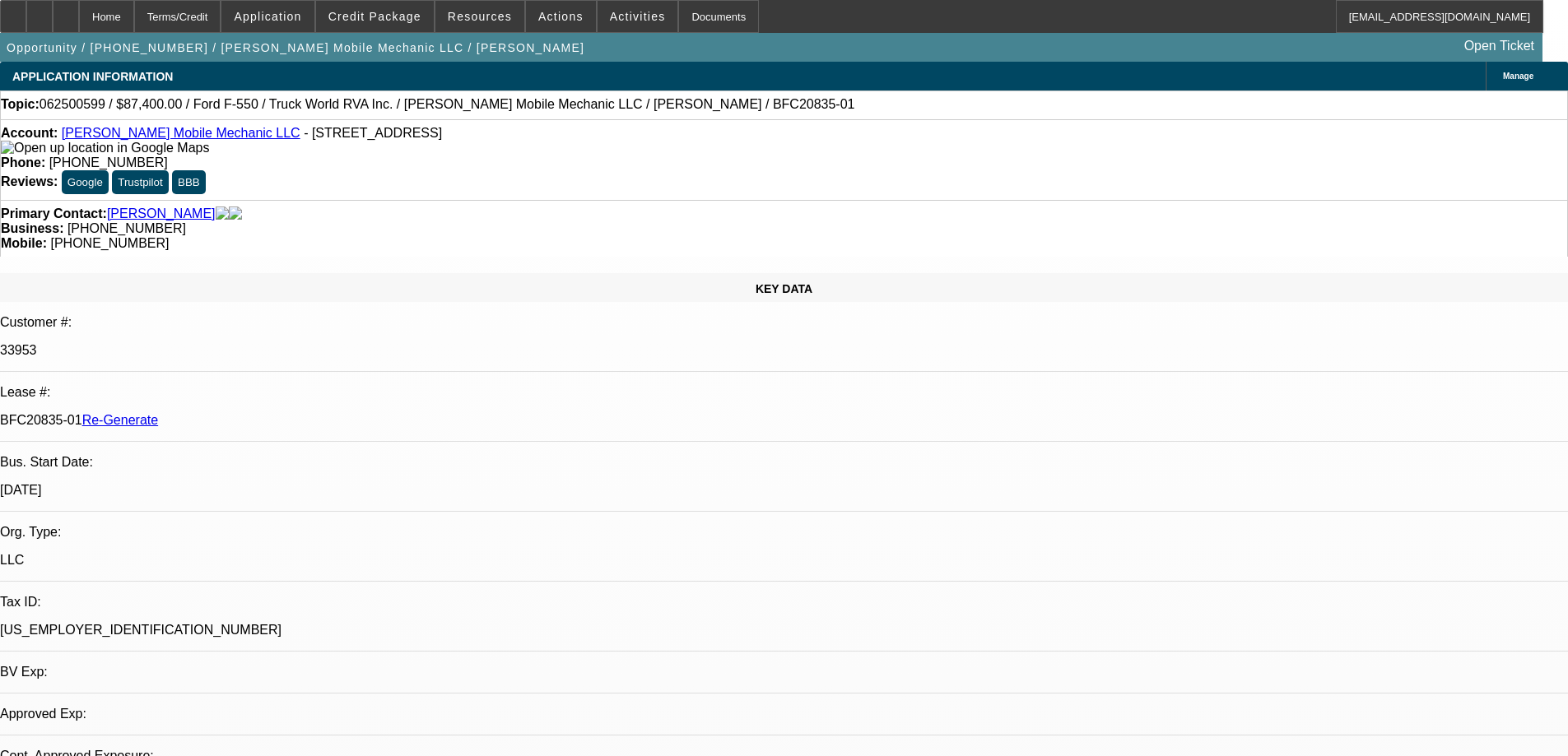
select select "0"
select select "1"
select select "2"
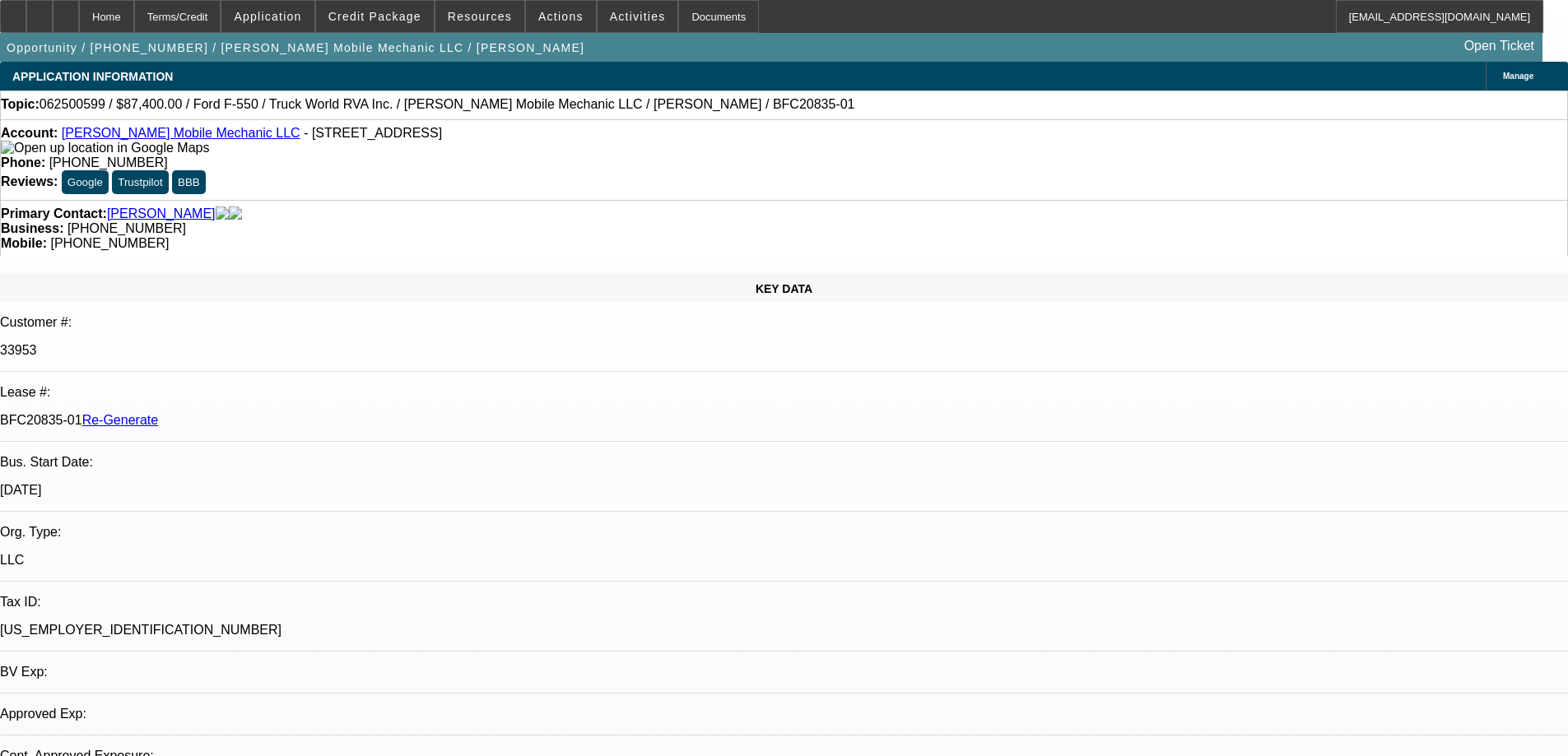
select select "6"
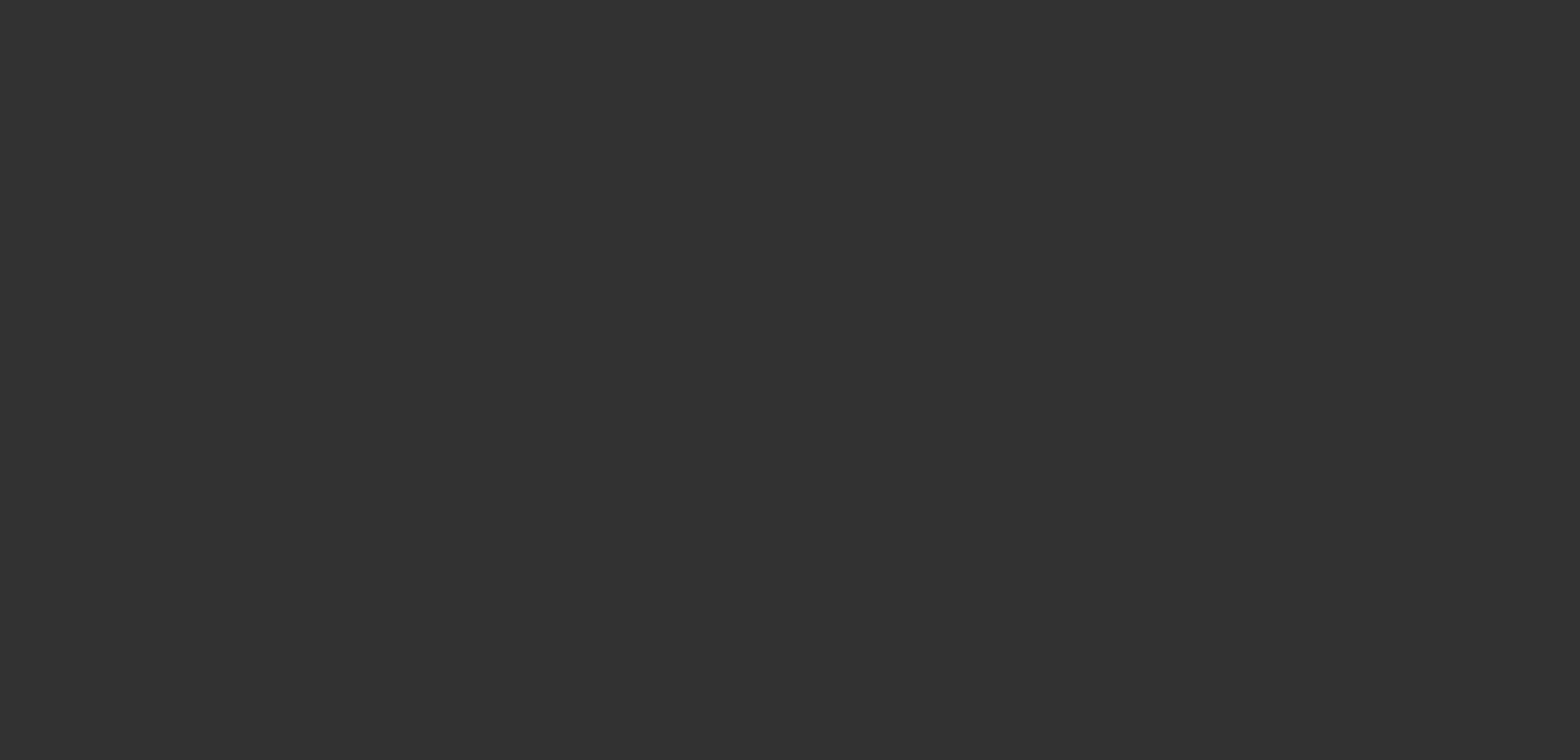
select select "4"
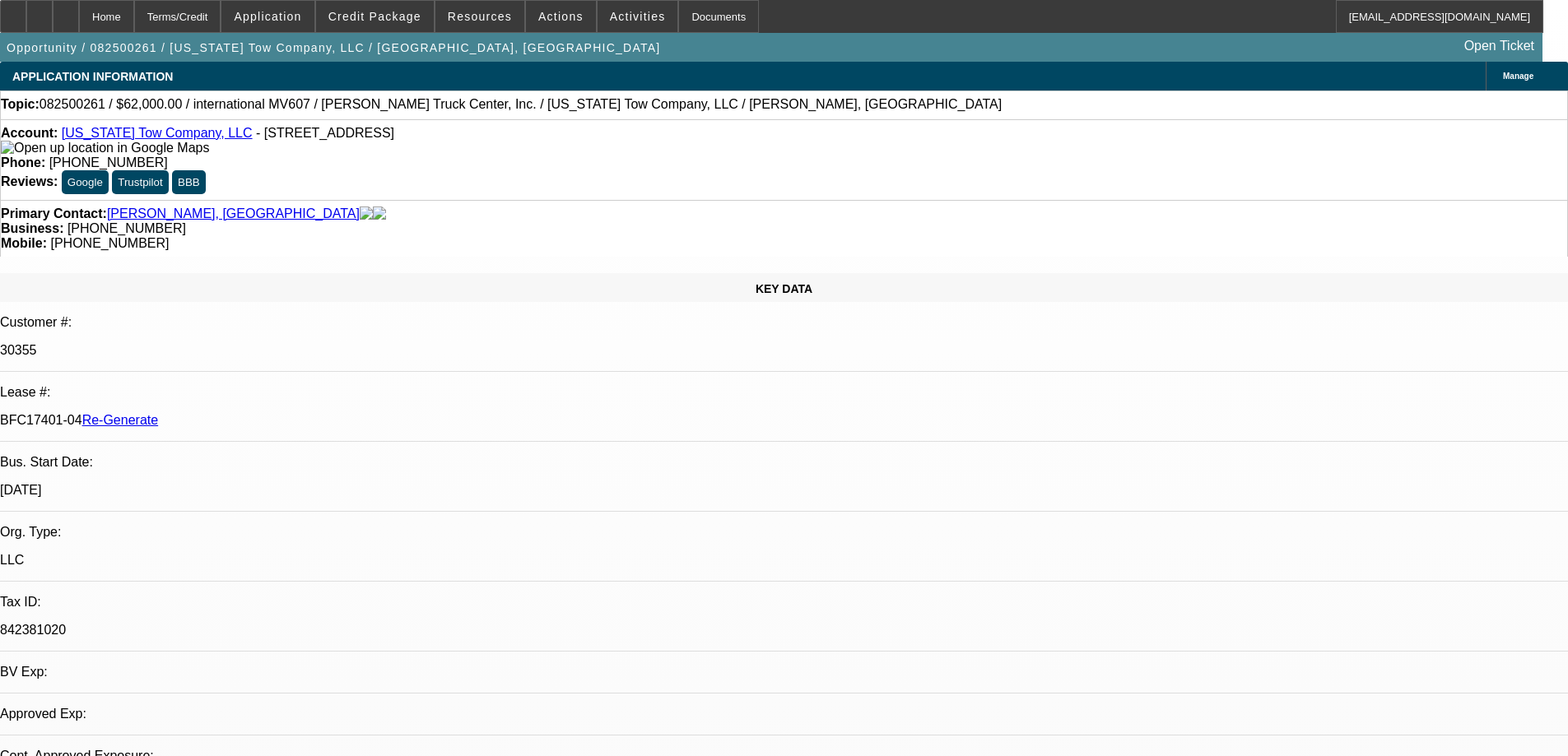
select select "0"
select select "2"
select select "0"
select select "1"
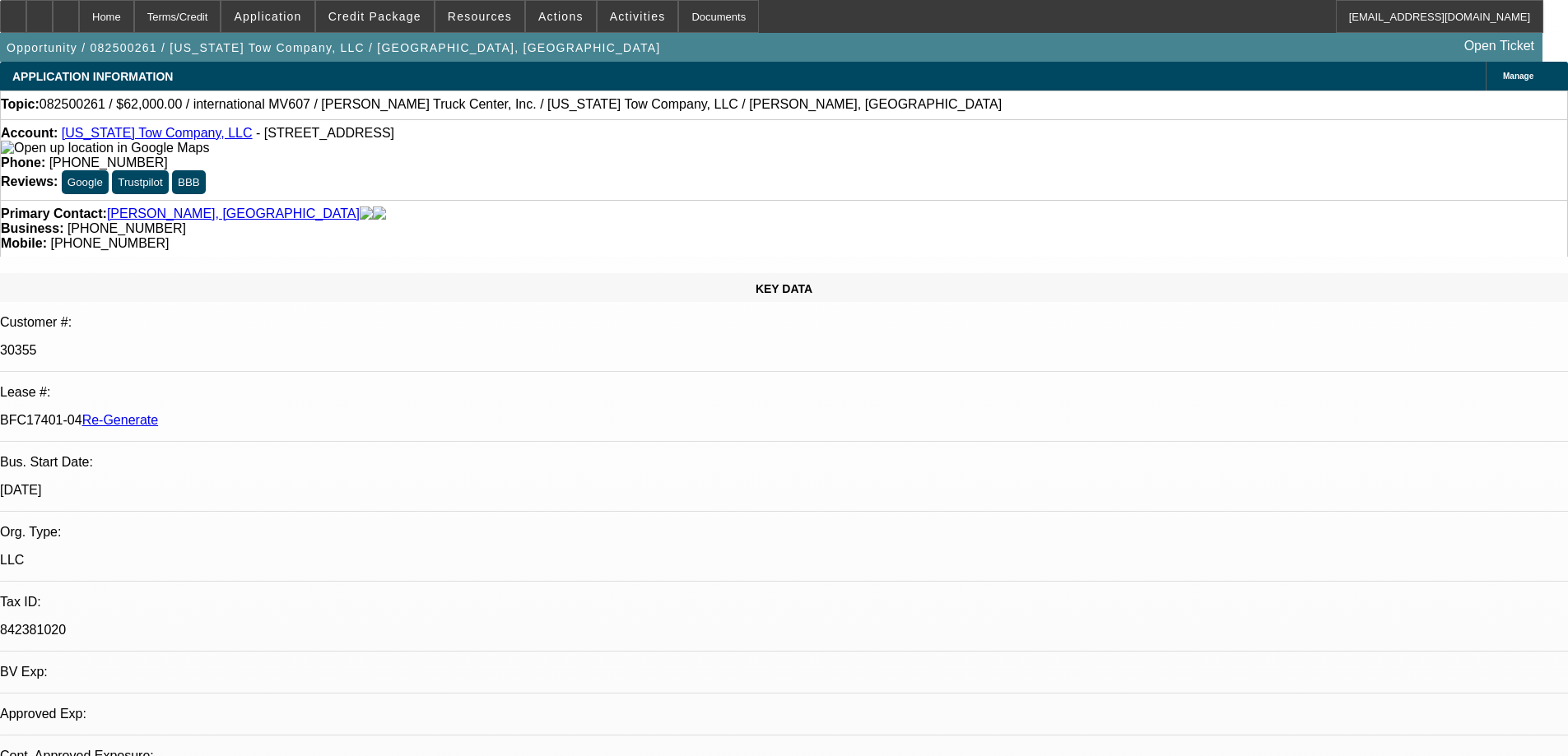
select select "6"
click at [712, 20] on div "Documents" at bounding box center [718, 16] width 81 height 33
